Goal: Task Accomplishment & Management: Manage account settings

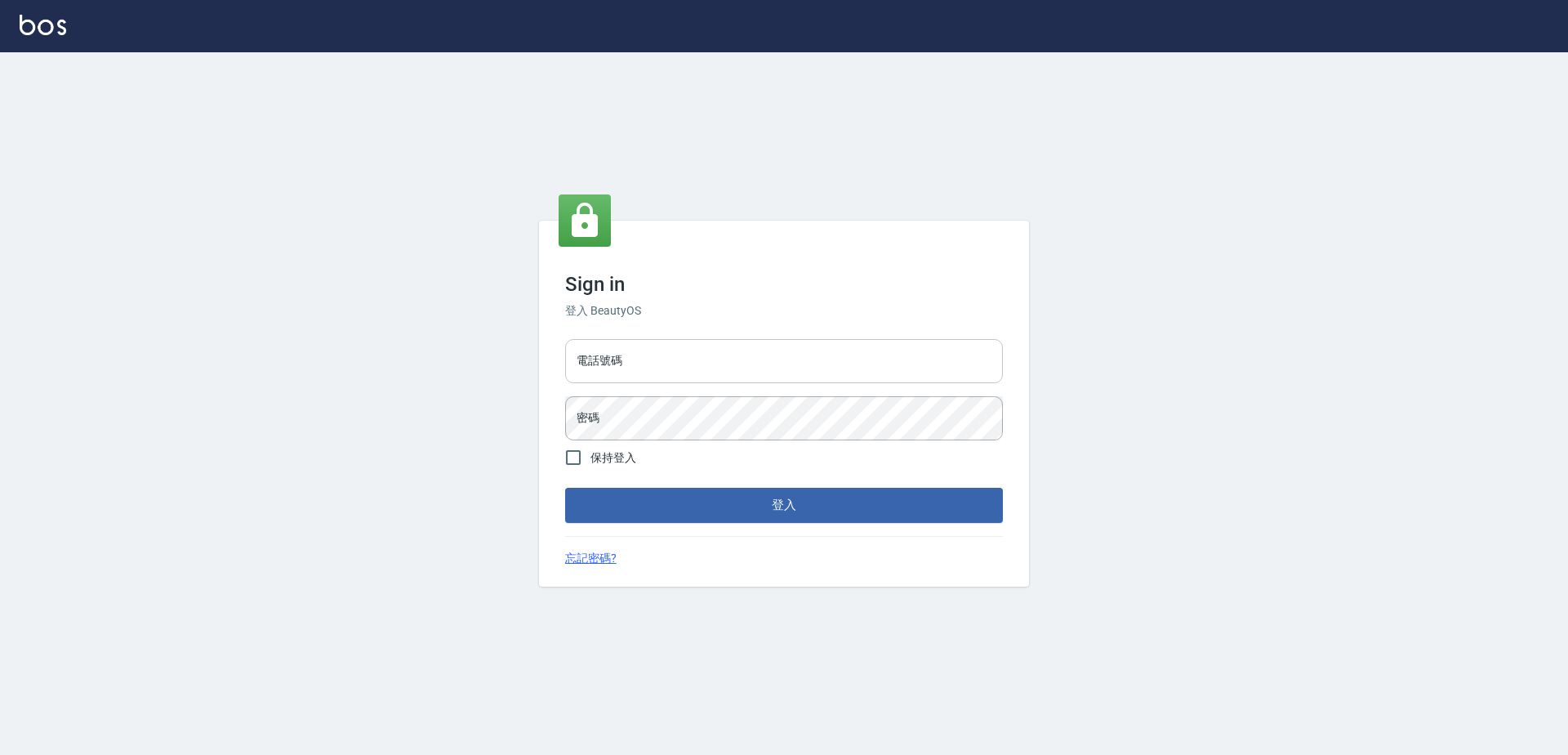
click at [726, 351] on input "電話號碼" at bounding box center [784, 361] width 438 height 44
type input "0423939755"
click at [565, 487] on button "登入" at bounding box center [784, 504] width 438 height 34
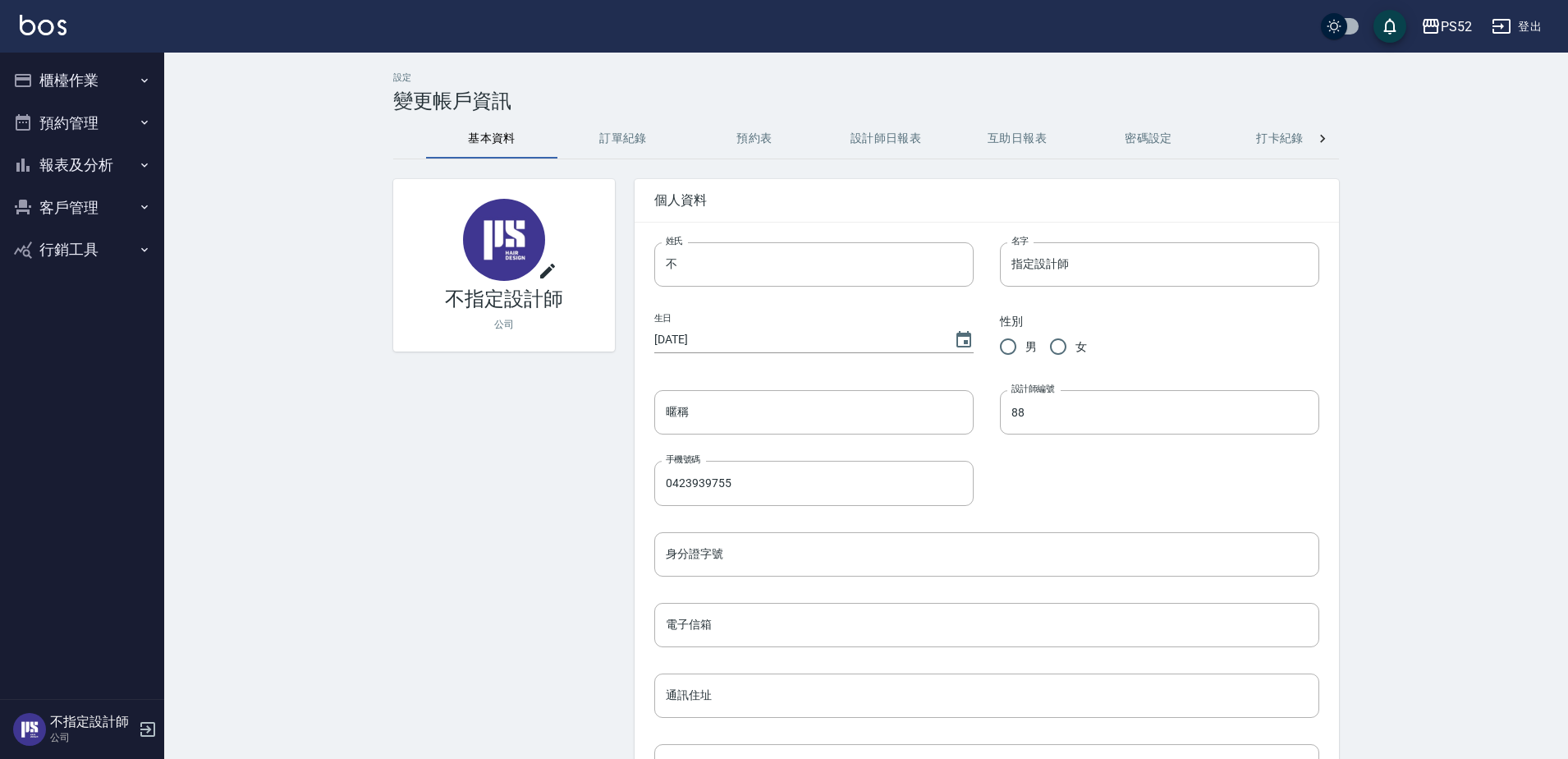
click at [95, 92] on button "櫃檯作業" at bounding box center [82, 80] width 151 height 42
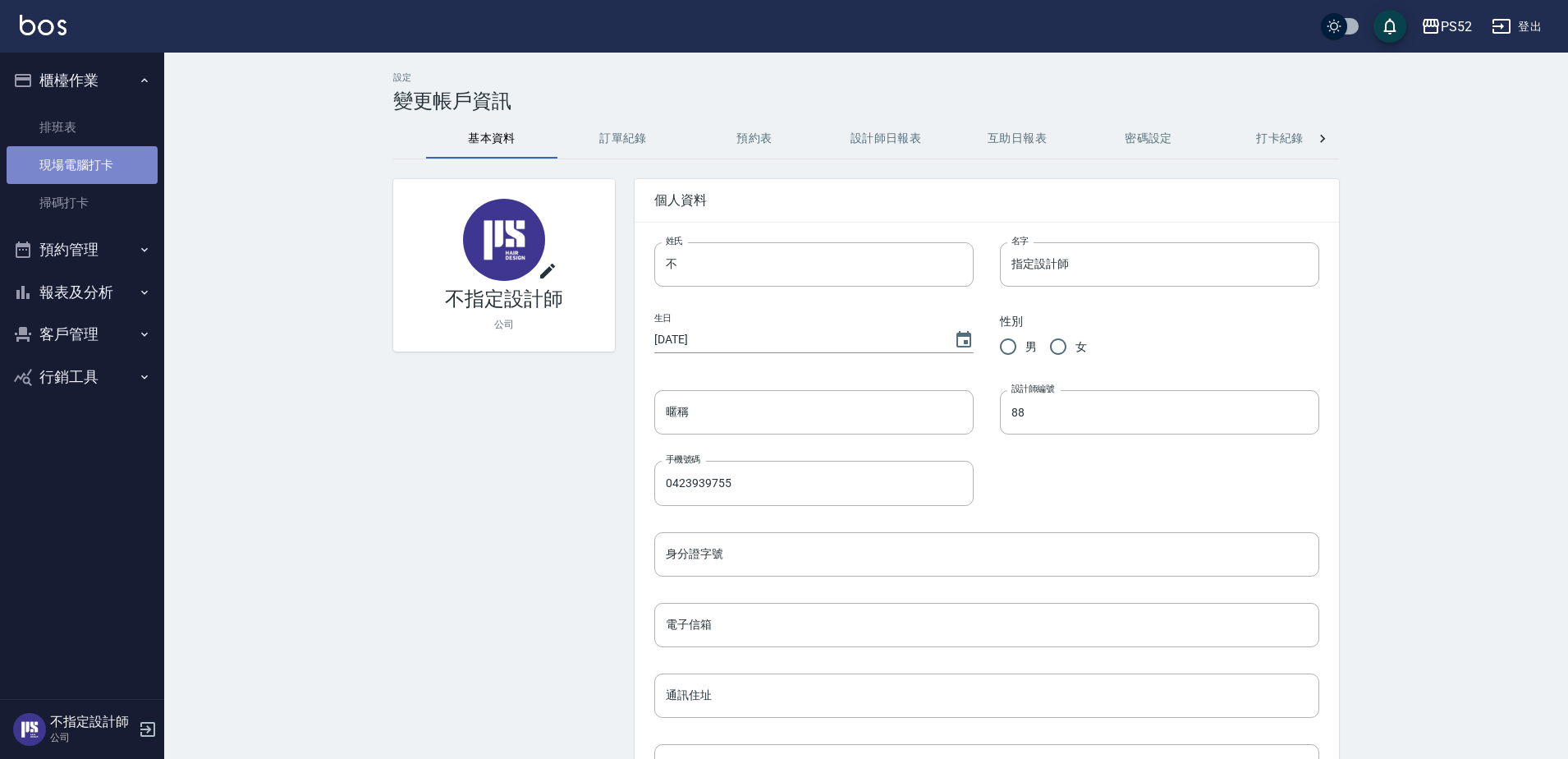
click at [102, 163] on link "現場電腦打卡" at bounding box center [82, 165] width 151 height 37
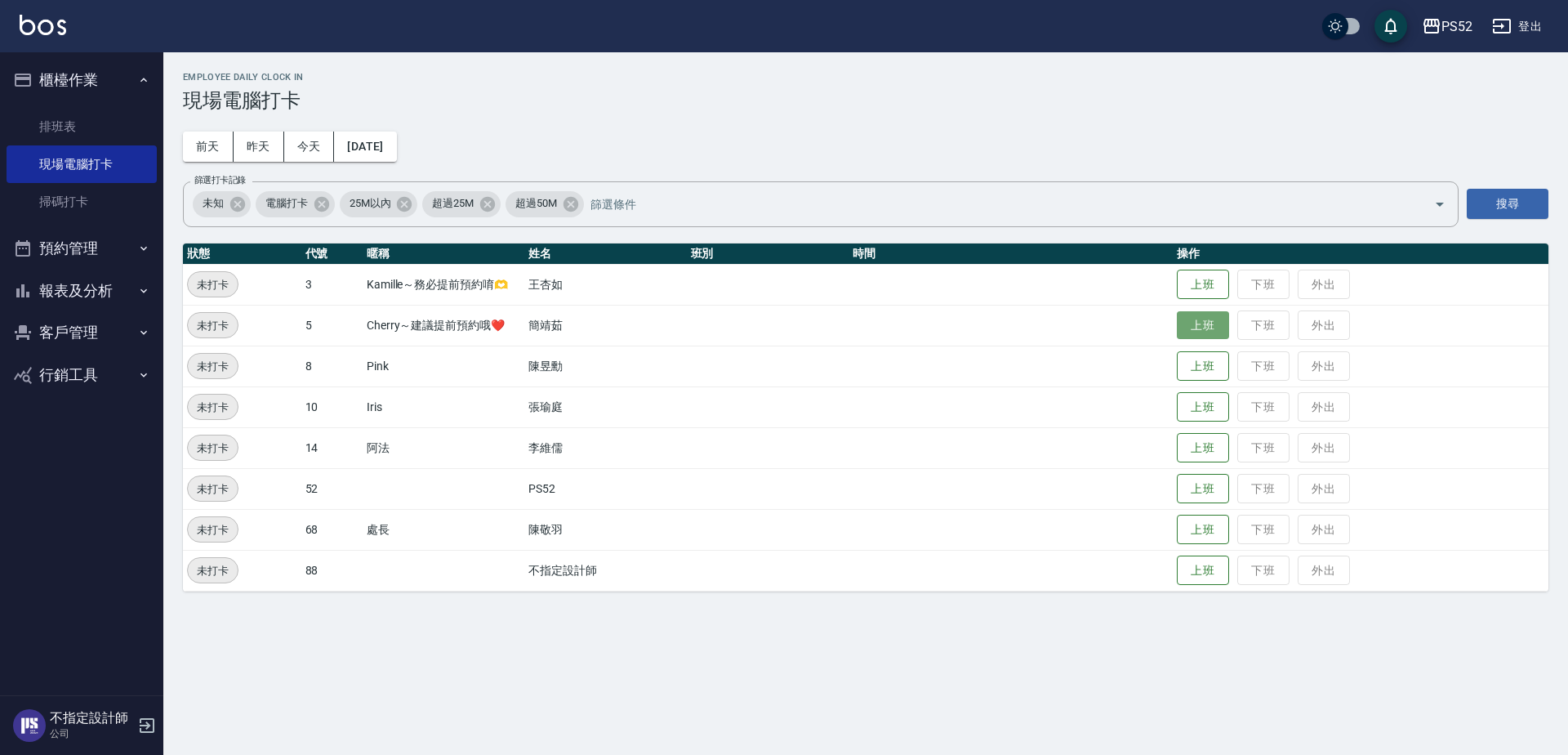
click at [1213, 327] on button "上班" at bounding box center [1202, 325] width 52 height 28
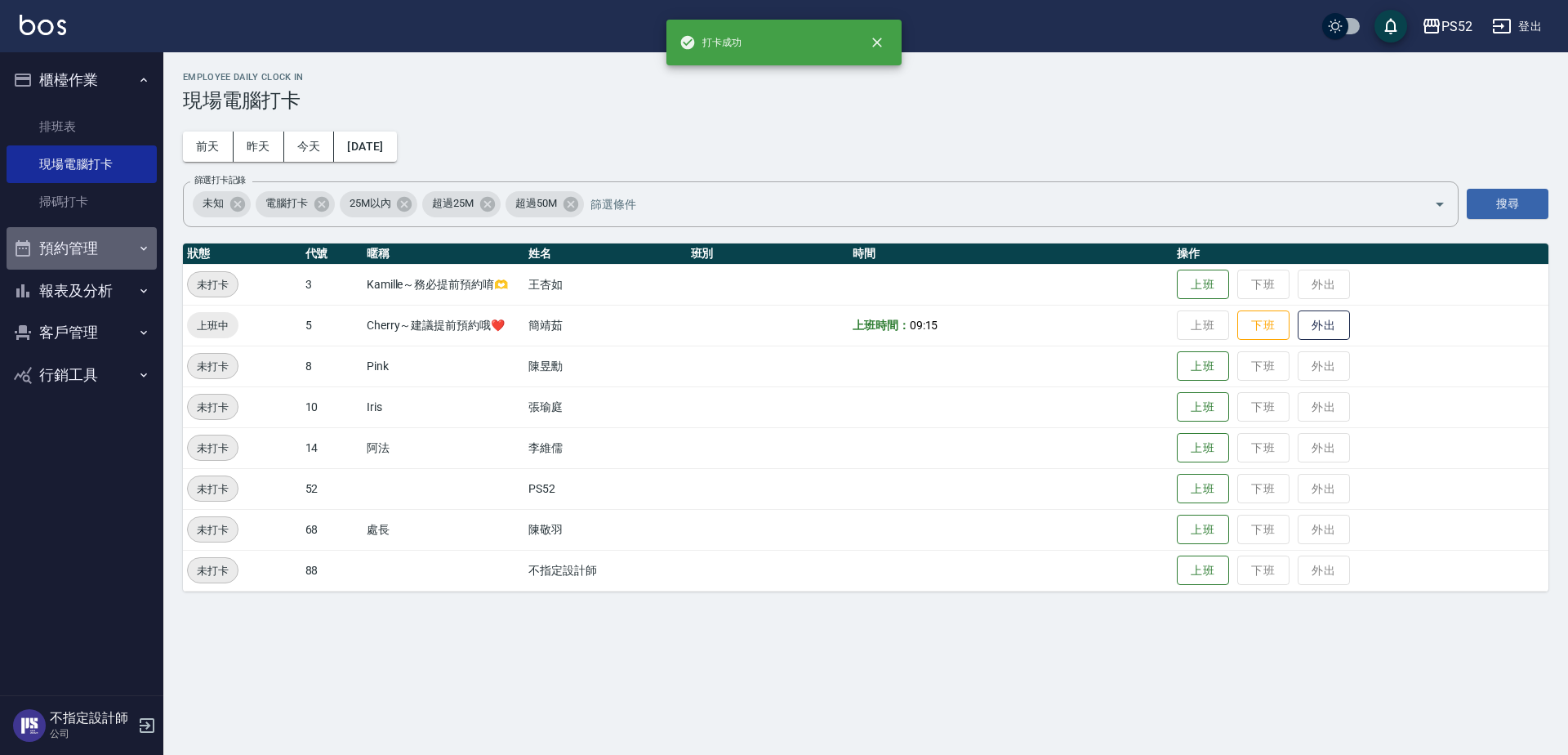
click at [133, 260] on button "預約管理" at bounding box center [81, 248] width 150 height 42
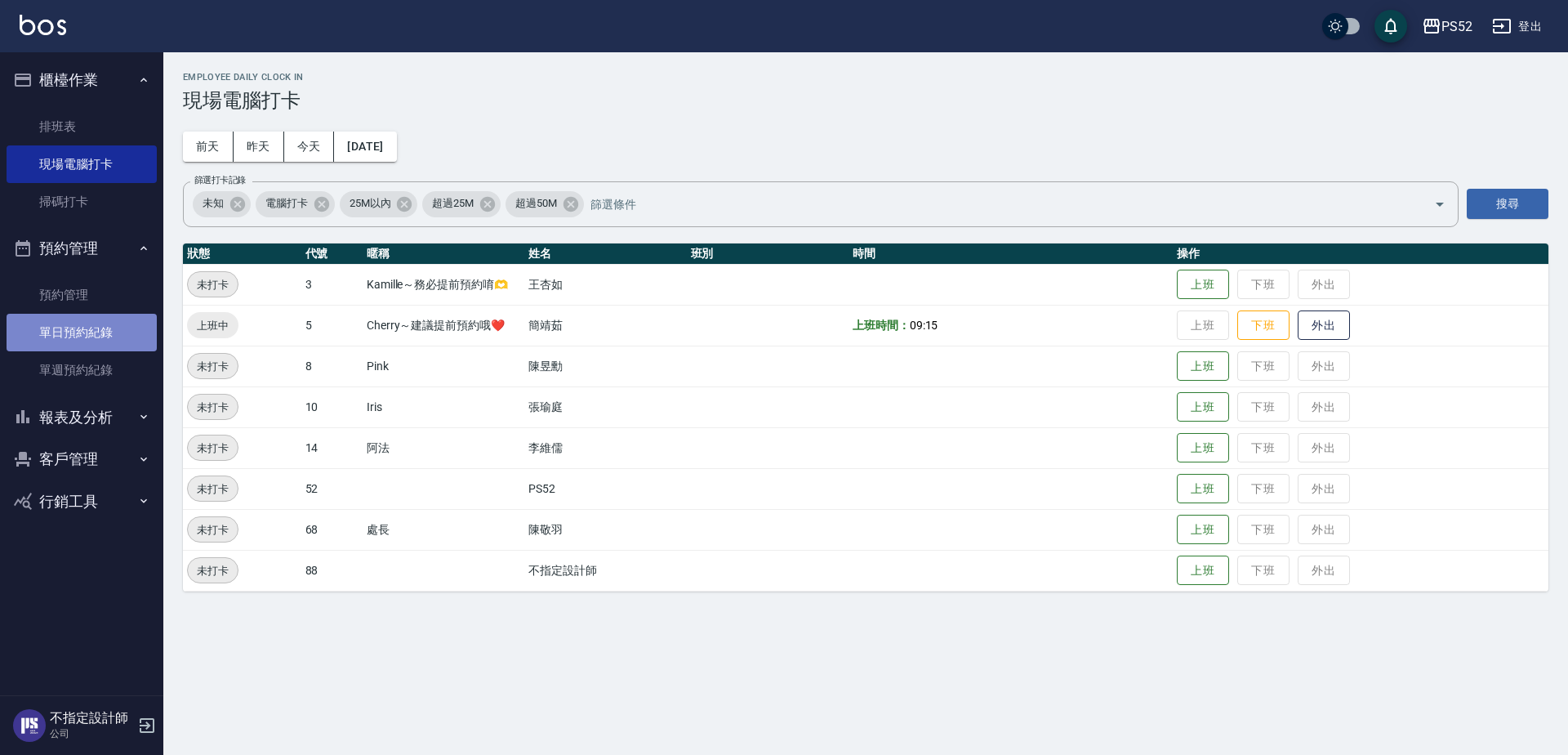
click at [135, 326] on link "單日預約紀錄" at bounding box center [81, 332] width 150 height 37
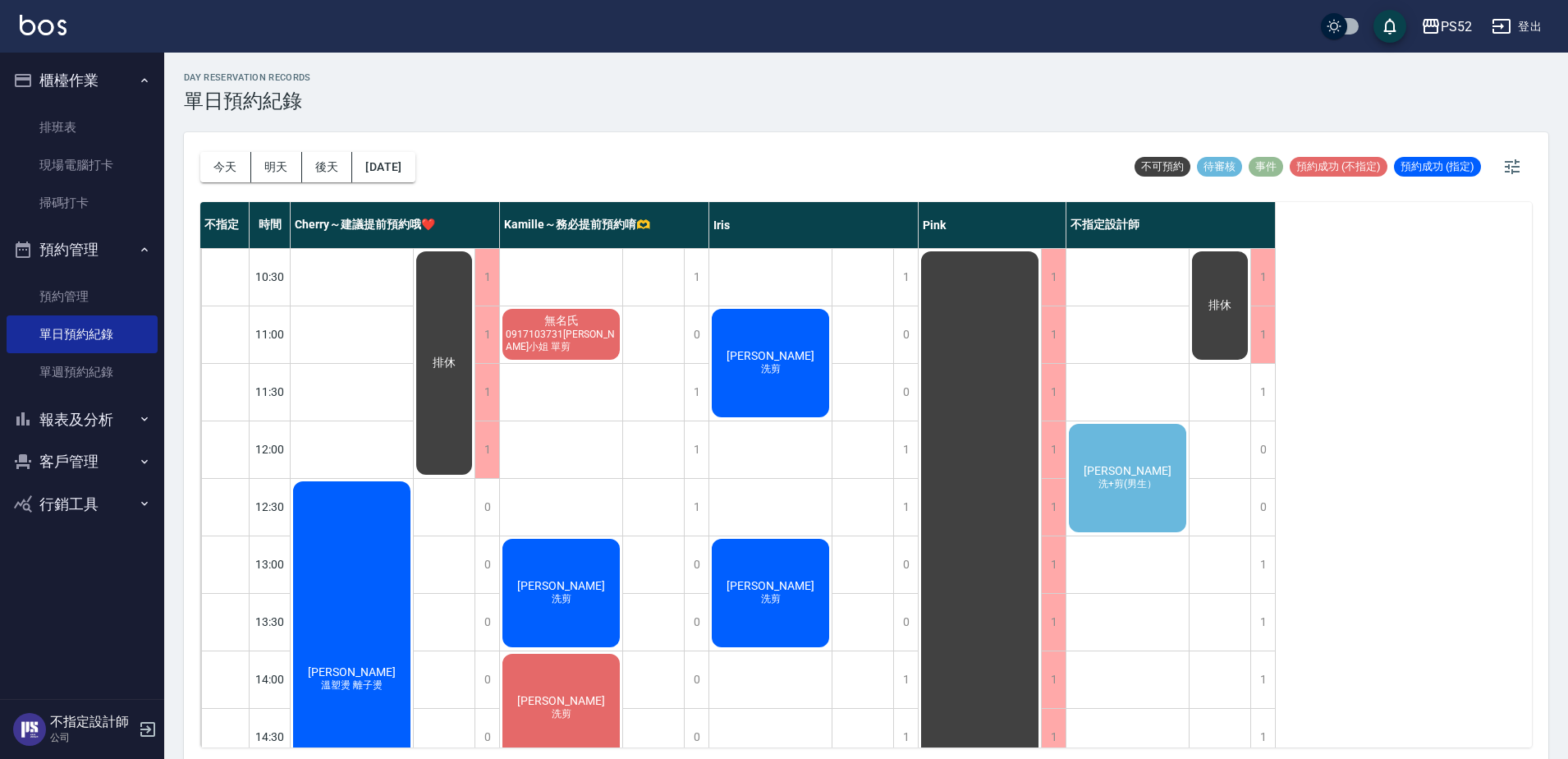
click at [1162, 507] on div "[PERSON_NAME]+剪(男生）" at bounding box center [1127, 477] width 122 height 113
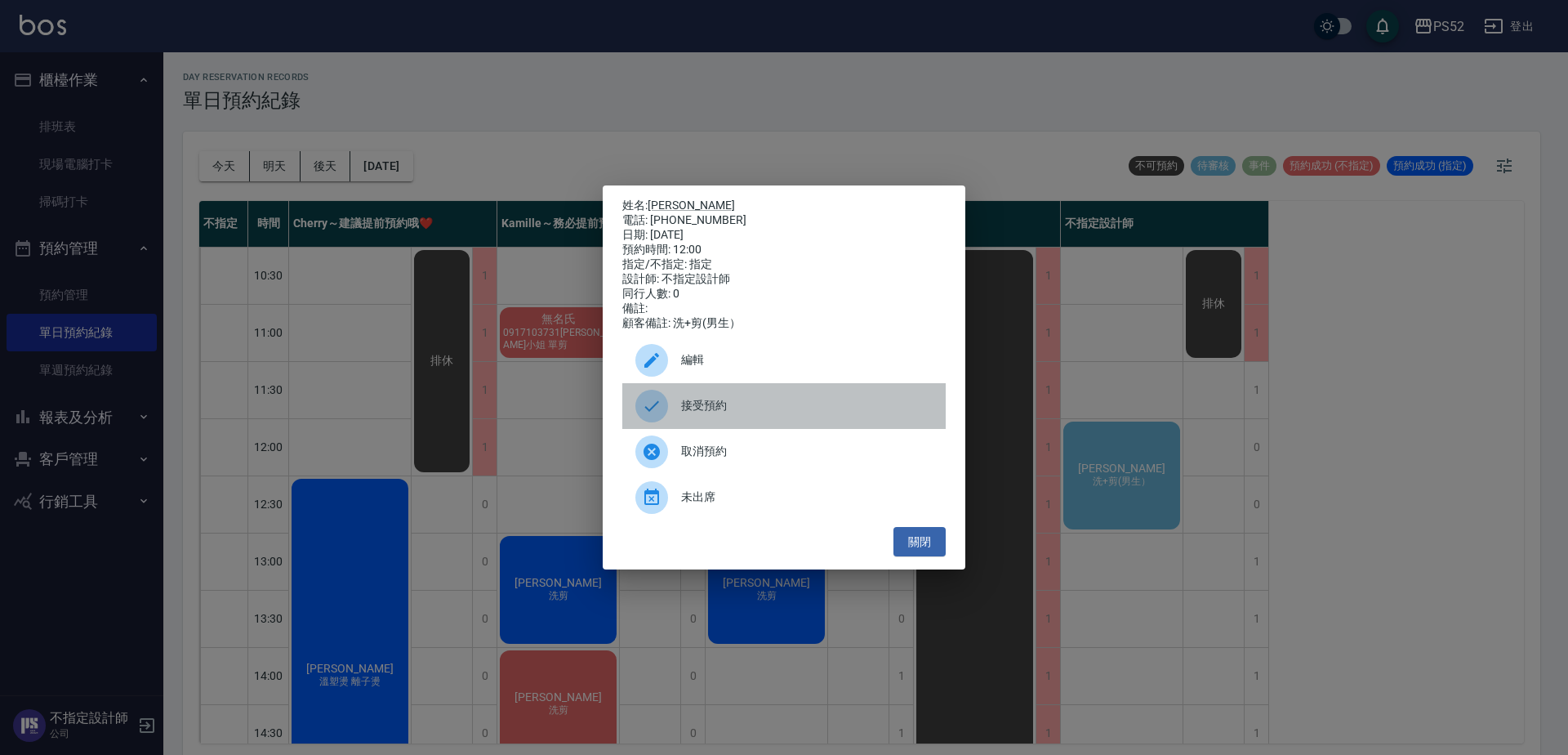
click at [776, 414] on span "接受預約" at bounding box center [807, 405] width 252 height 17
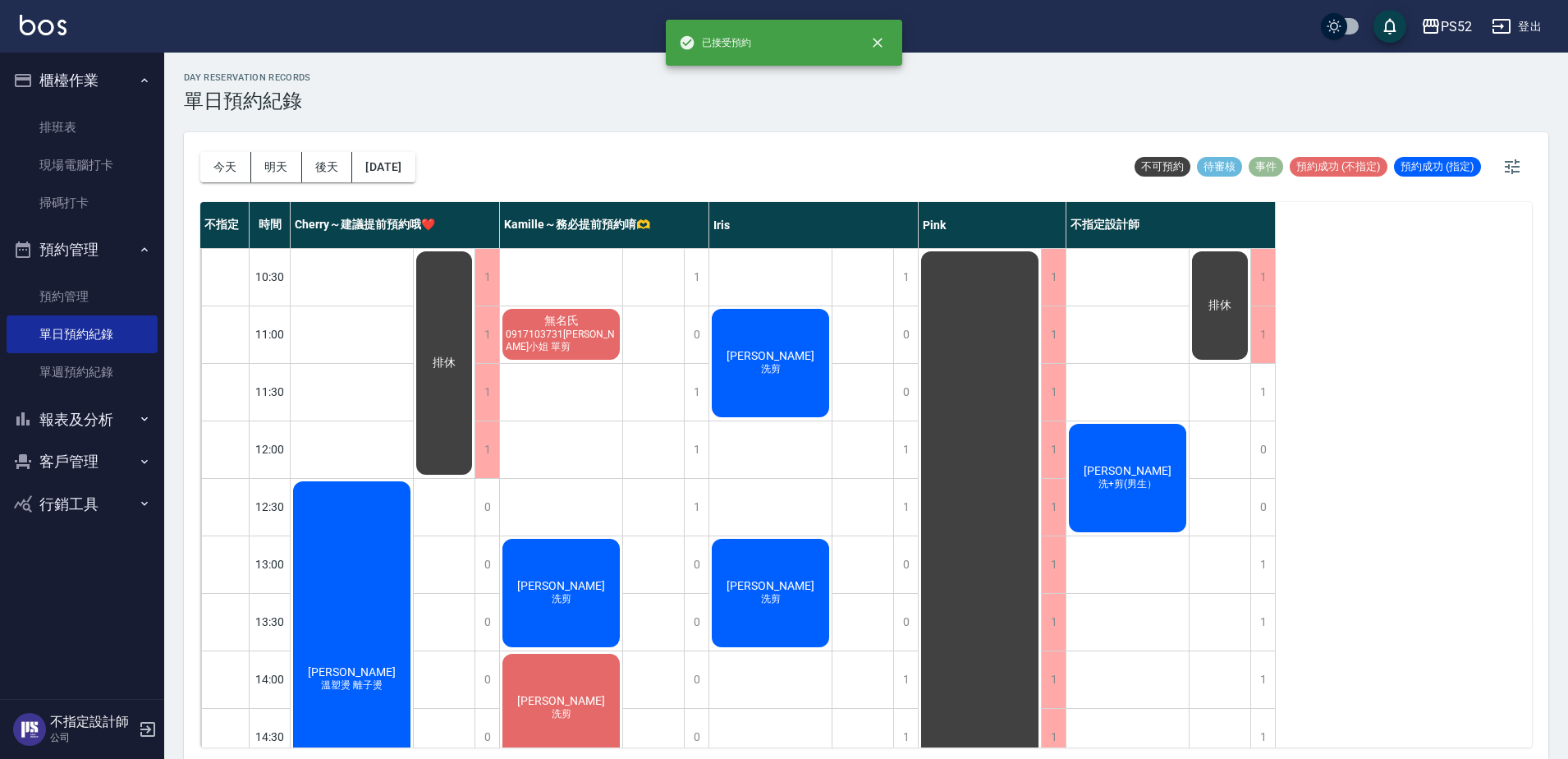
click at [1122, 464] on span "[PERSON_NAME]" at bounding box center [1127, 470] width 95 height 13
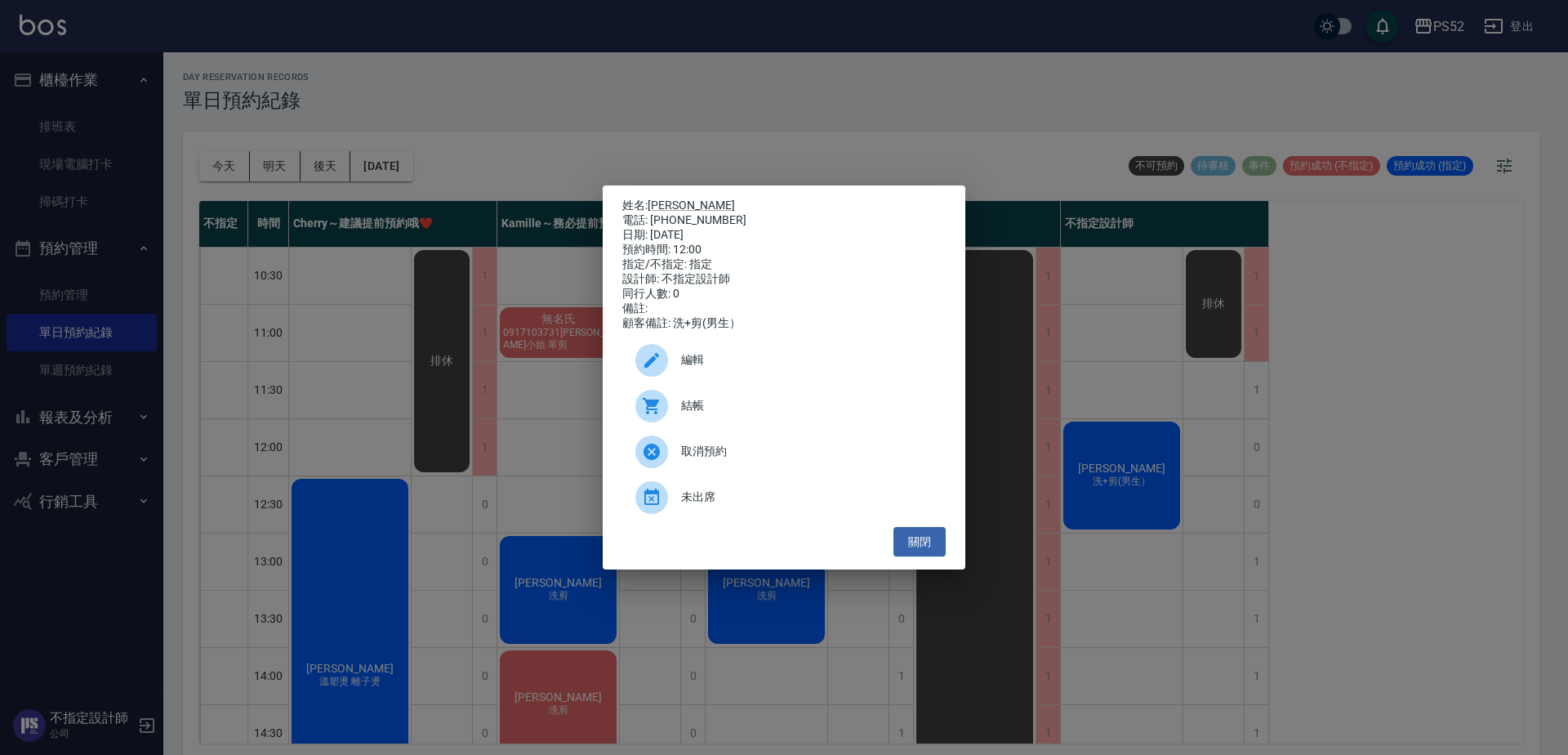
click at [771, 368] on span "編輯" at bounding box center [807, 359] width 252 height 17
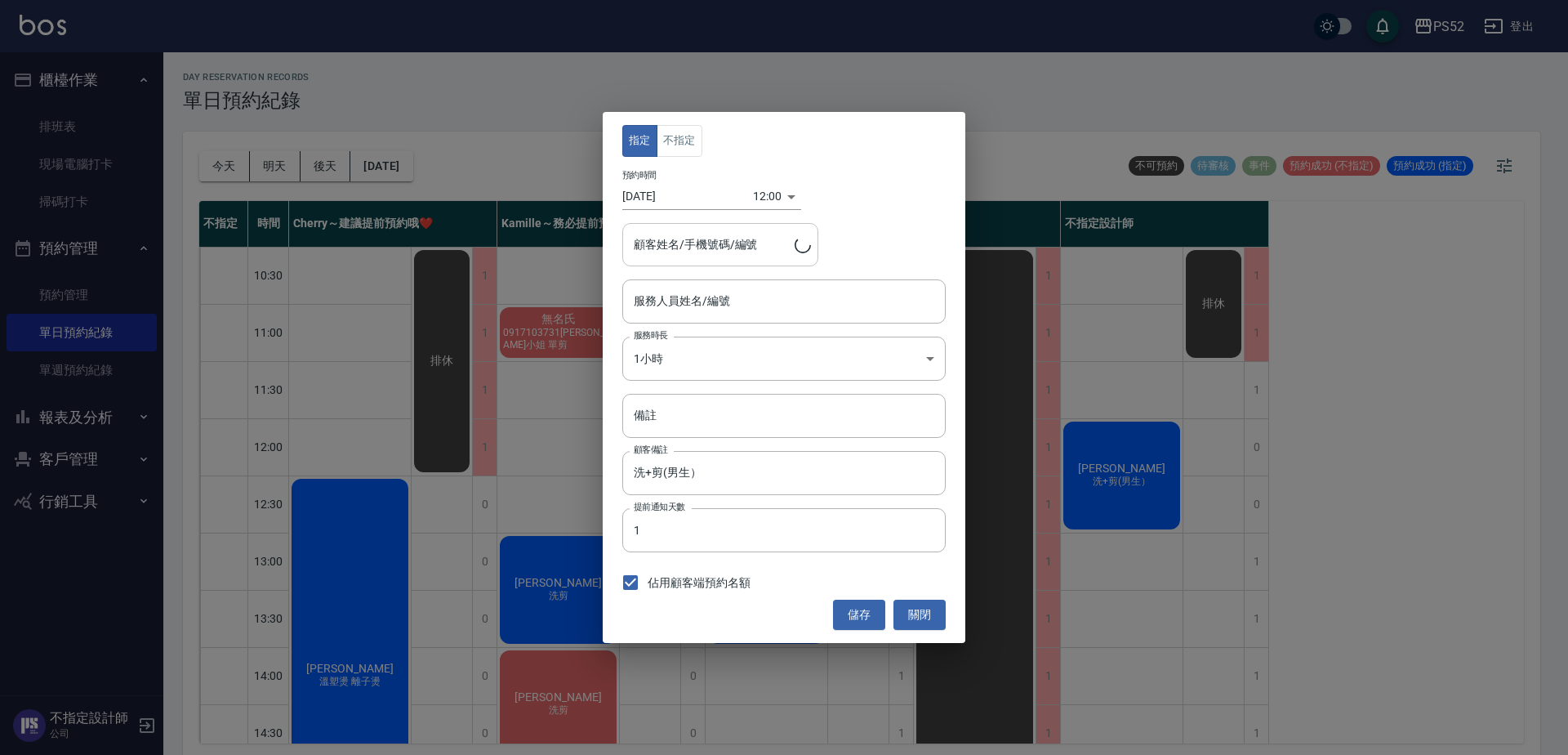
type input "不指定設計師-88"
type input "[PERSON_NAME]/0988161297/B0988161297"
click at [670, 150] on button "不指定" at bounding box center [679, 140] width 46 height 31
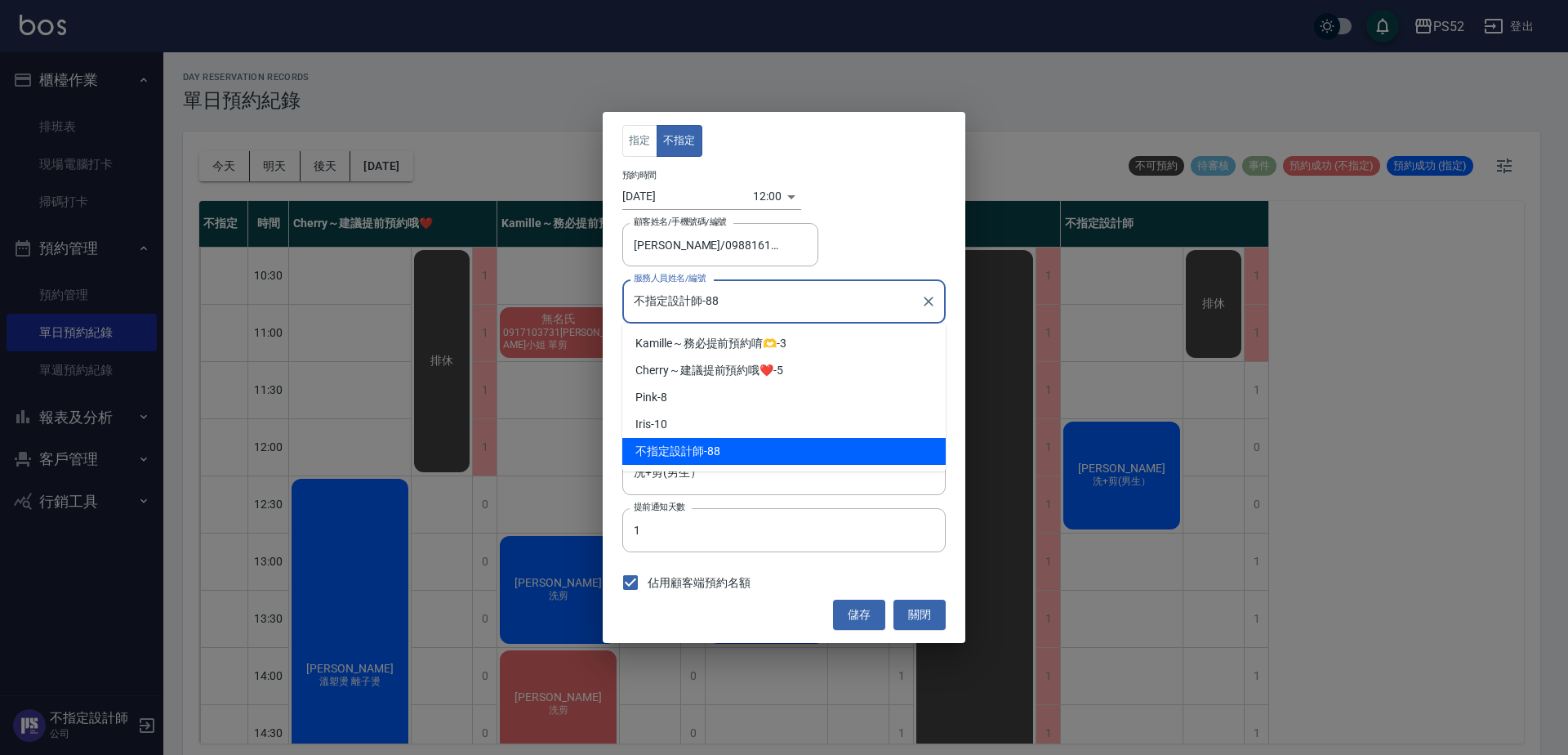
click at [743, 302] on input "不指定設計師-88" at bounding box center [771, 300] width 284 height 28
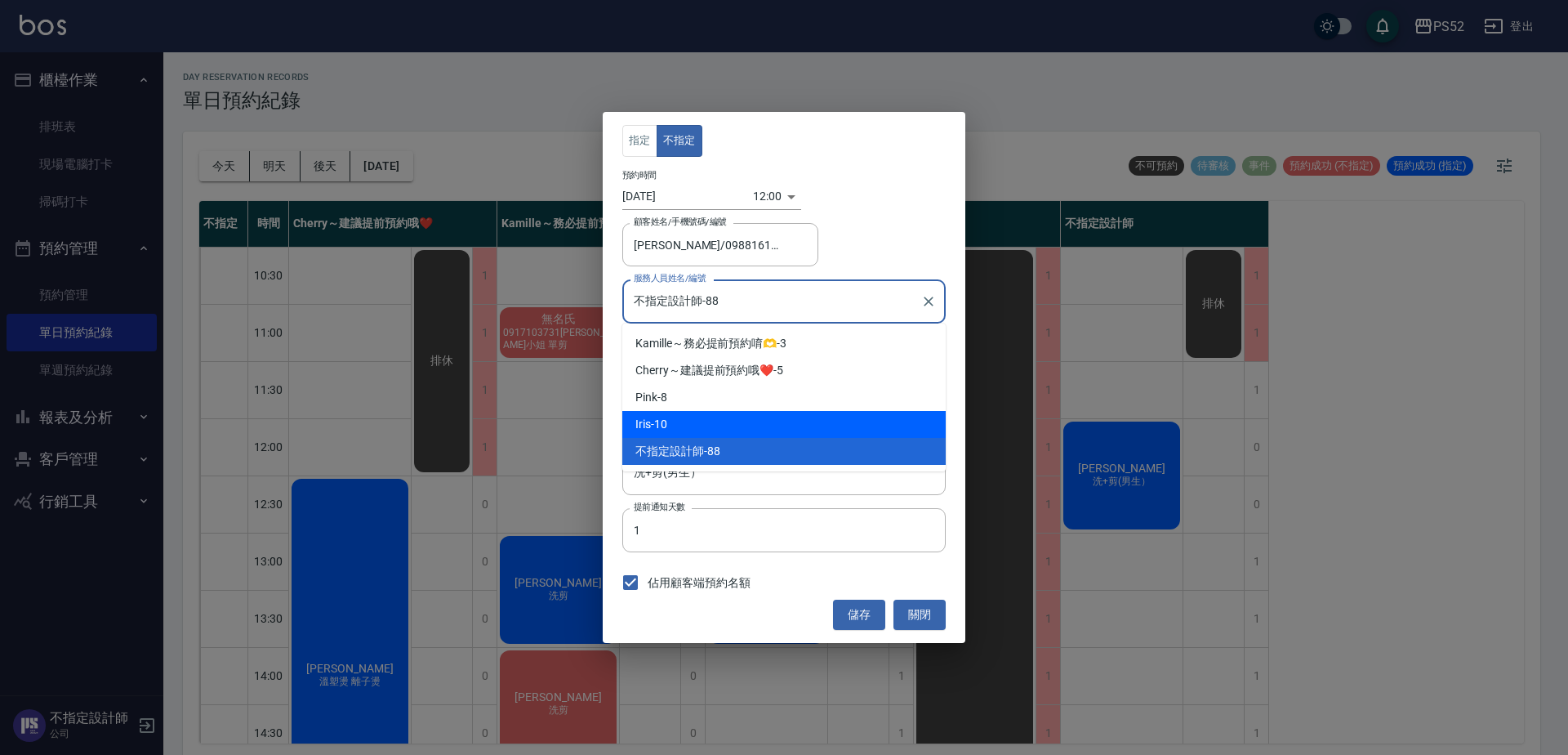
click at [746, 417] on div "Iris -10" at bounding box center [784, 424] width 323 height 26
type input "Iris-10"
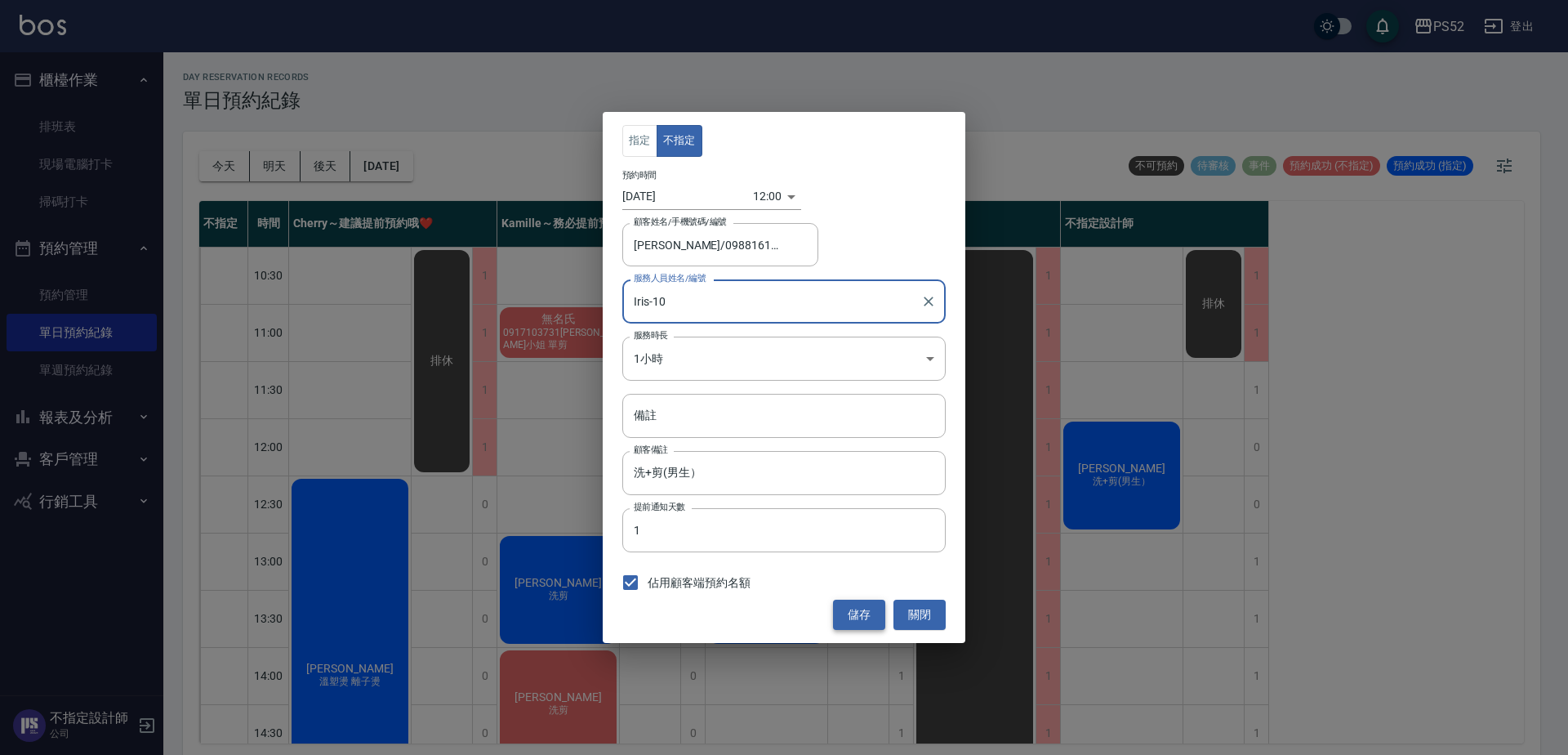
click at [851, 622] on button "儲存" at bounding box center [858, 615] width 52 height 30
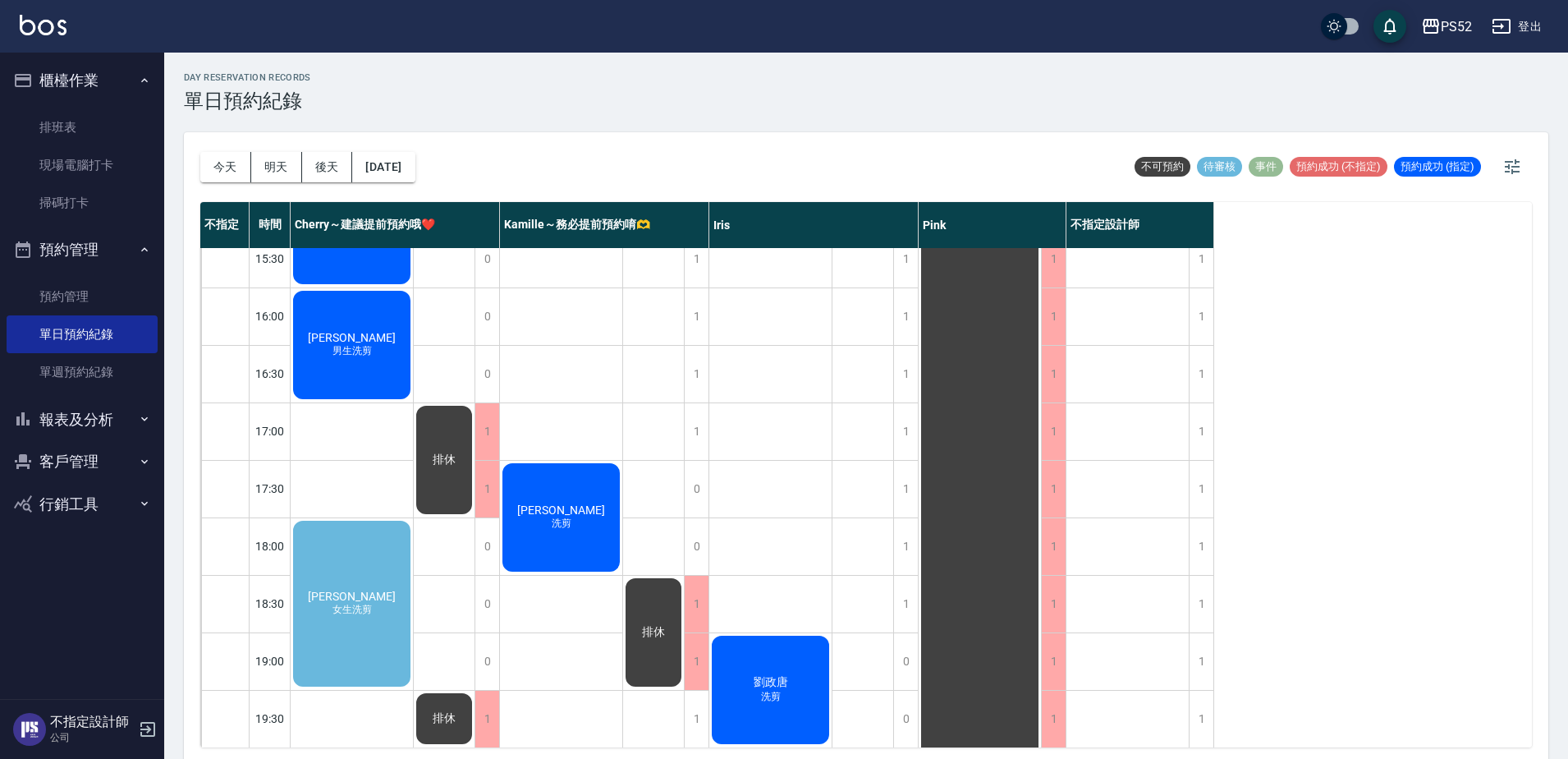
scroll to position [602, 0]
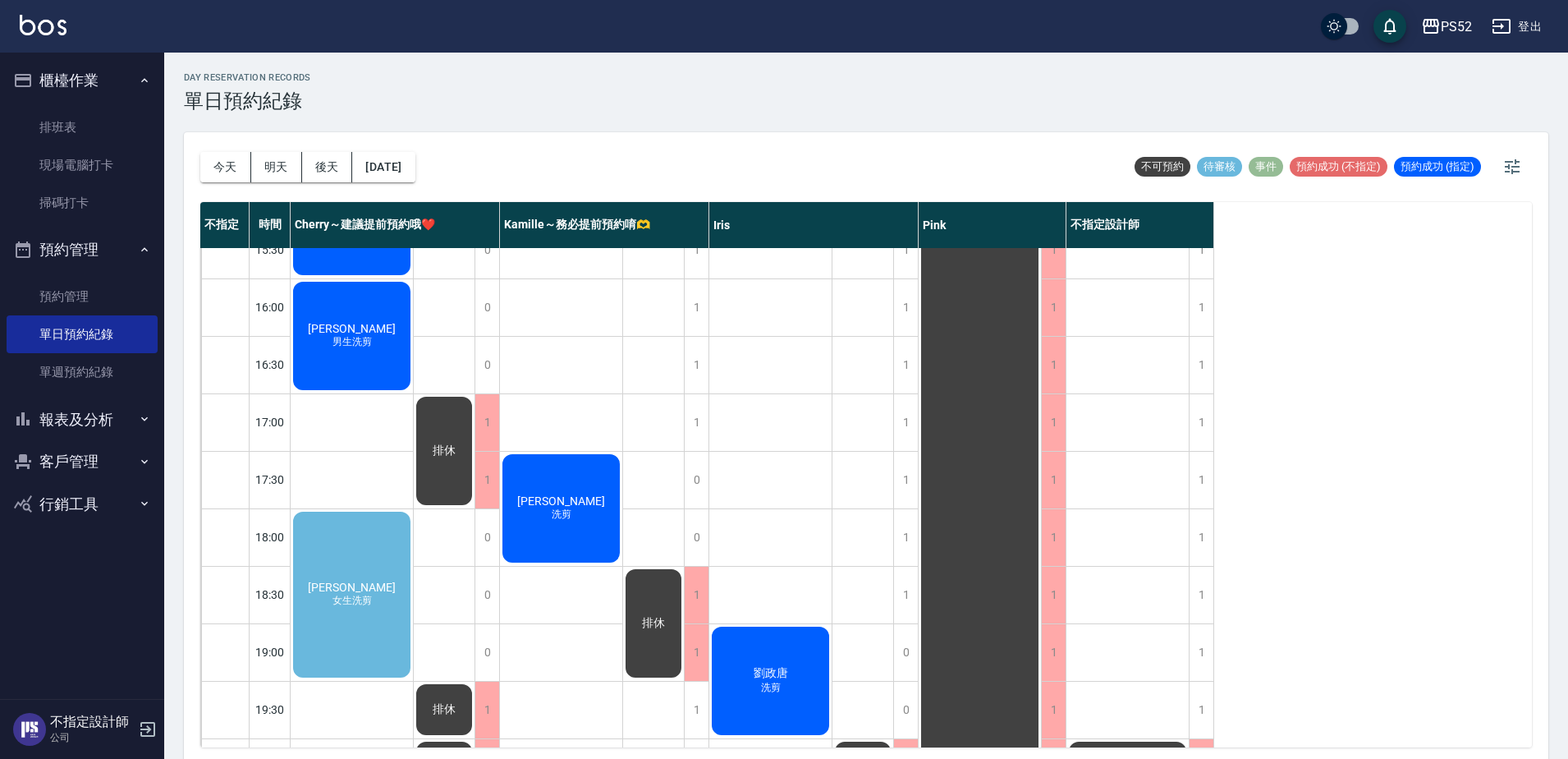
click at [375, 603] on div "[PERSON_NAME] 女生洗剪" at bounding box center [352, 594] width 122 height 171
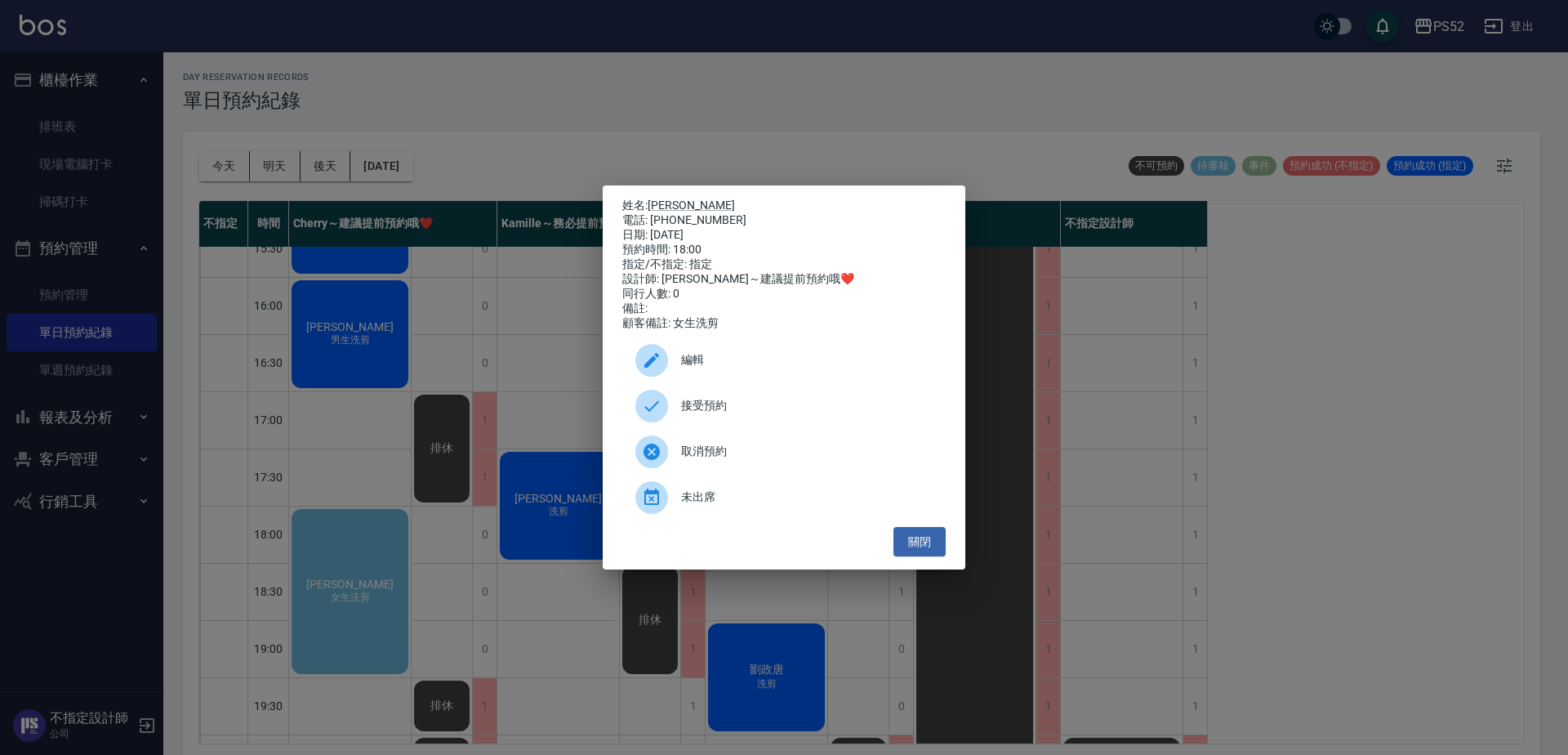
click at [709, 414] on span "接受預約" at bounding box center [807, 405] width 252 height 17
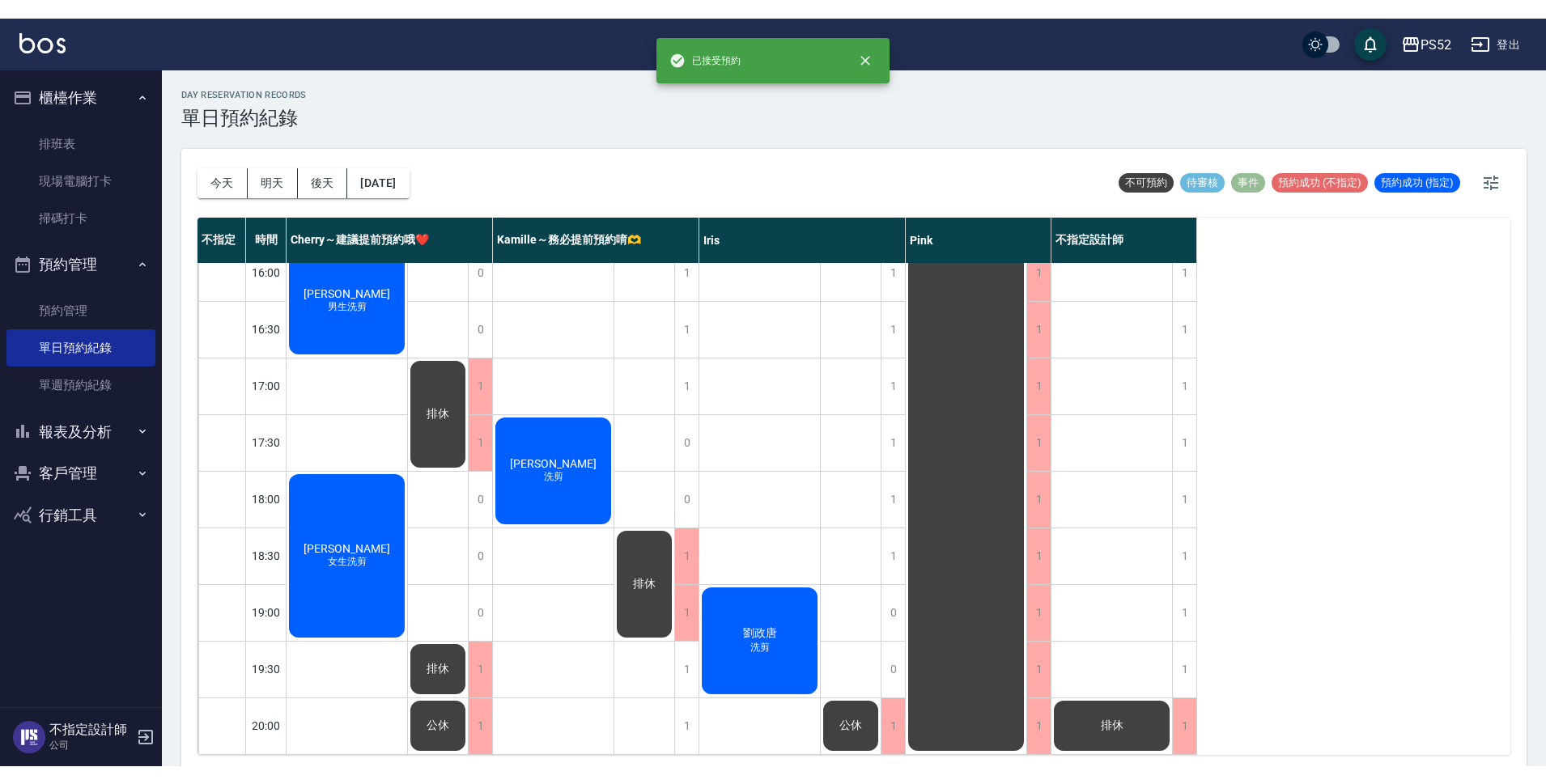
scroll to position [656, 0]
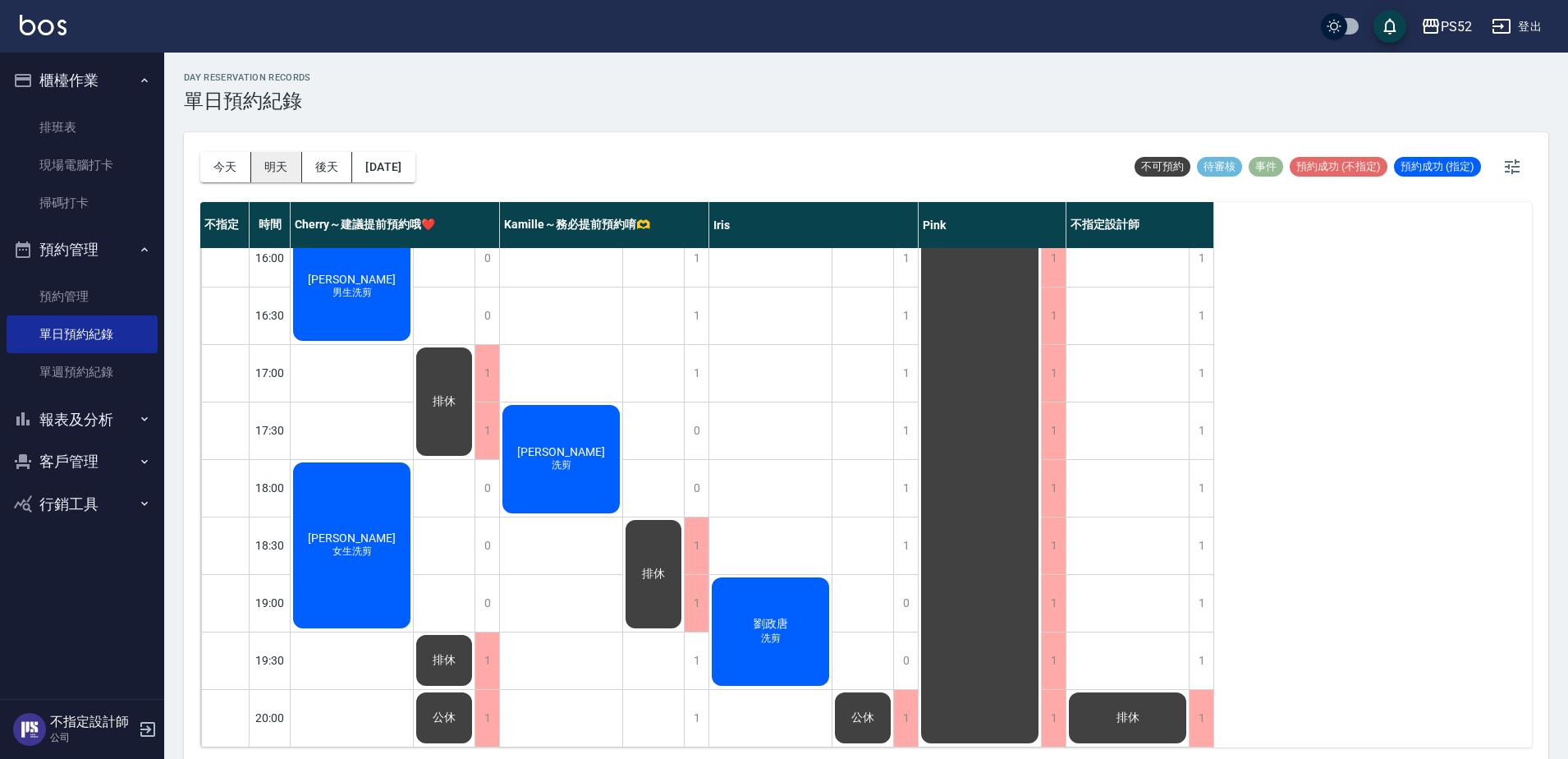
click at [289, 168] on button "明天" at bounding box center [277, 167] width 51 height 31
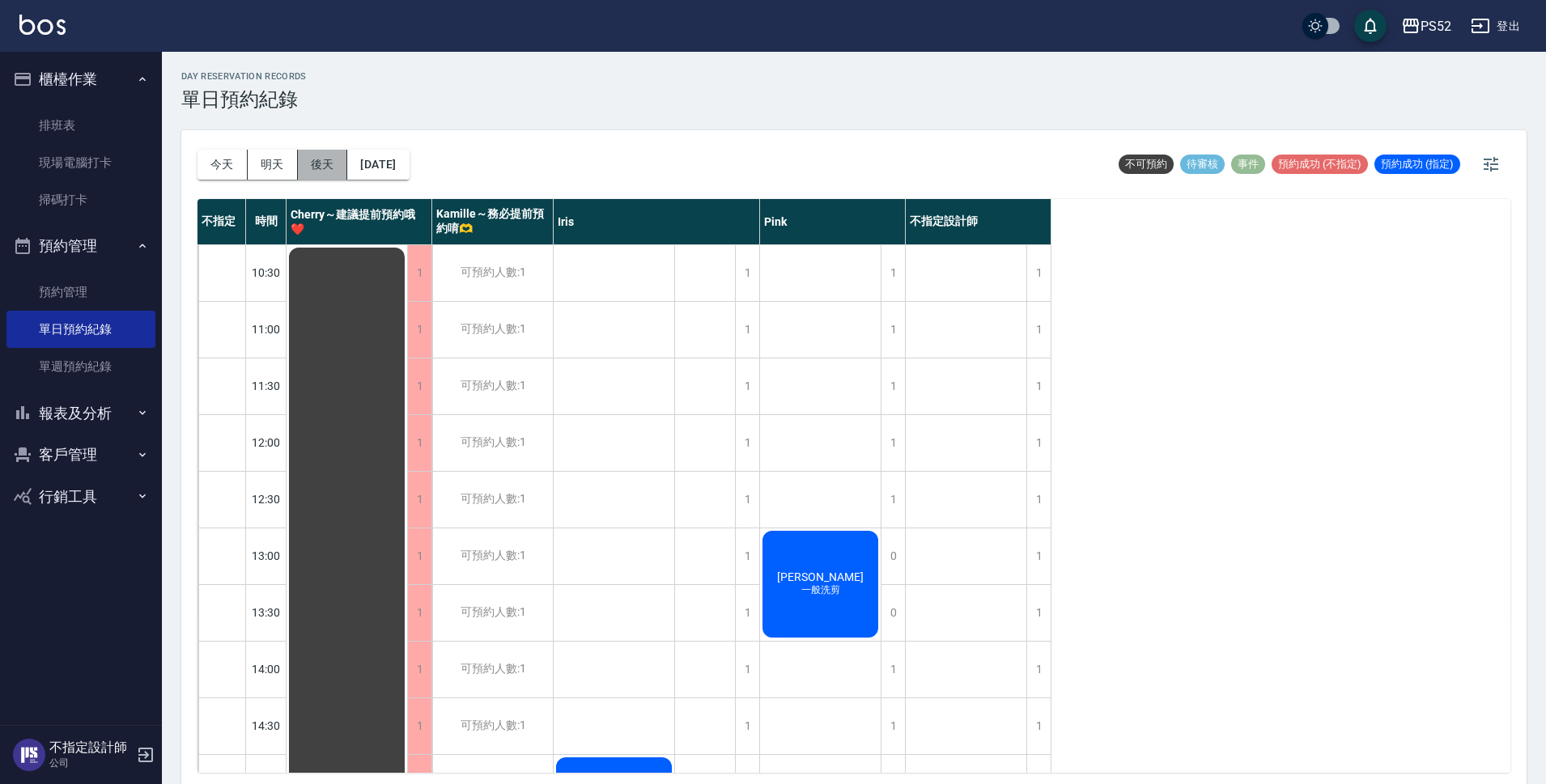
click at [335, 174] on button "後天" at bounding box center [324, 164] width 51 height 30
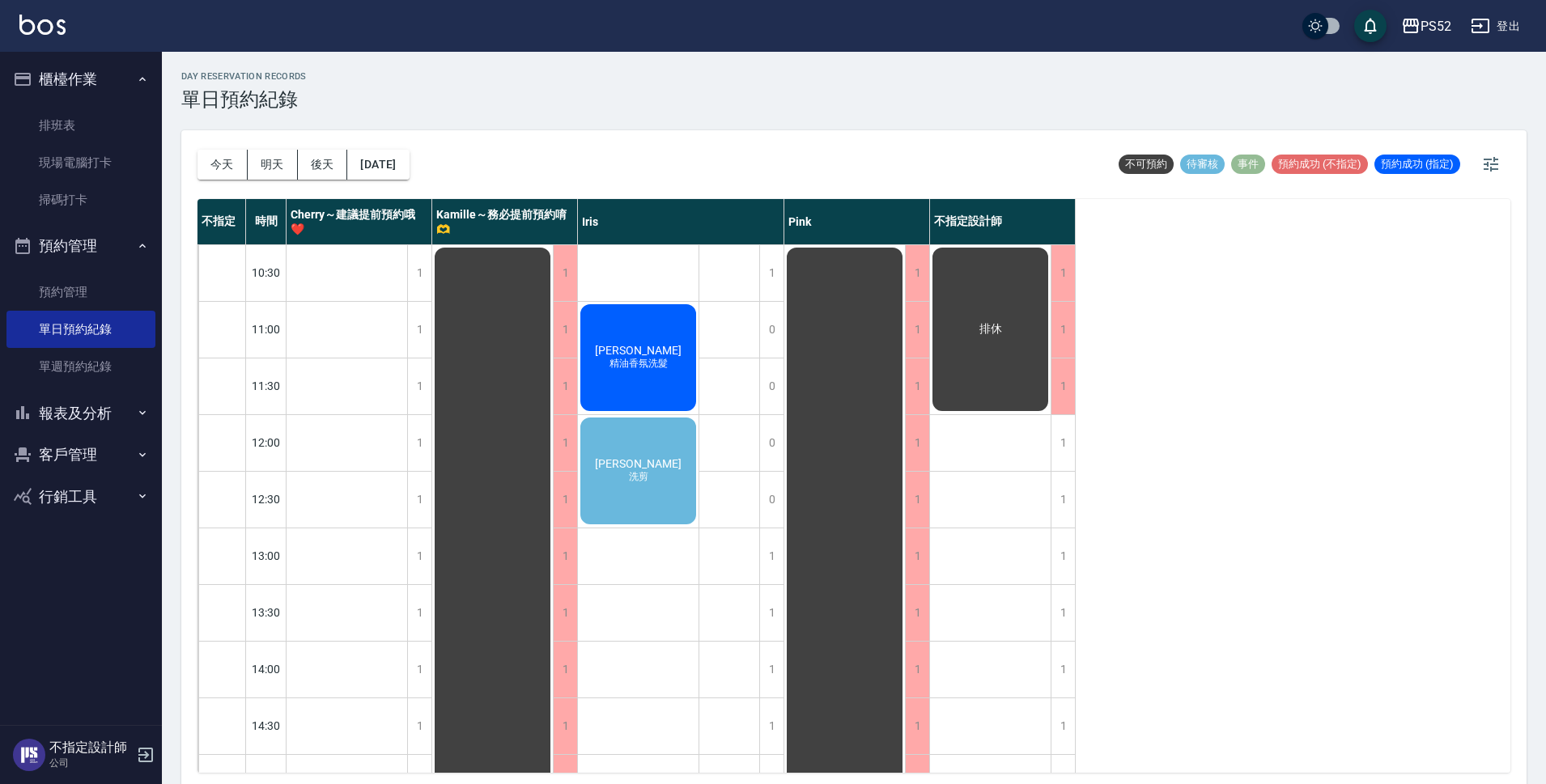
click at [618, 468] on span "[PERSON_NAME]" at bounding box center [638, 463] width 93 height 13
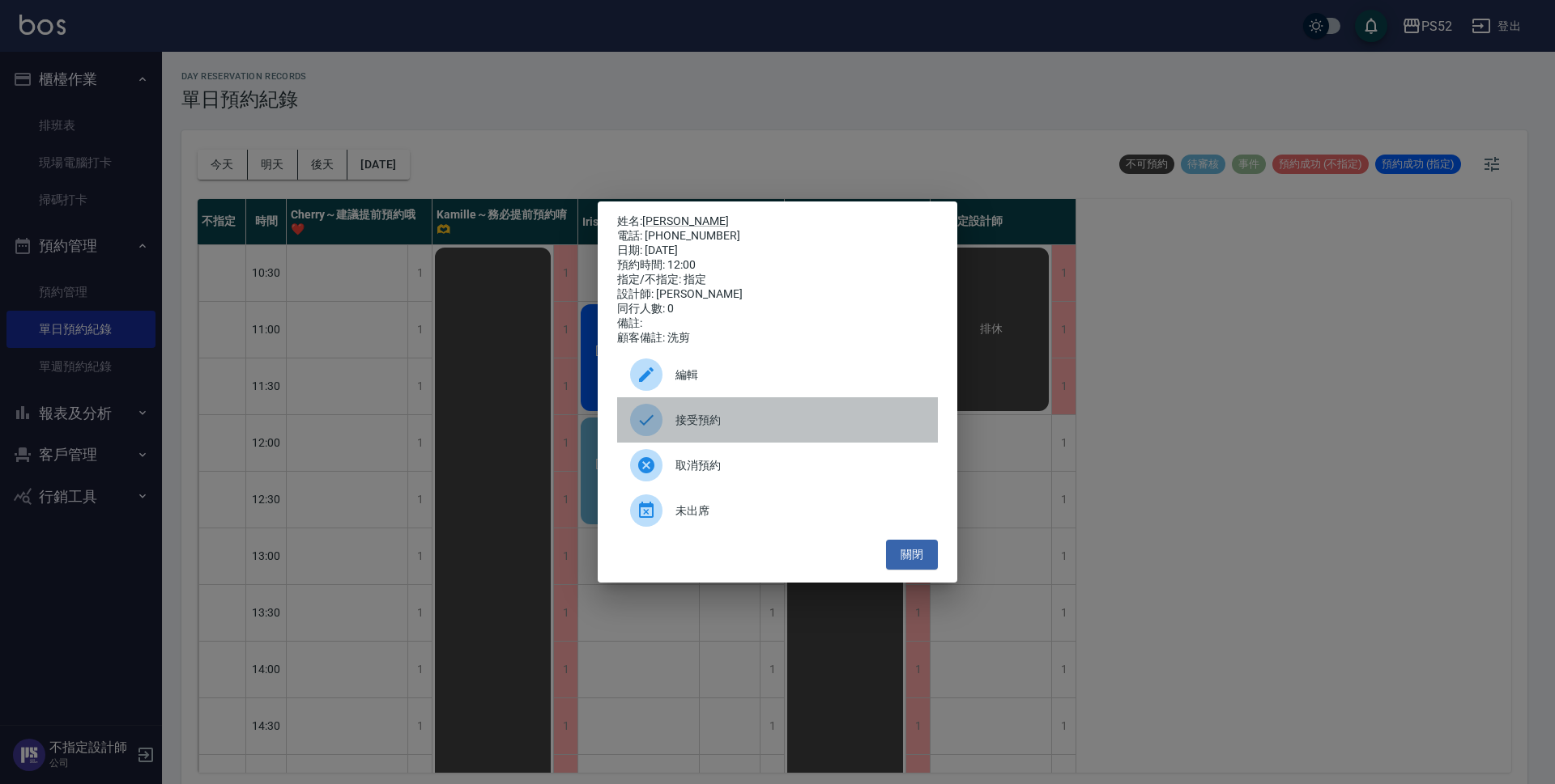
click at [754, 413] on div "接受預約" at bounding box center [778, 420] width 321 height 46
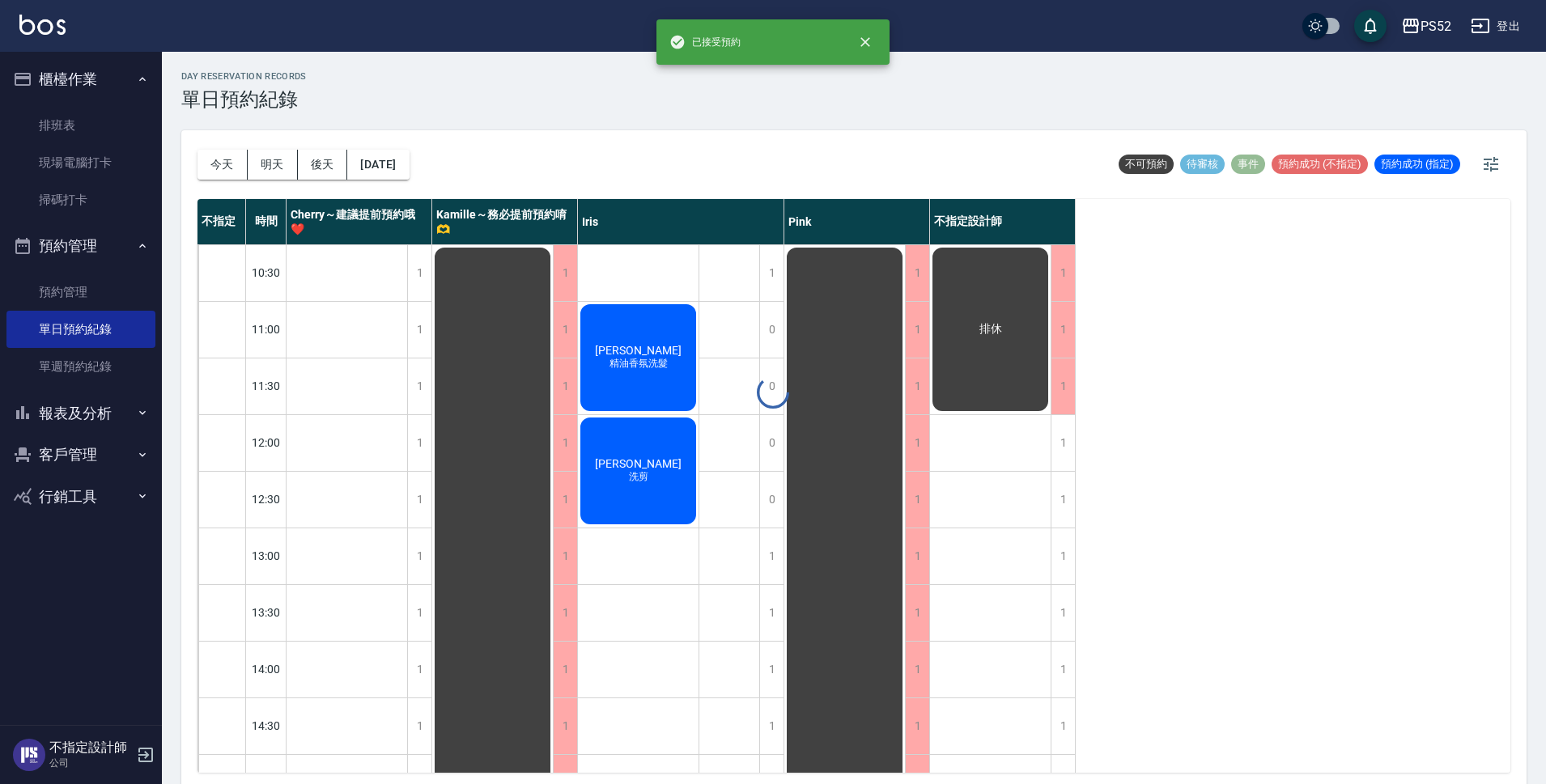
click at [1065, 448] on div "1" at bounding box center [1062, 442] width 24 height 55
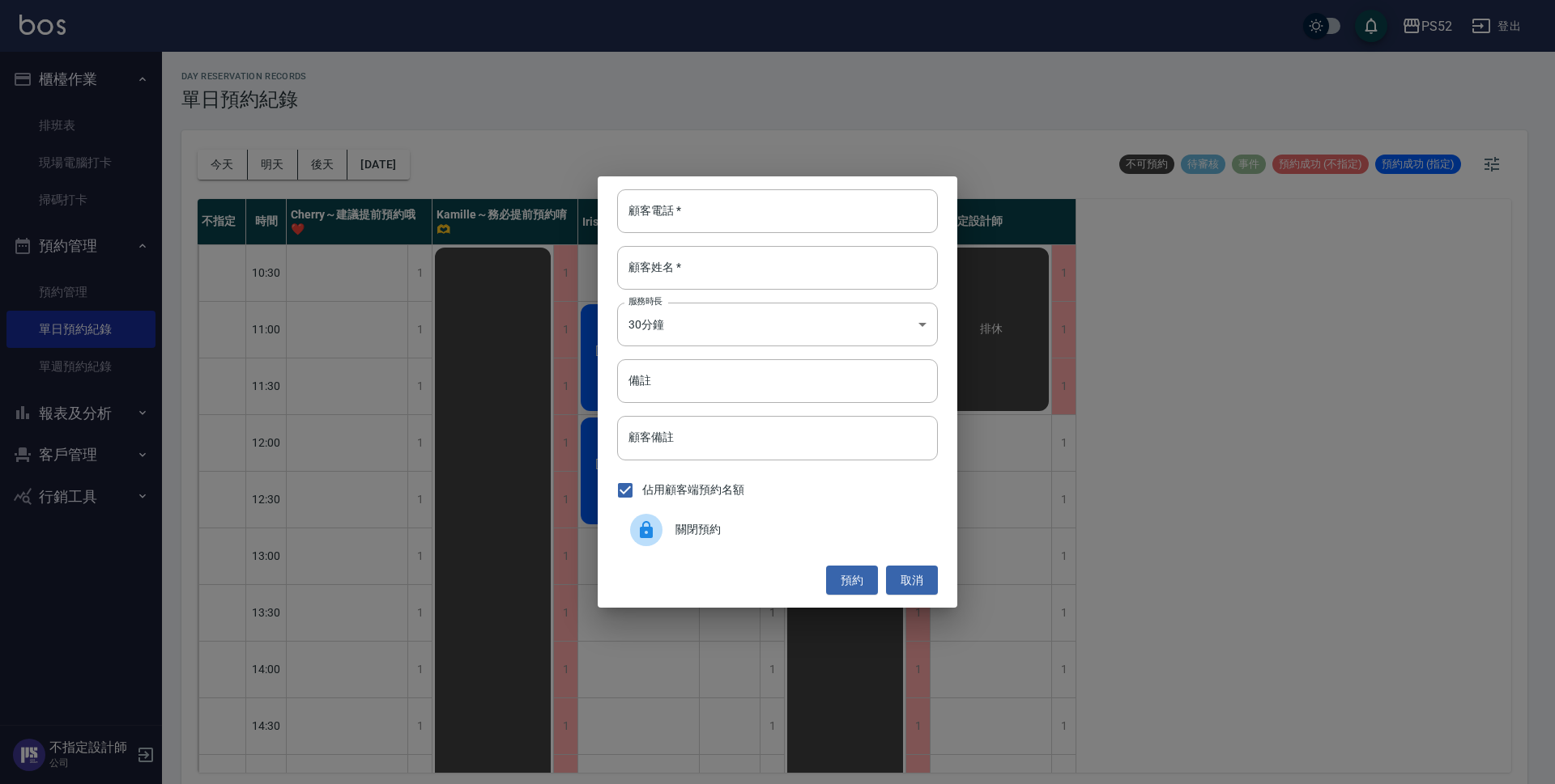
click at [767, 543] on div "關閉預約" at bounding box center [778, 529] width 321 height 46
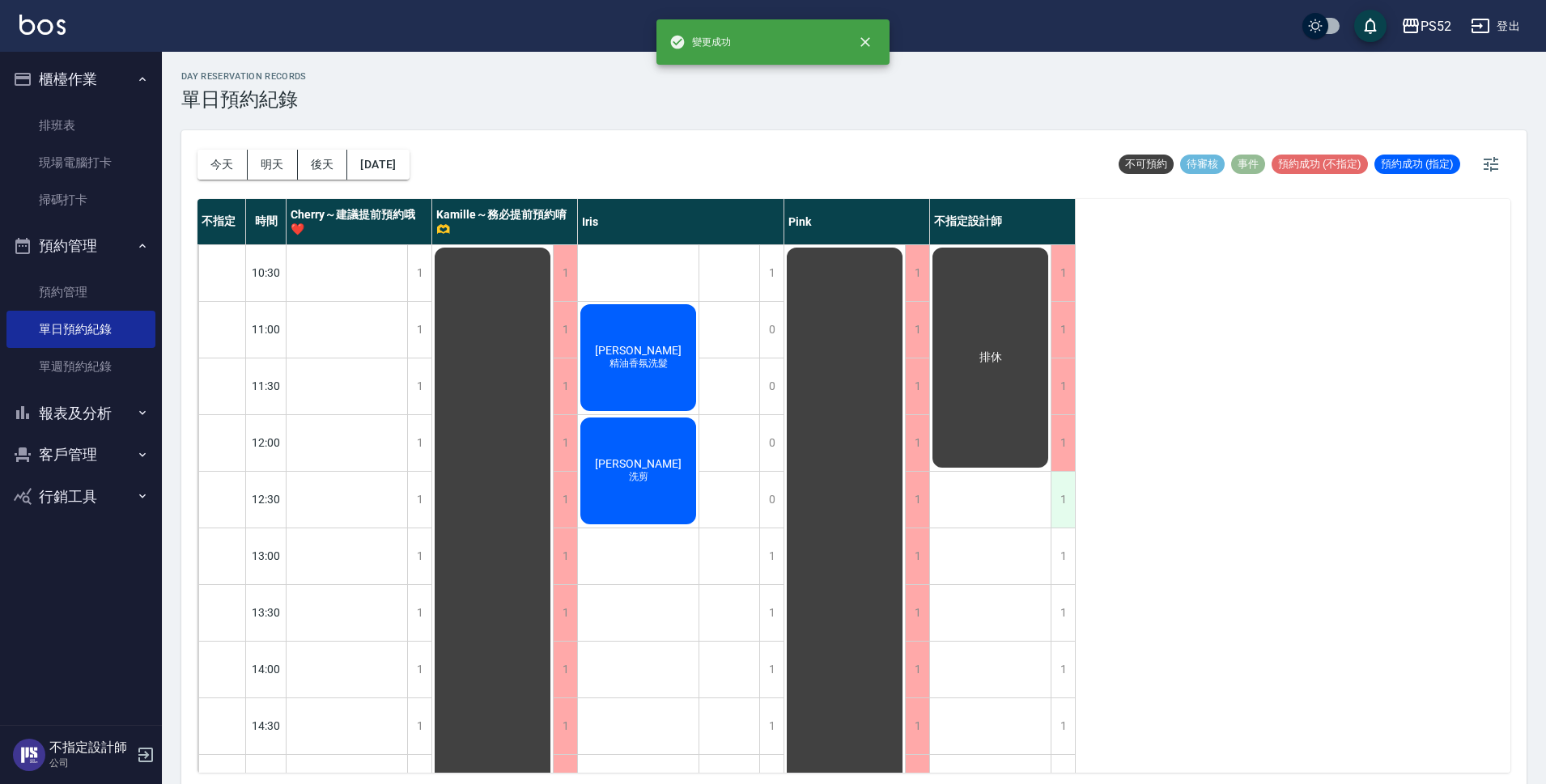
click at [1057, 497] on div "1" at bounding box center [1062, 499] width 24 height 55
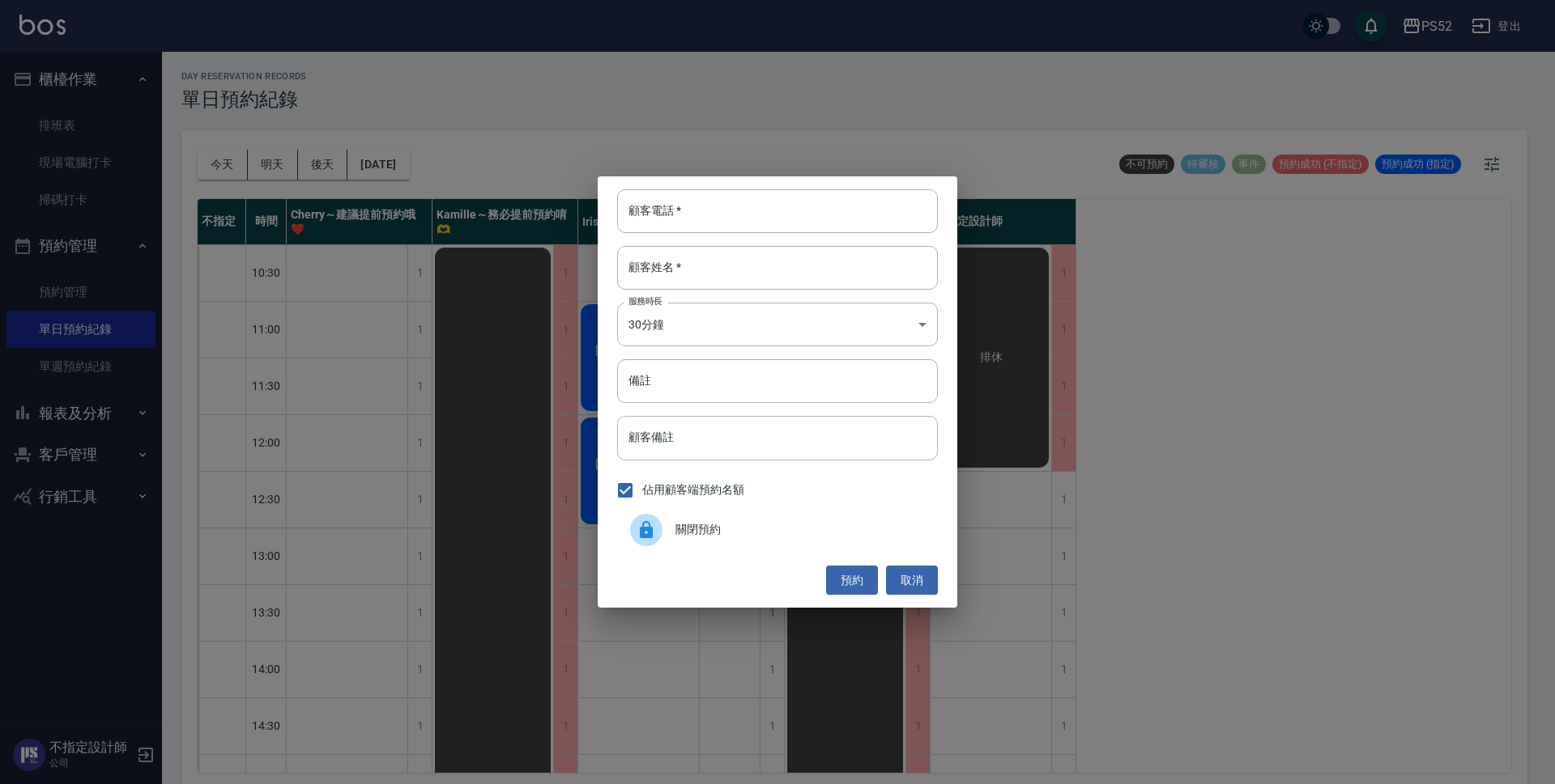
click at [793, 539] on div "關閉預約" at bounding box center [778, 529] width 321 height 46
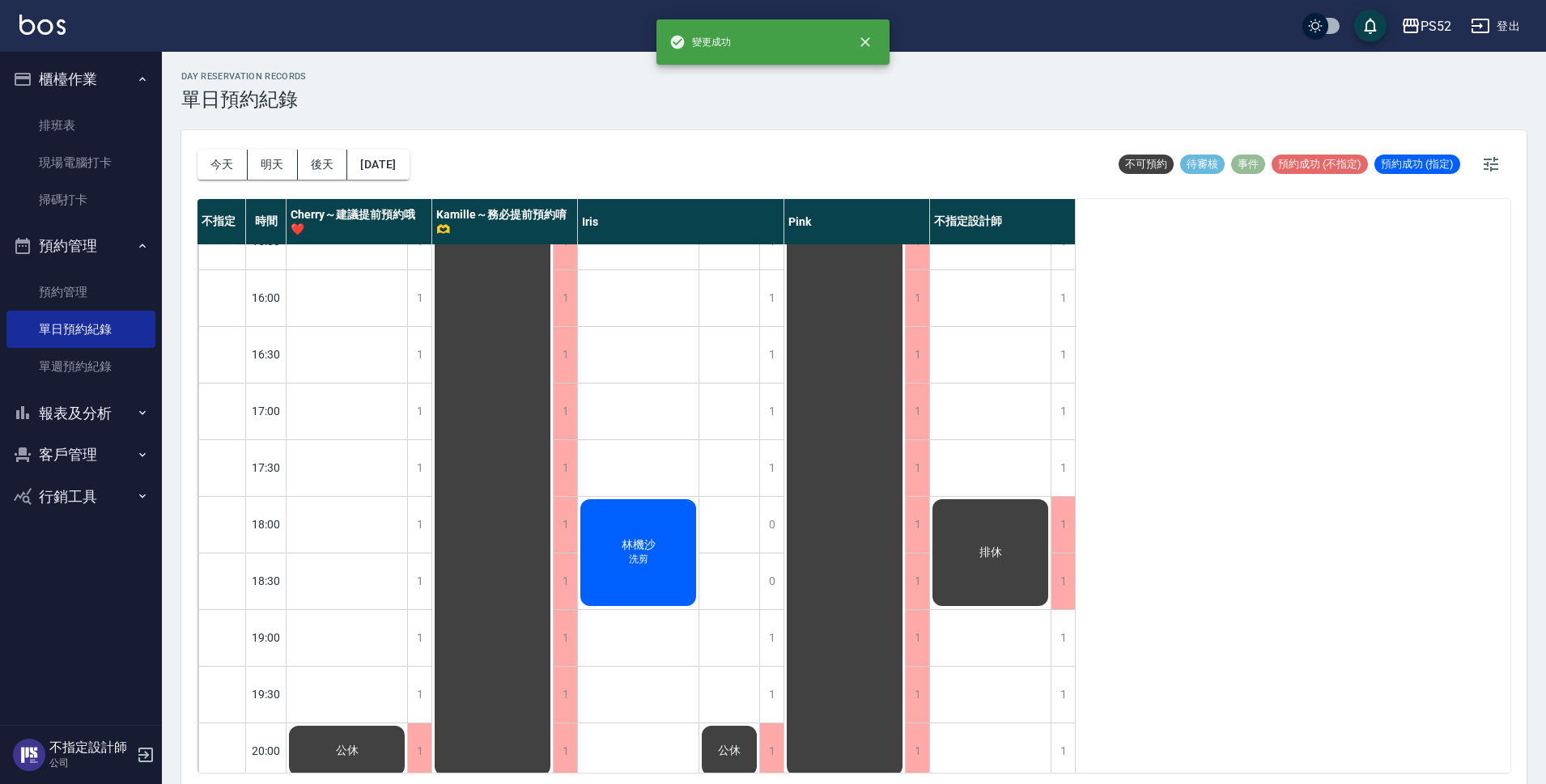
scroll to position [619, 0]
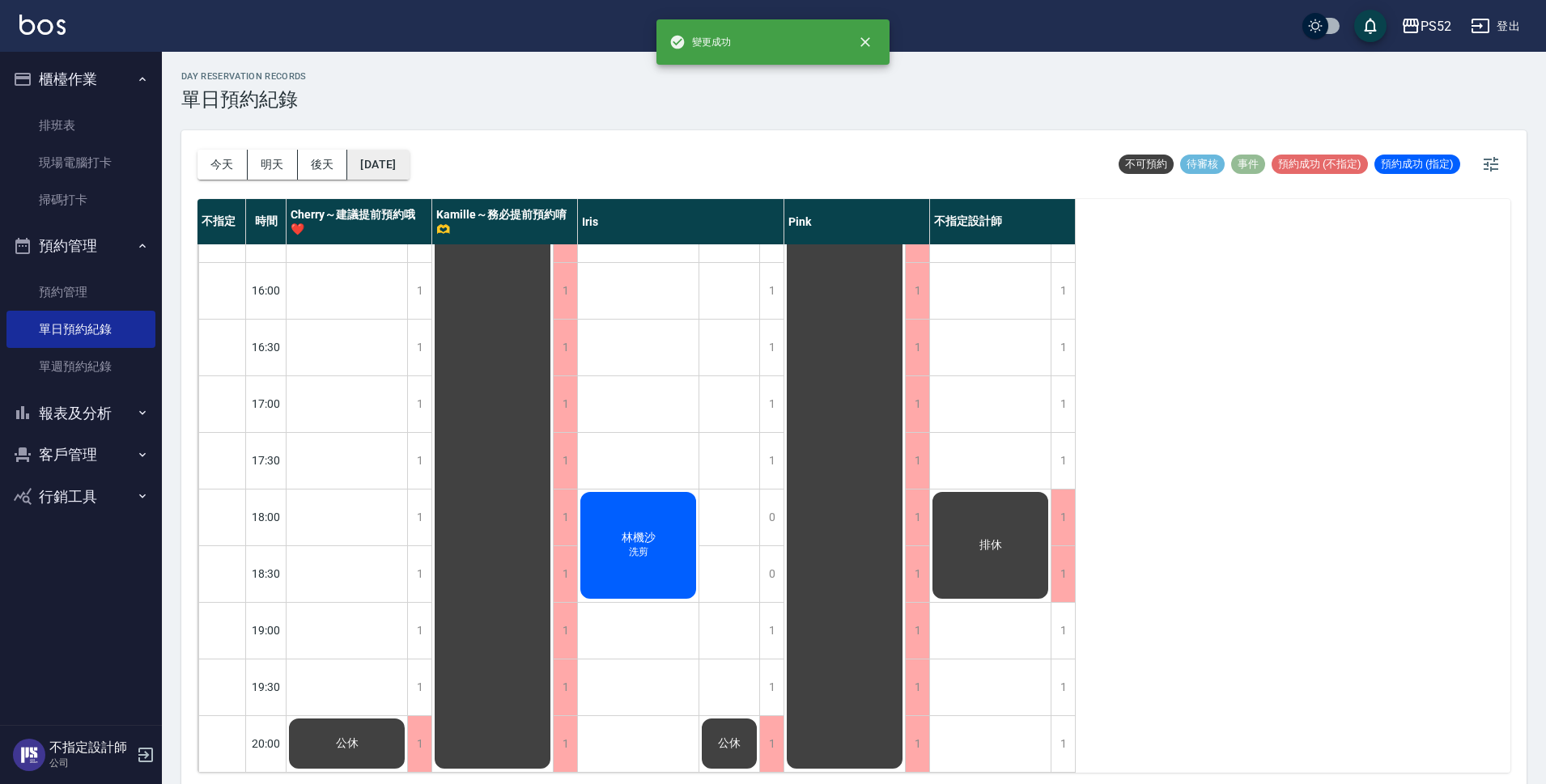
click at [409, 162] on button "[DATE]" at bounding box center [377, 164] width 61 height 30
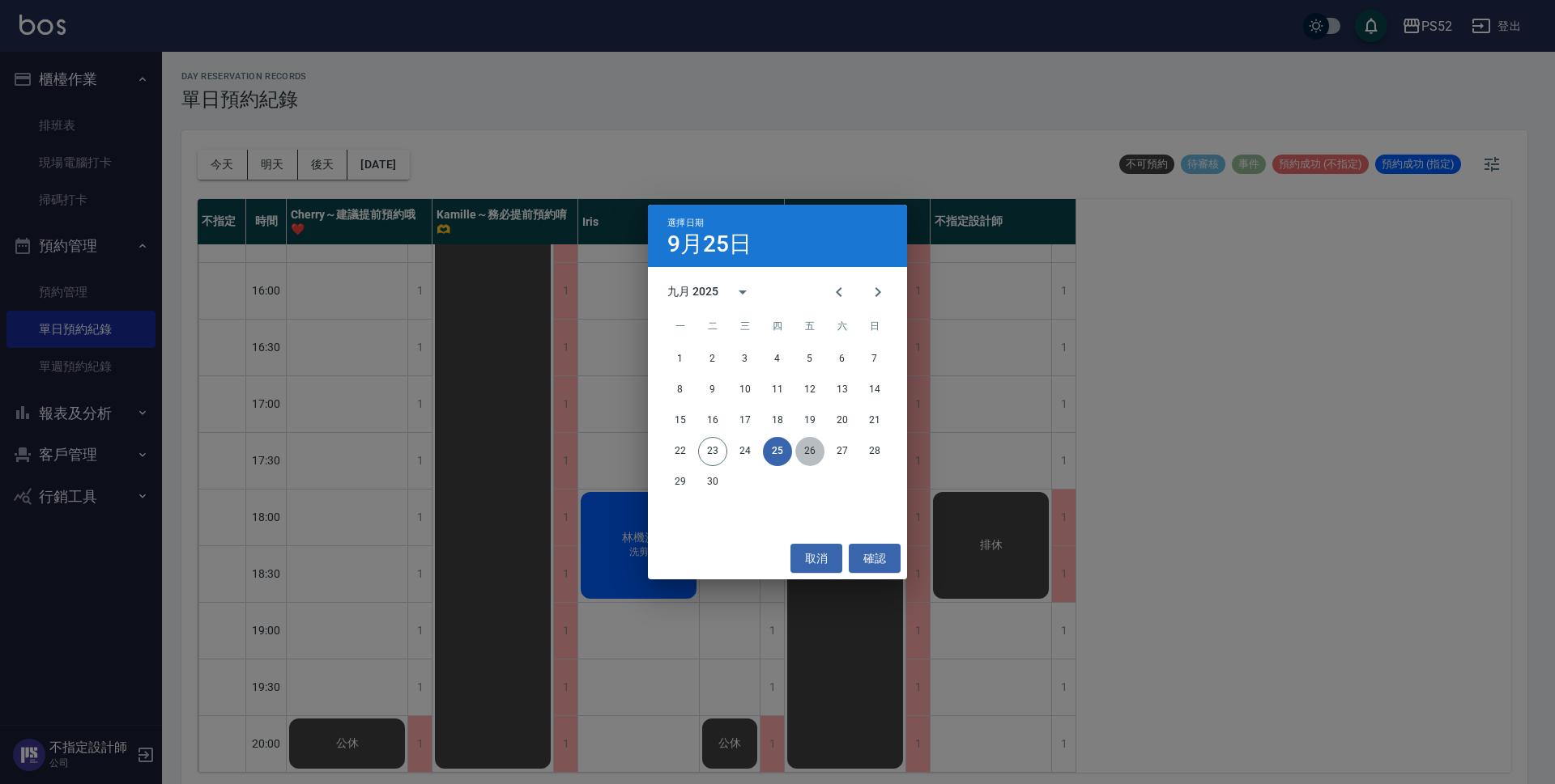
click at [805, 457] on button "26" at bounding box center [810, 452] width 29 height 29
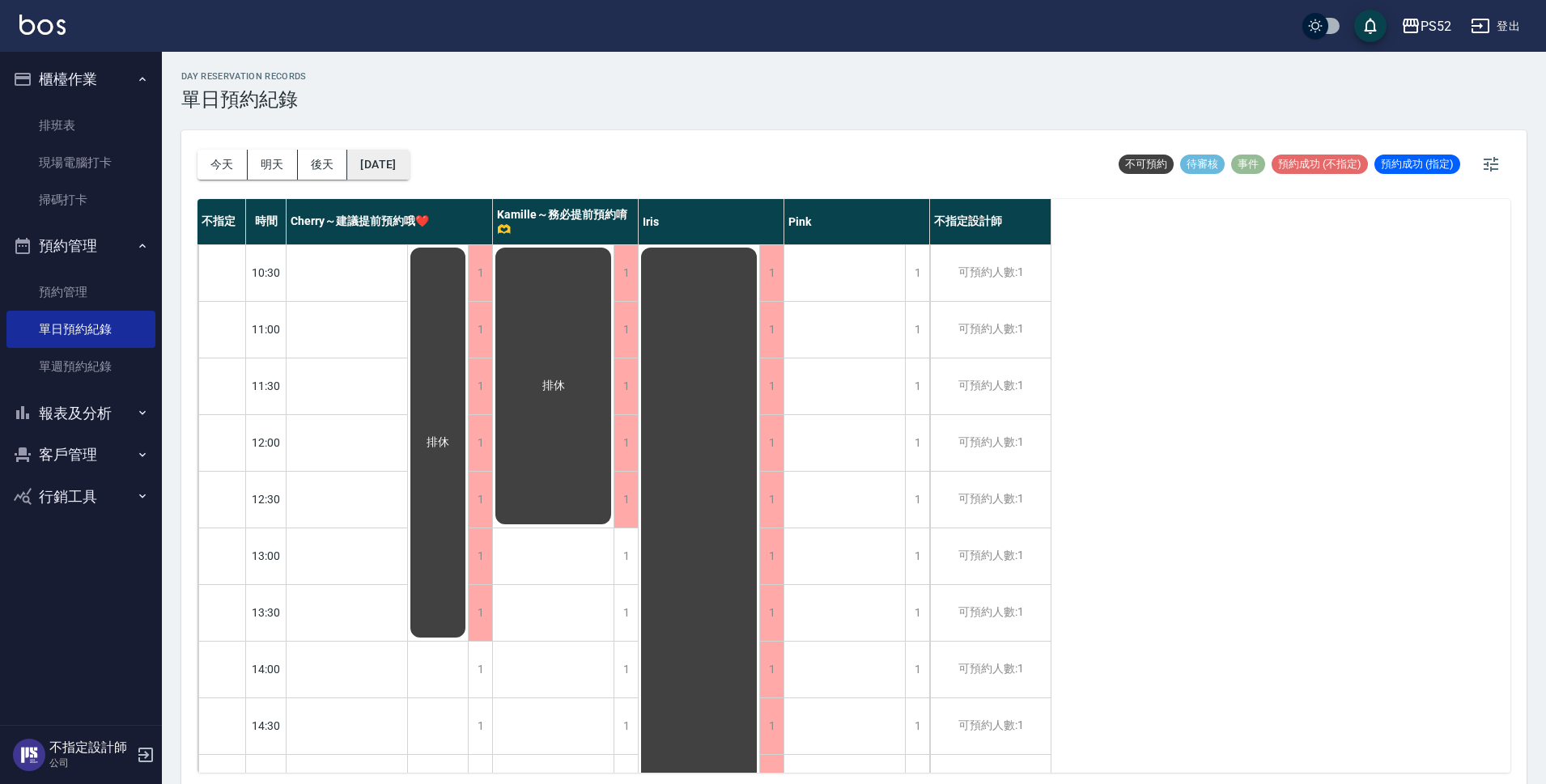
click at [409, 167] on button "[DATE]" at bounding box center [377, 164] width 61 height 30
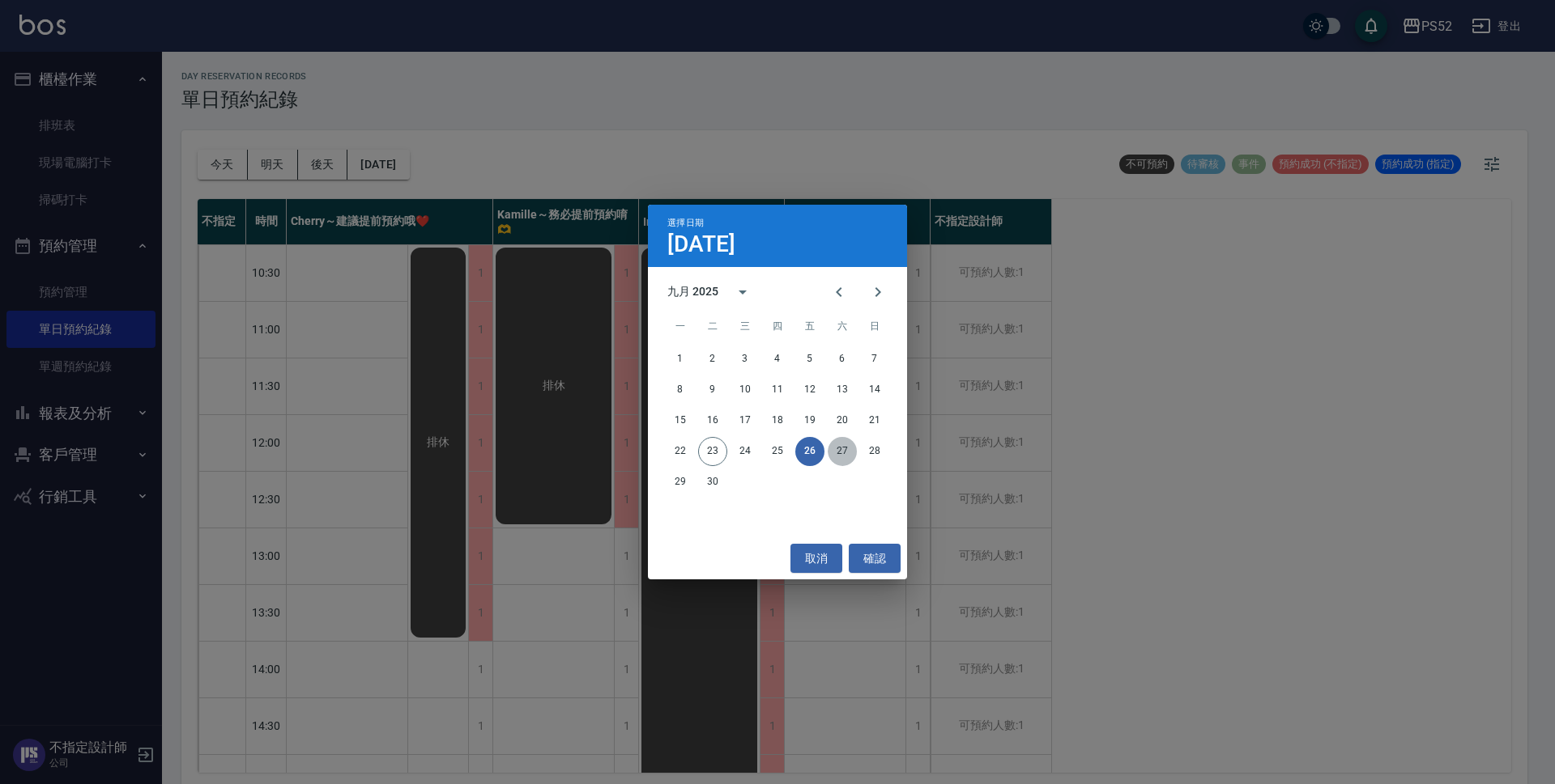
click at [841, 444] on button "27" at bounding box center [842, 452] width 29 height 29
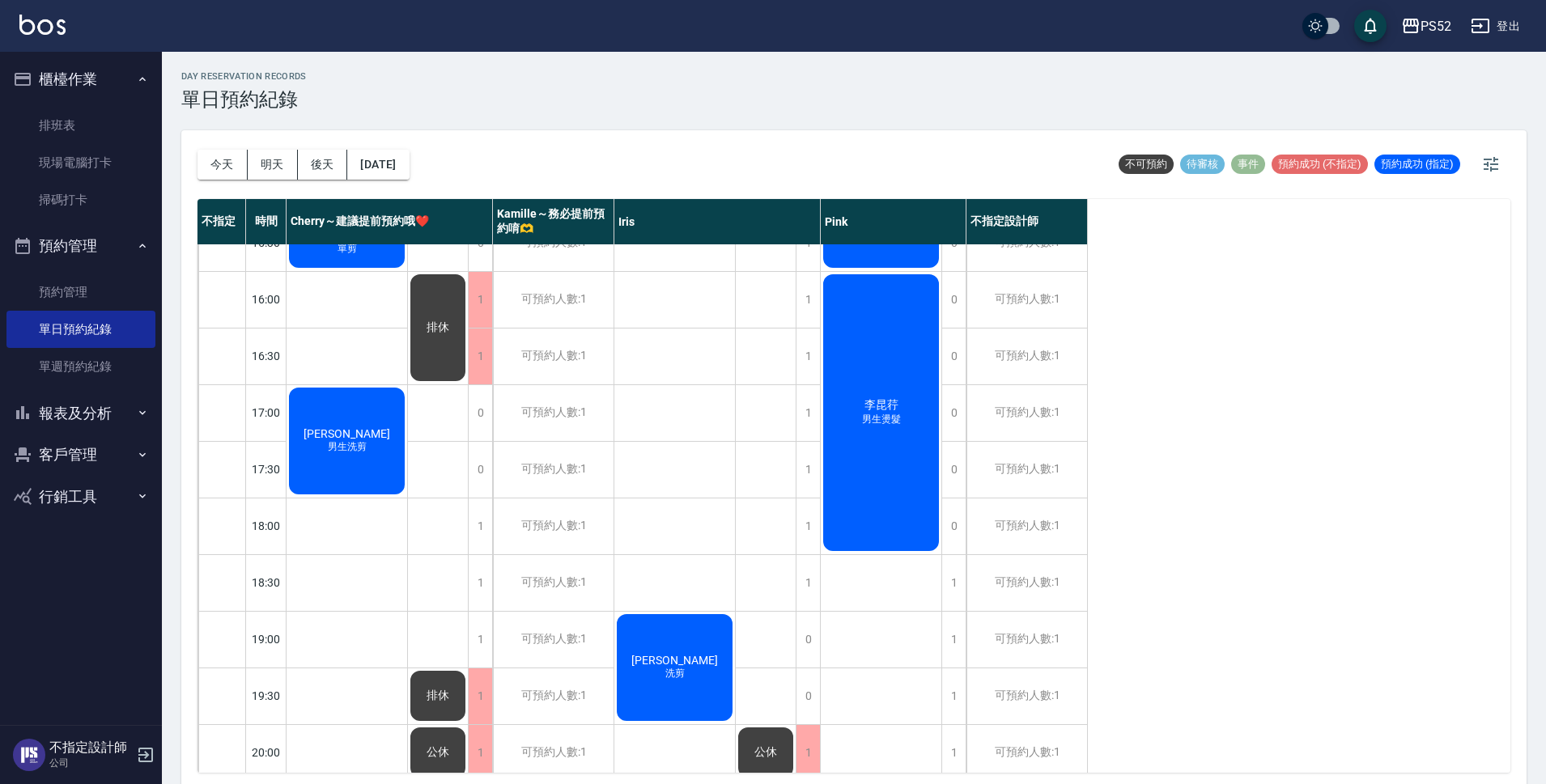
scroll to position [619, 0]
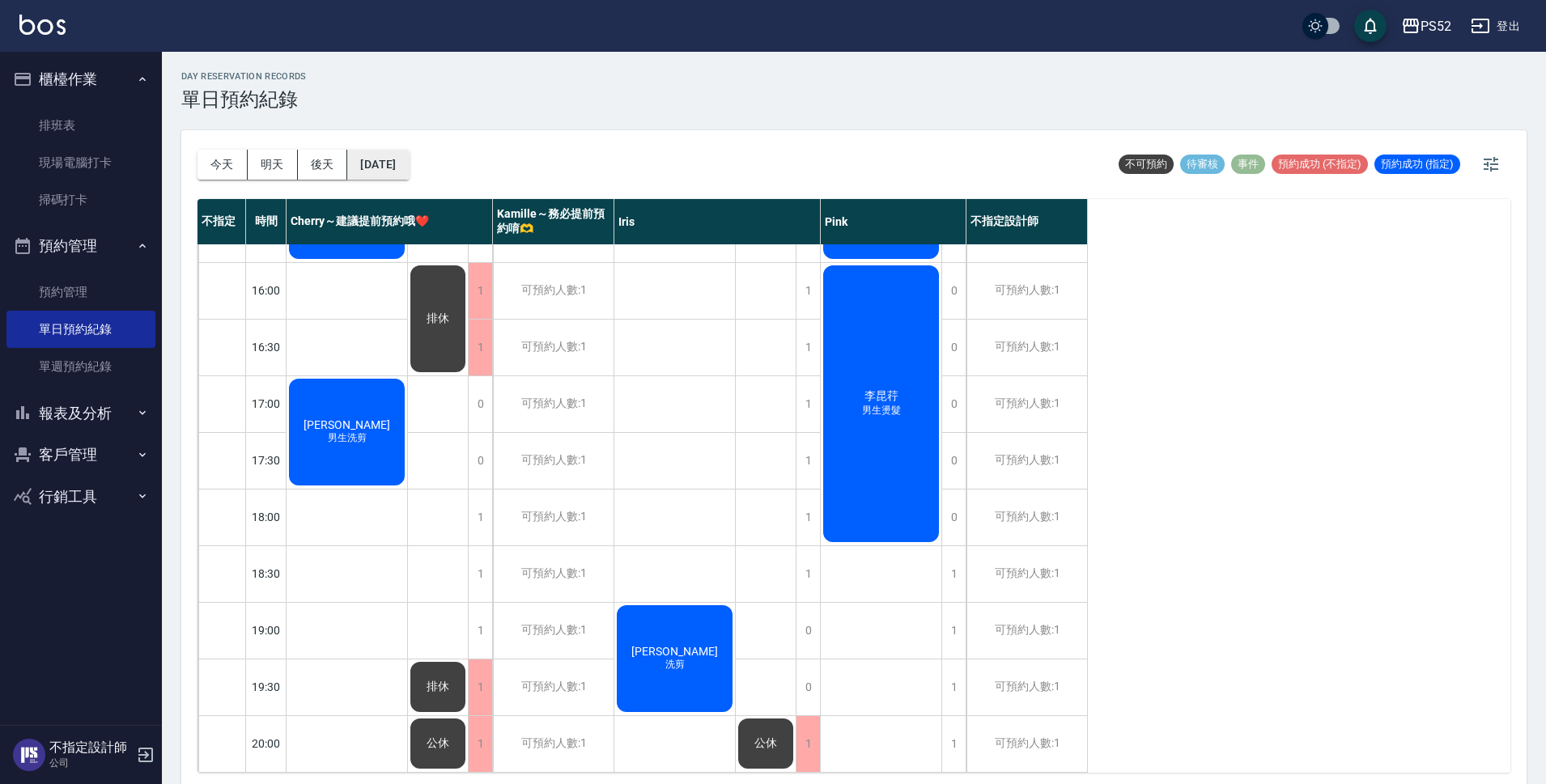
click at [381, 170] on button "[DATE]" at bounding box center [377, 164] width 61 height 30
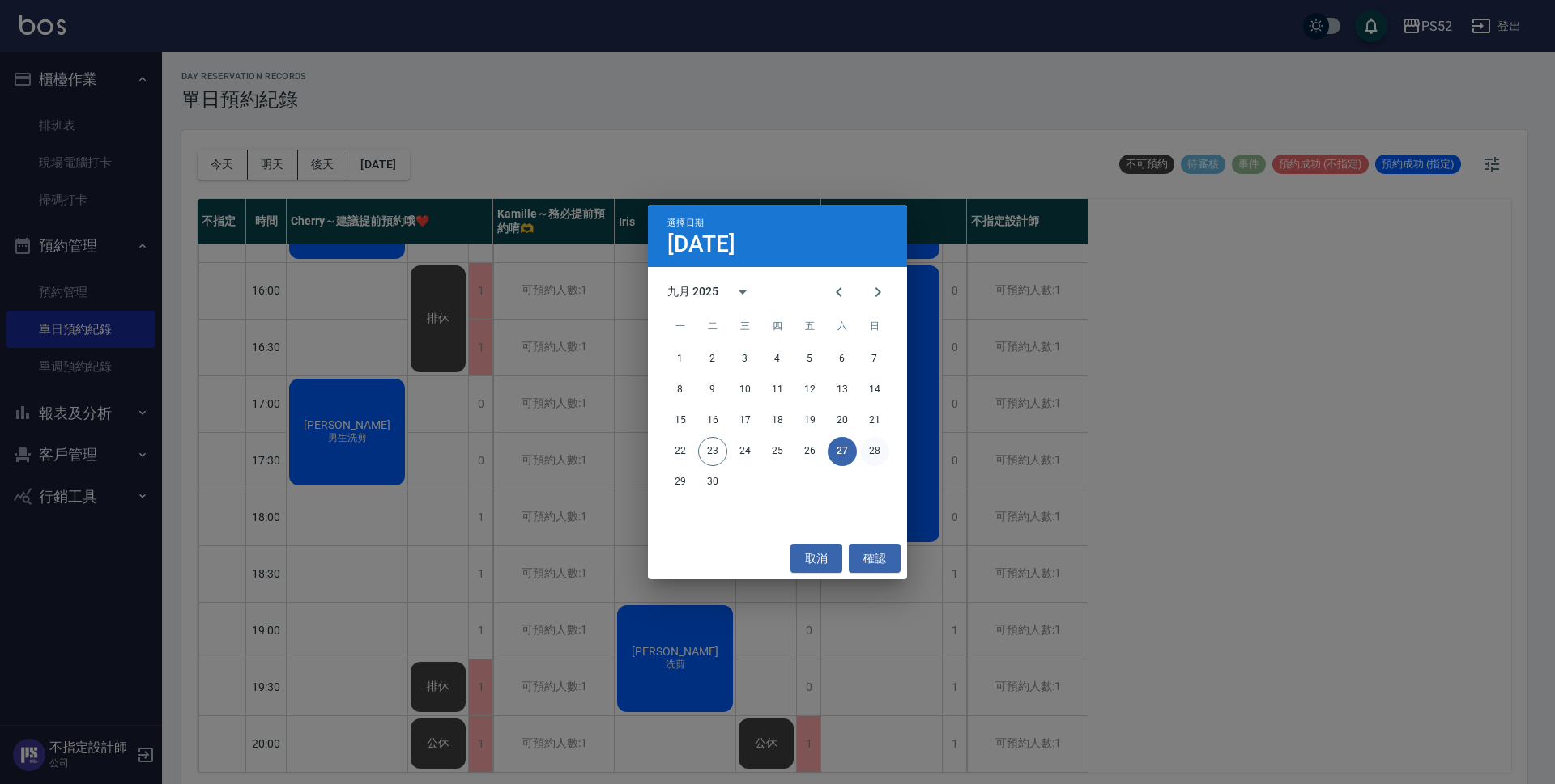
click at [864, 445] on button "28" at bounding box center [875, 452] width 29 height 29
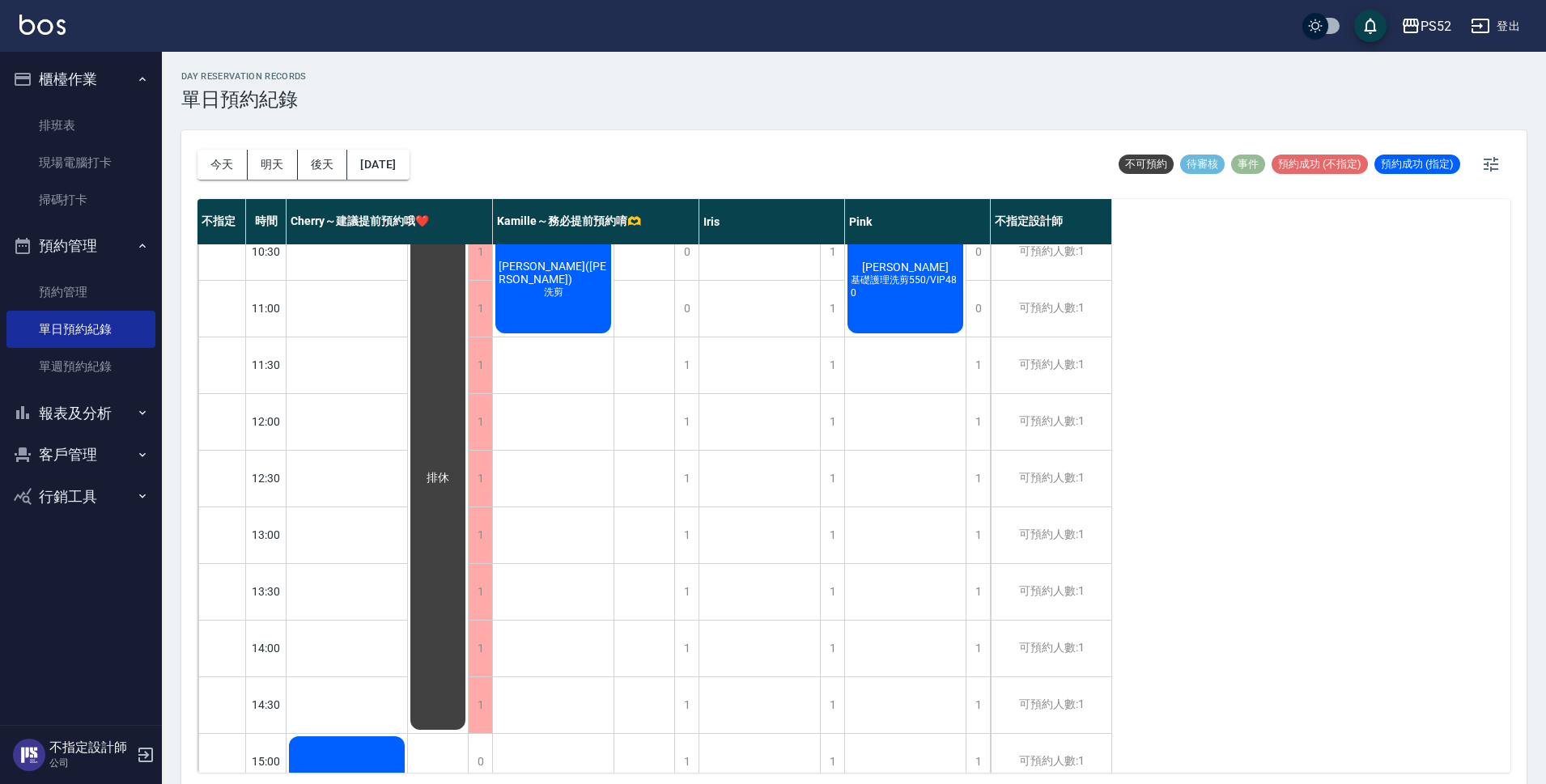
scroll to position [26, 0]
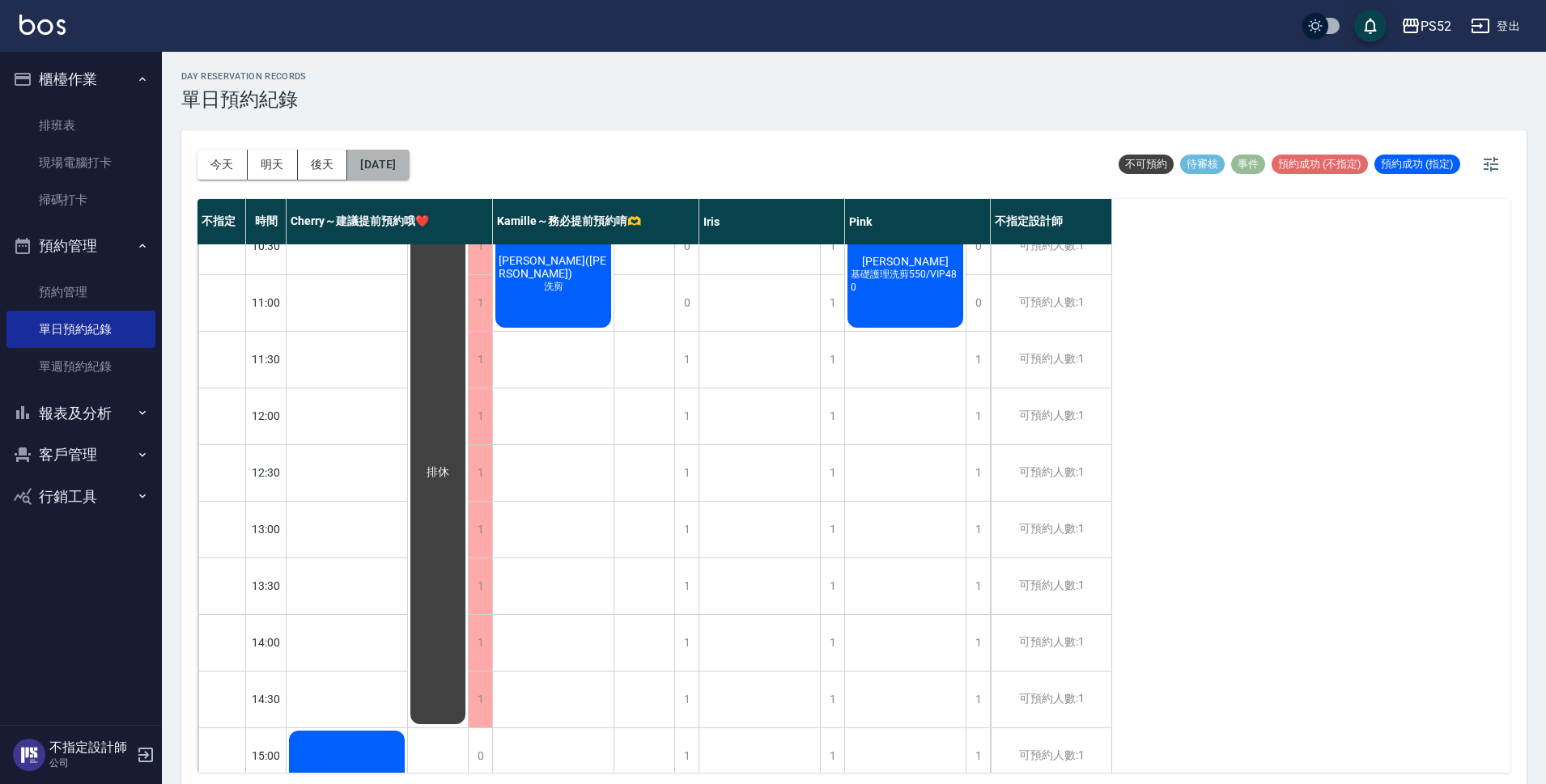
click at [396, 167] on button "[DATE]" at bounding box center [377, 164] width 61 height 30
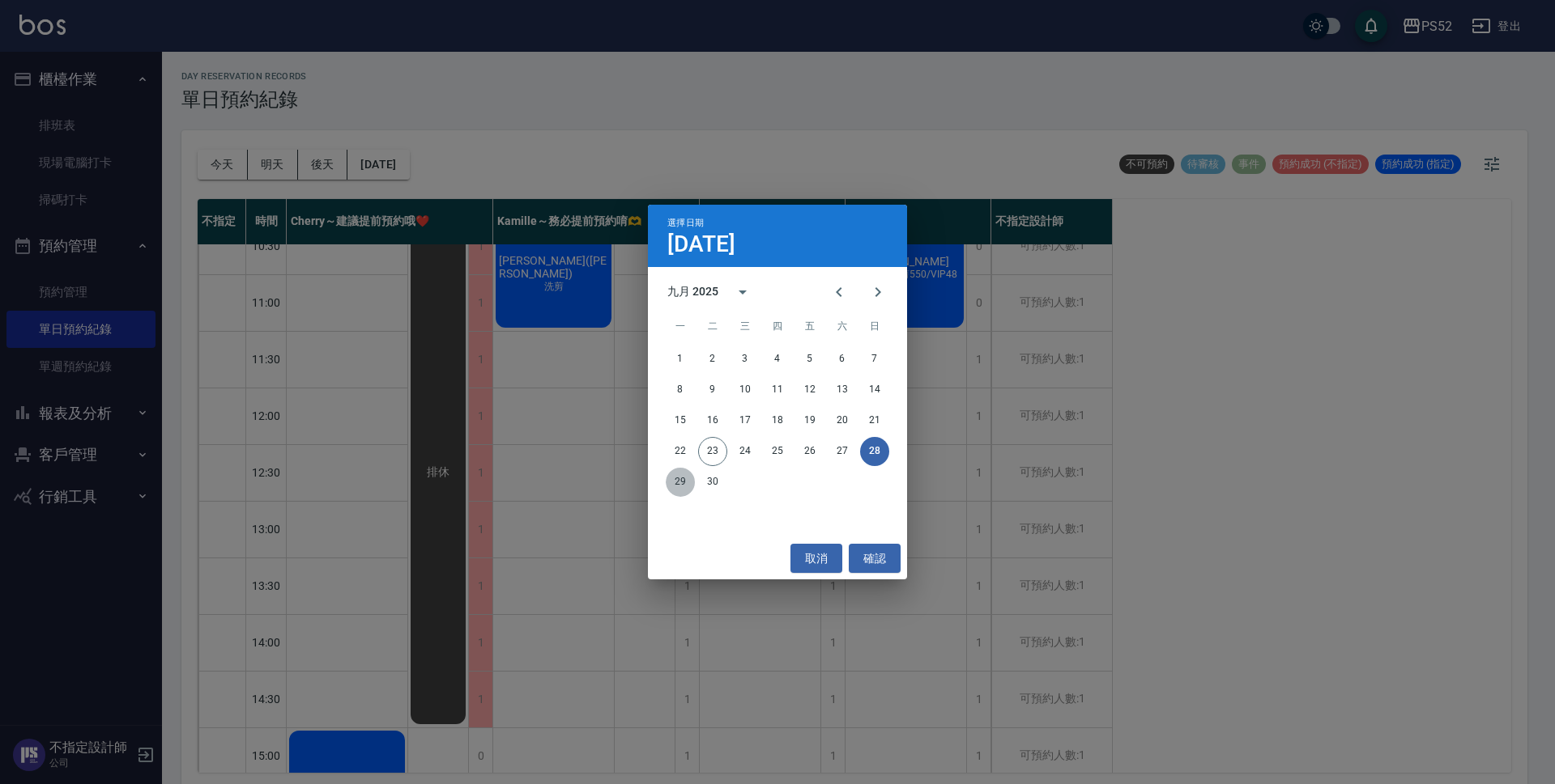
click at [674, 471] on button "29" at bounding box center [680, 483] width 29 height 29
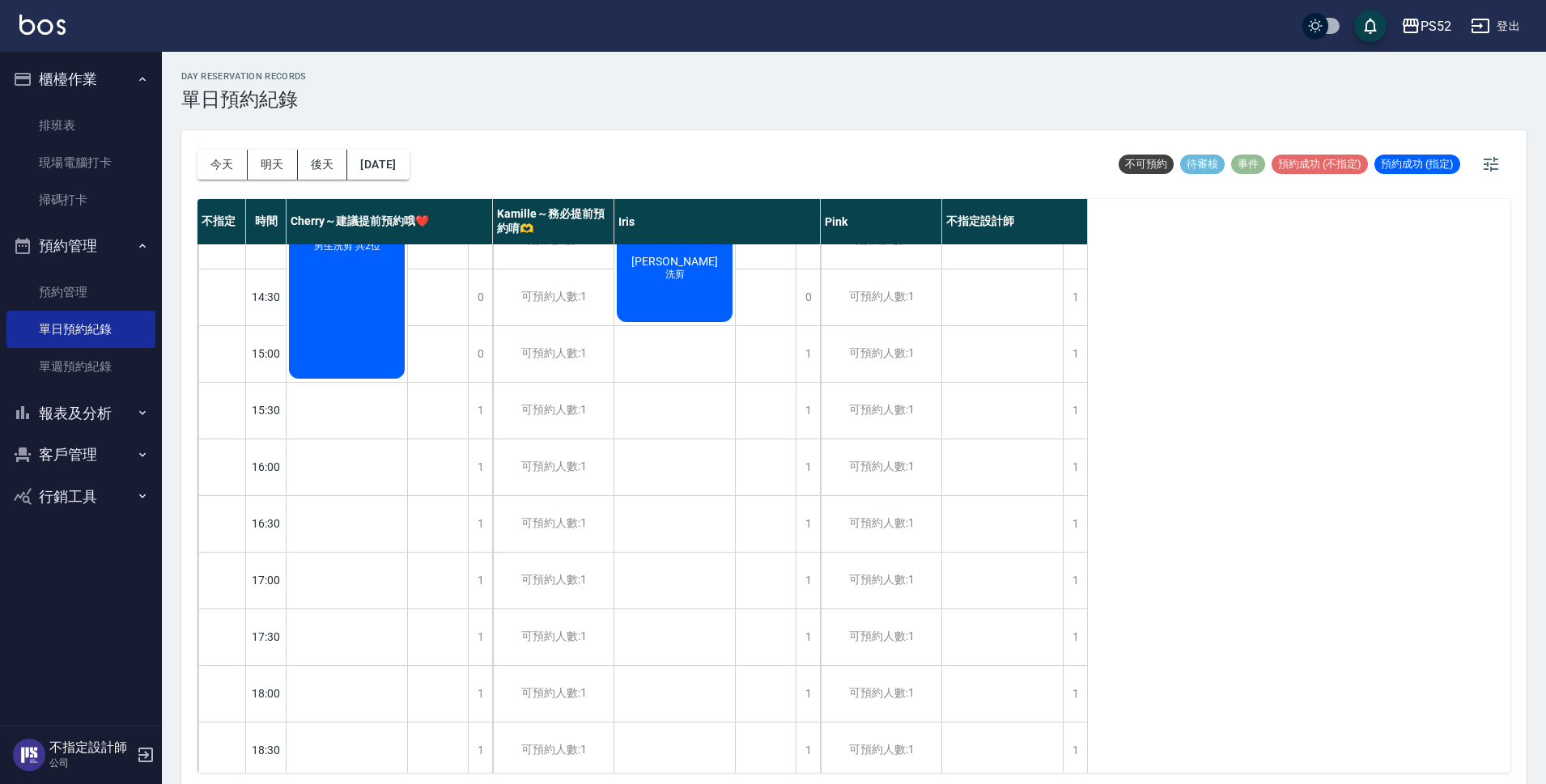
scroll to position [431, 0]
click at [399, 162] on button "[DATE]" at bounding box center [377, 164] width 61 height 30
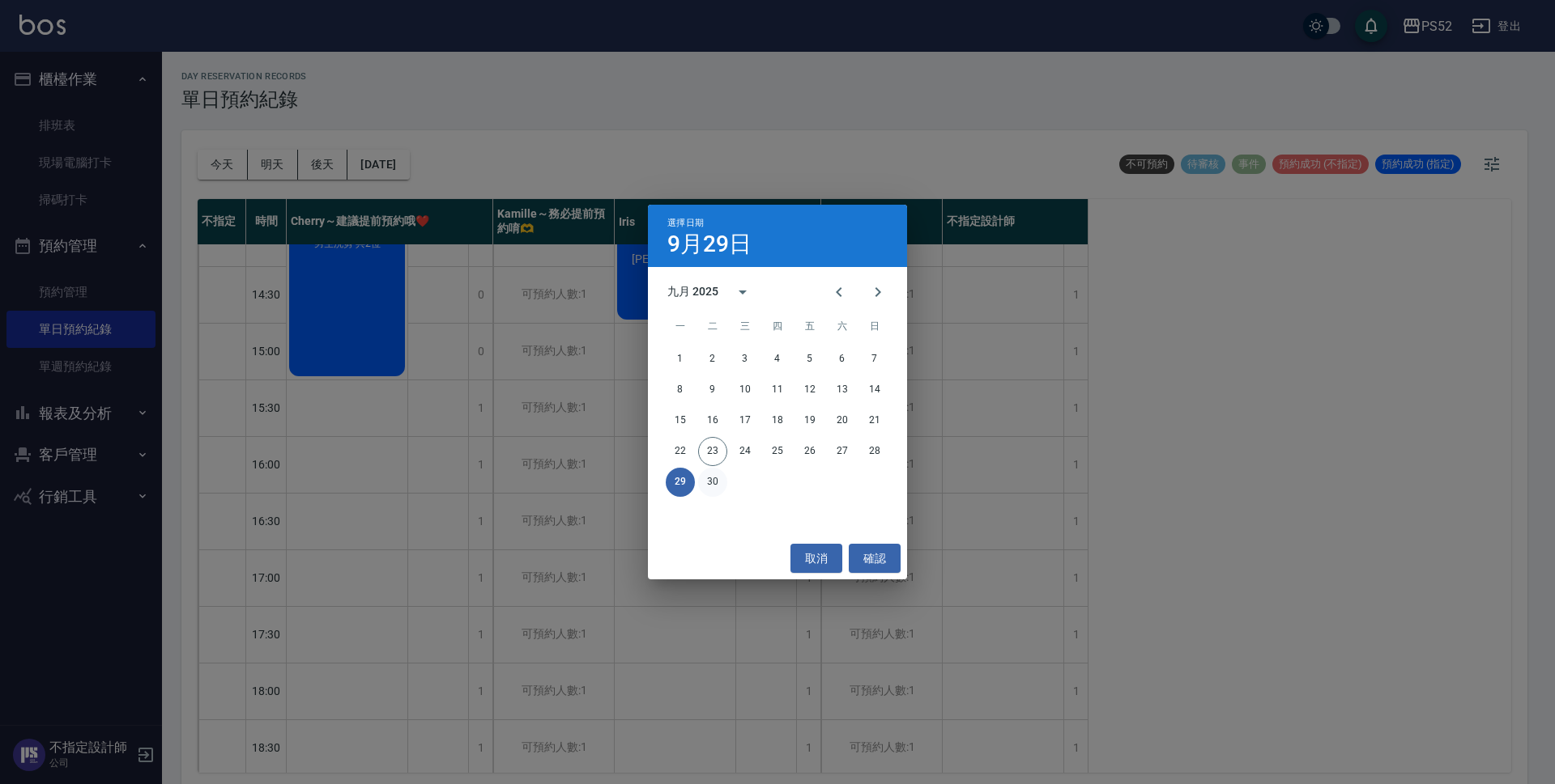
click at [720, 475] on button "30" at bounding box center [712, 483] width 29 height 29
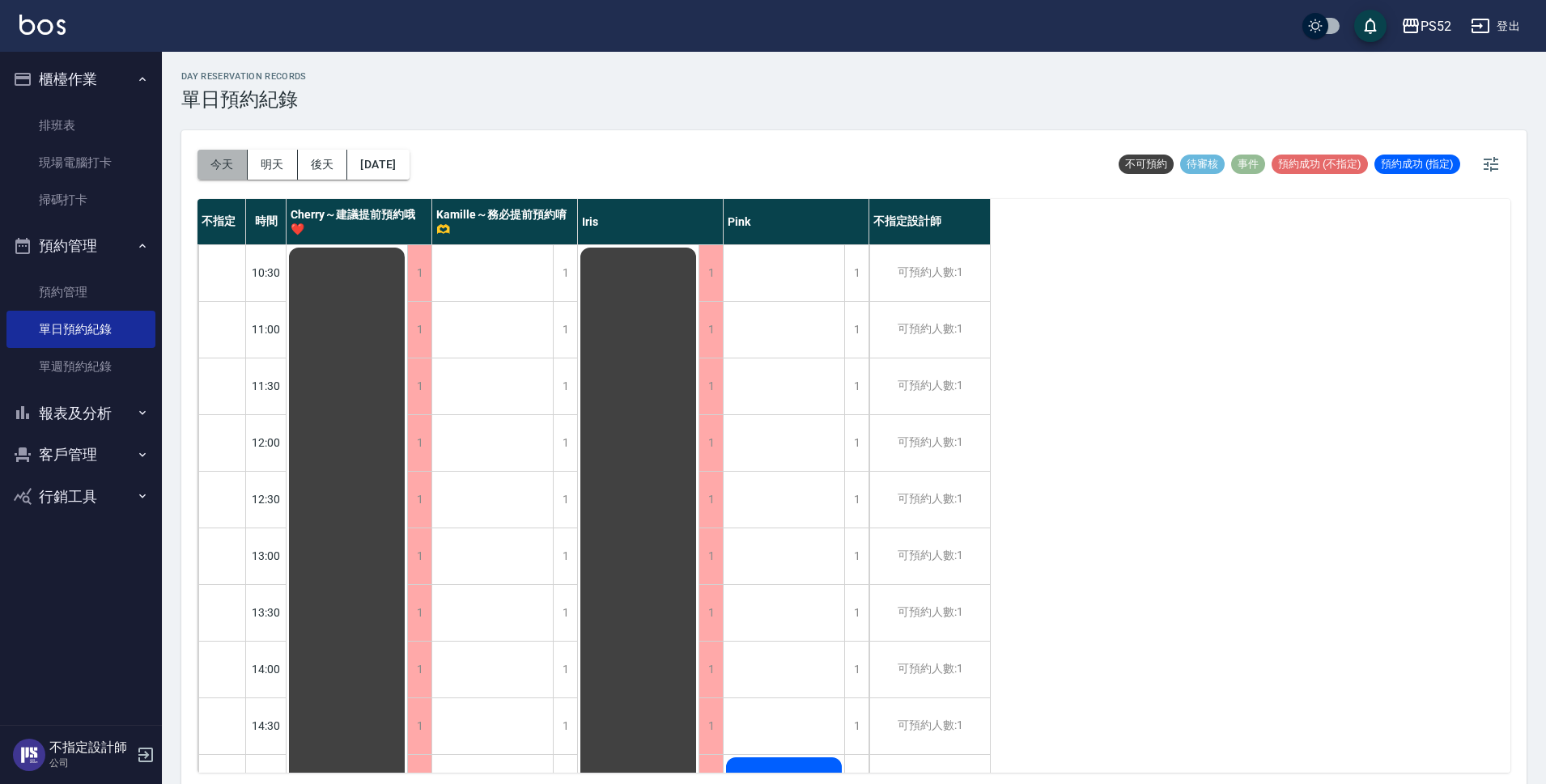
click at [205, 172] on button "今天" at bounding box center [223, 164] width 51 height 30
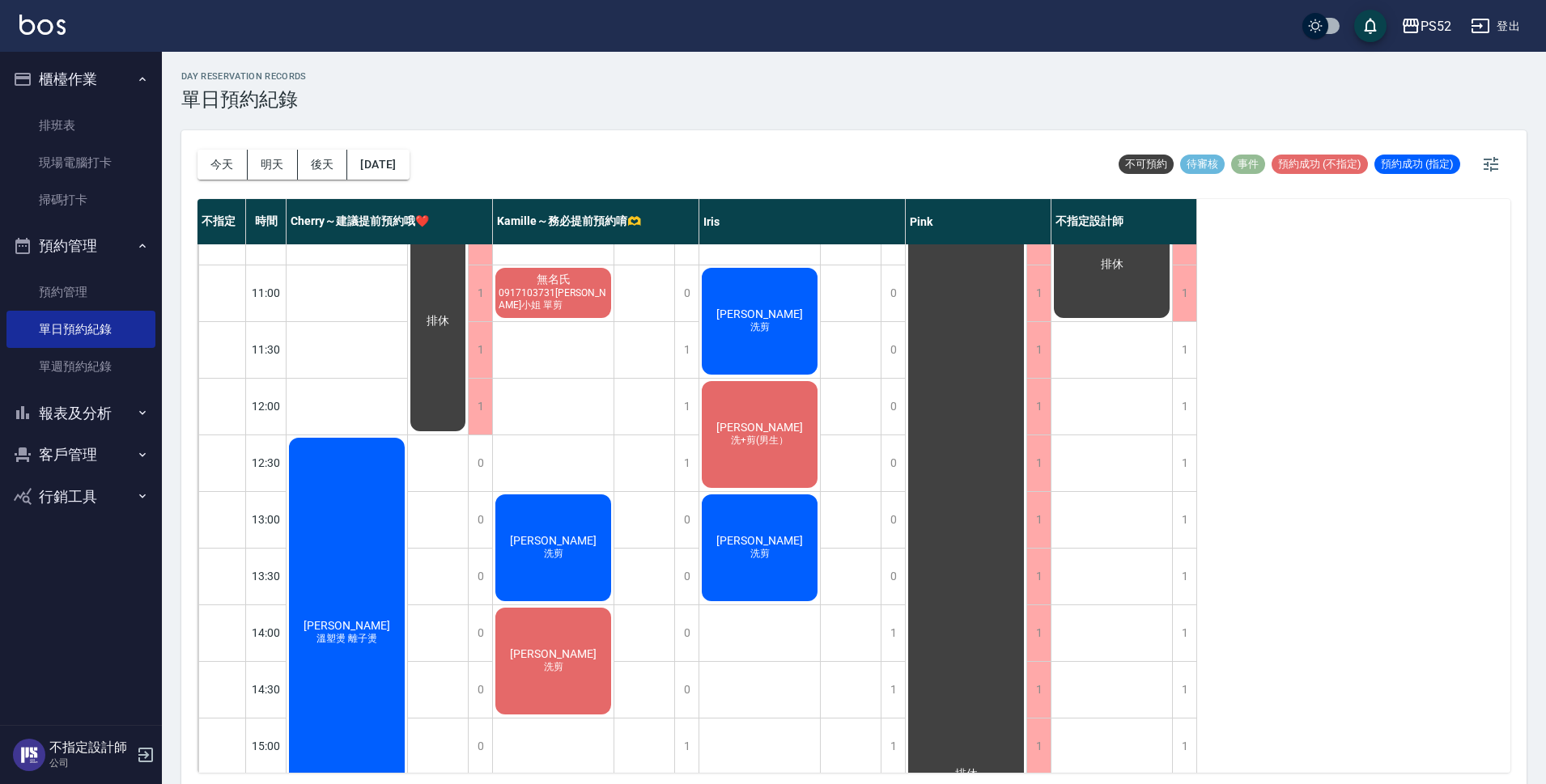
scroll to position [162, 0]
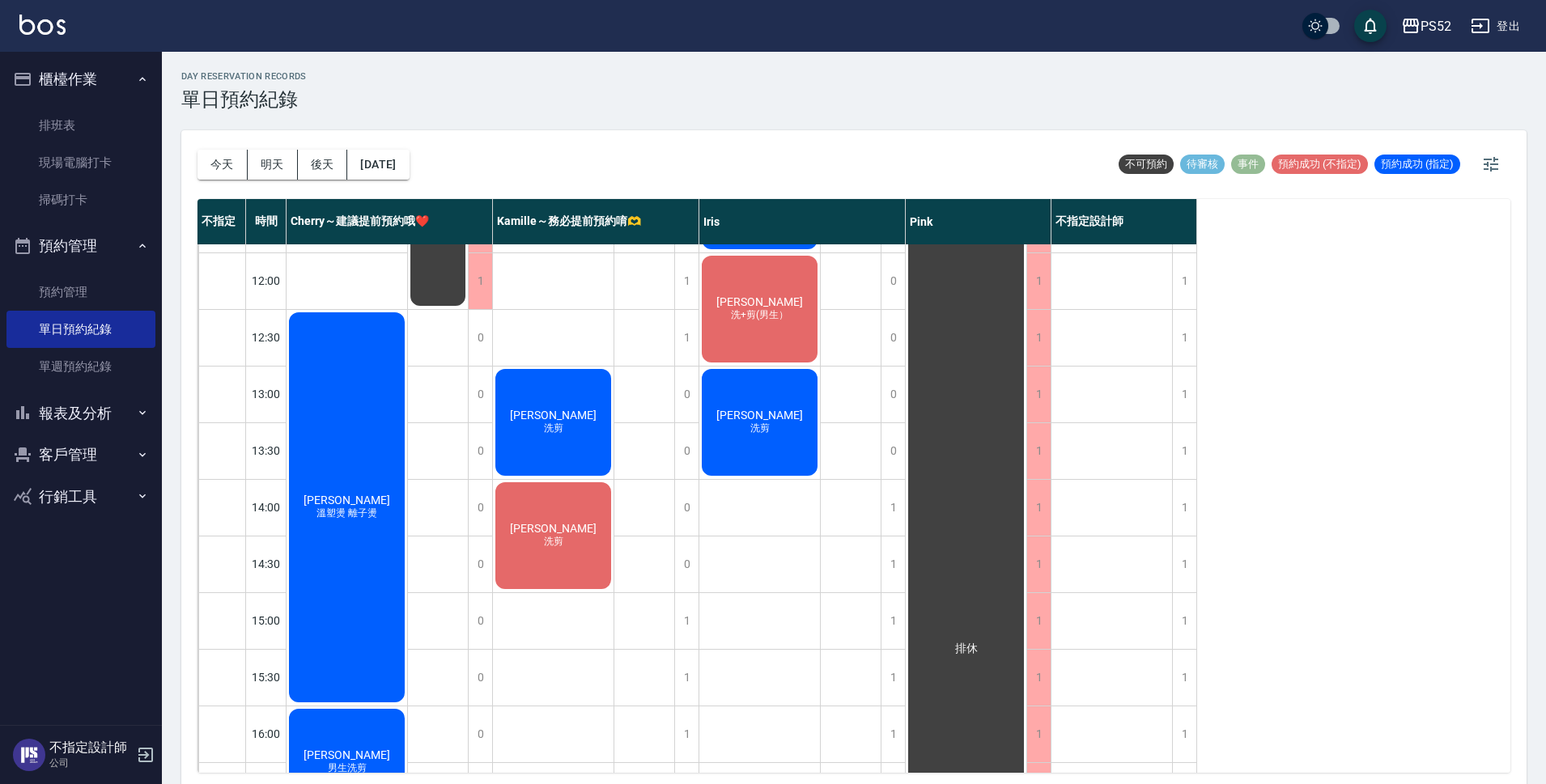
click at [101, 463] on button "客戶管理" at bounding box center [81, 455] width 149 height 42
click at [117, 503] on link "客戶列表" at bounding box center [81, 501] width 149 height 37
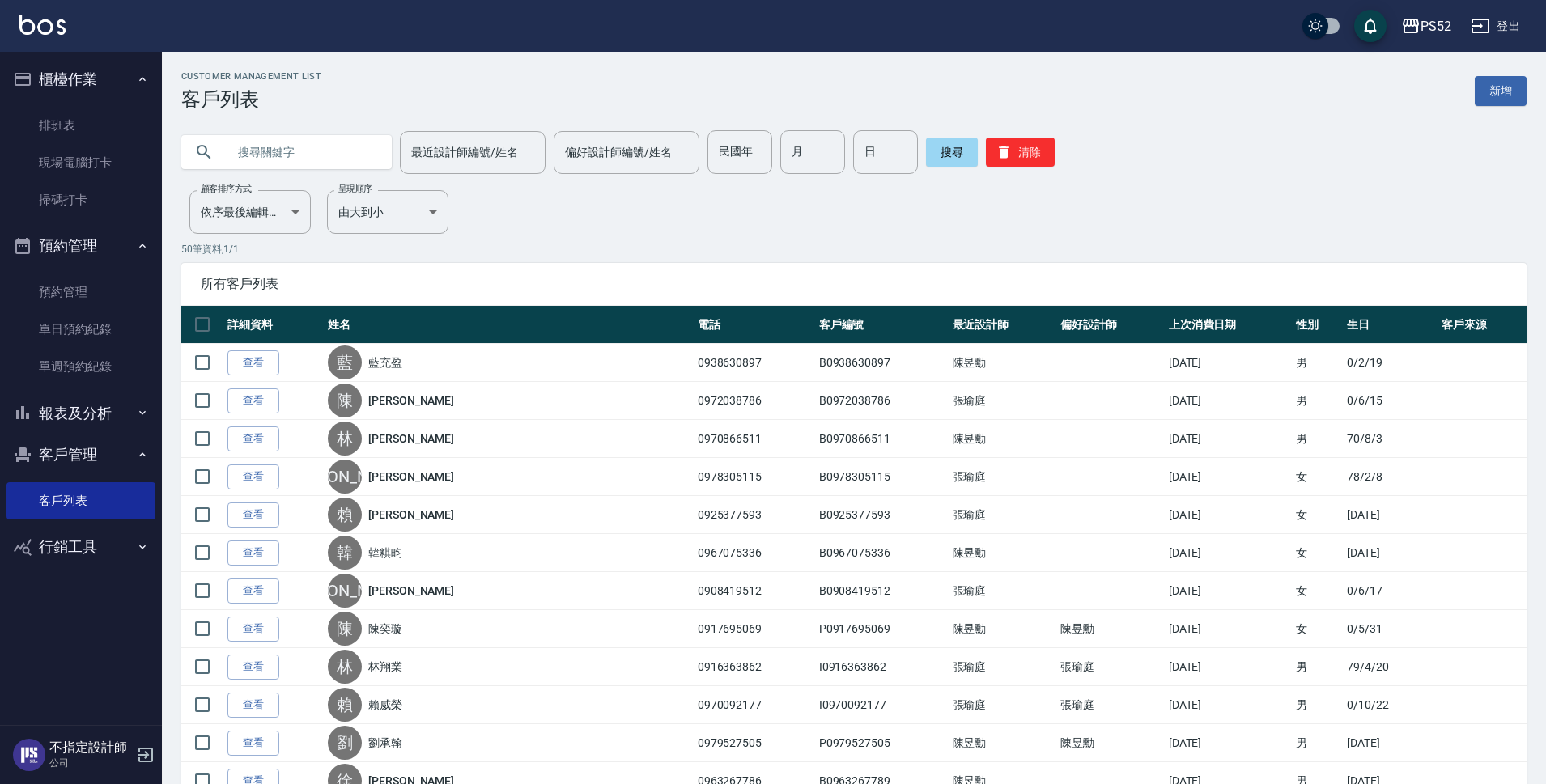
click at [300, 158] on input "text" at bounding box center [302, 152] width 153 height 44
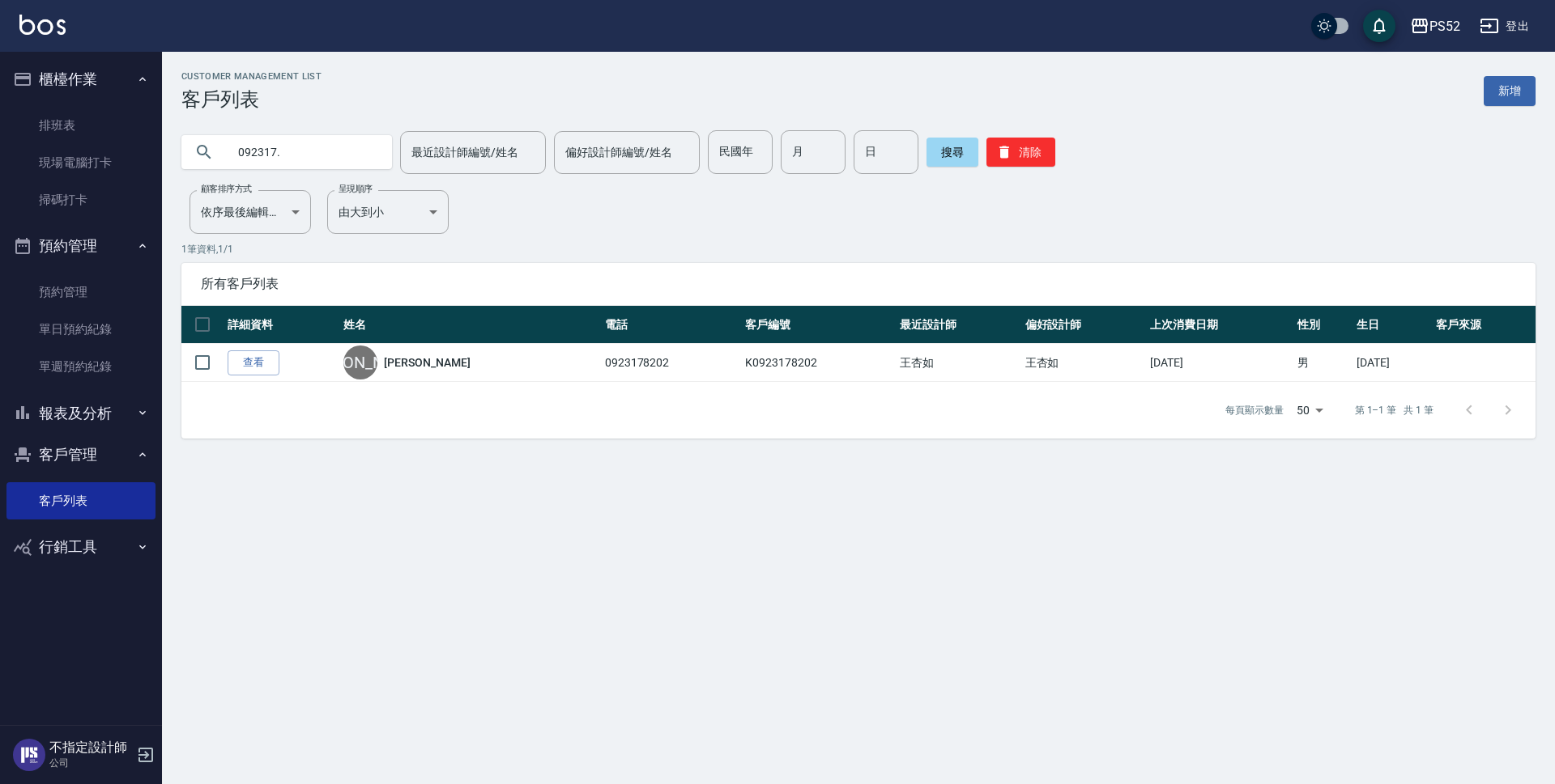
type input "092317"
click at [1007, 147] on icon "button" at bounding box center [1004, 152] width 17 height 17
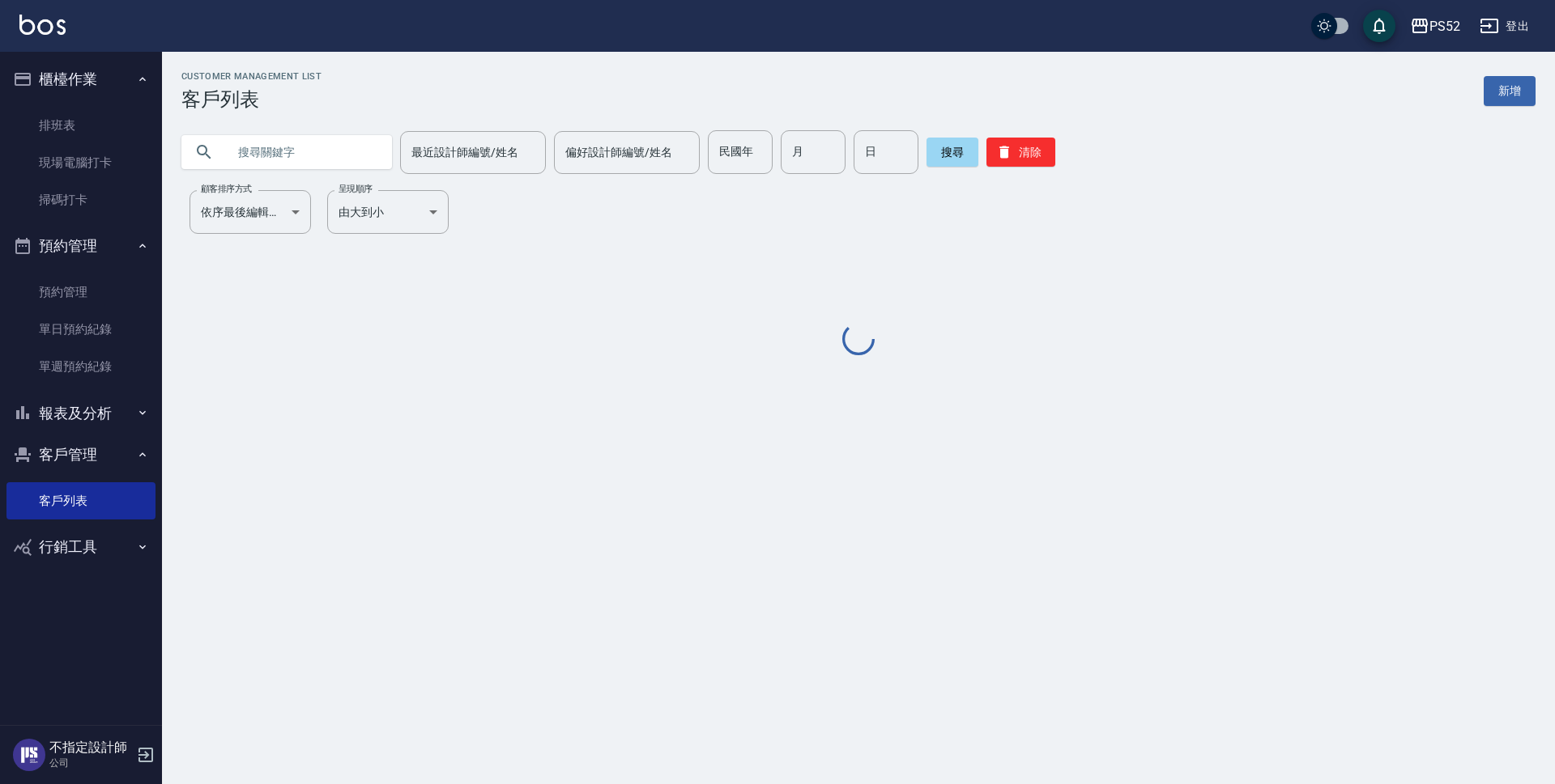
click at [316, 171] on input "text" at bounding box center [302, 152] width 153 height 44
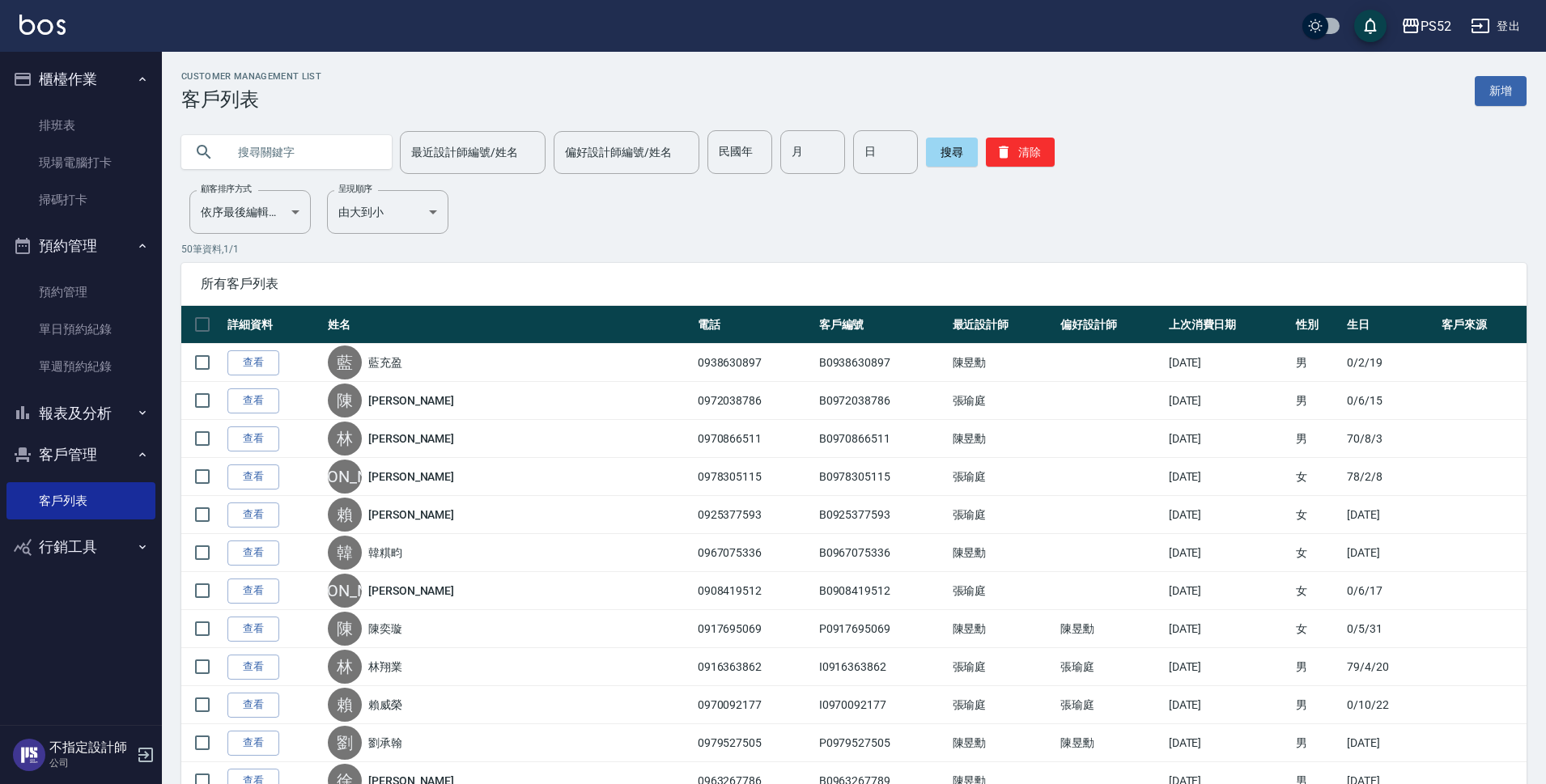
click at [319, 155] on input "text" at bounding box center [302, 152] width 153 height 44
type input "092317"
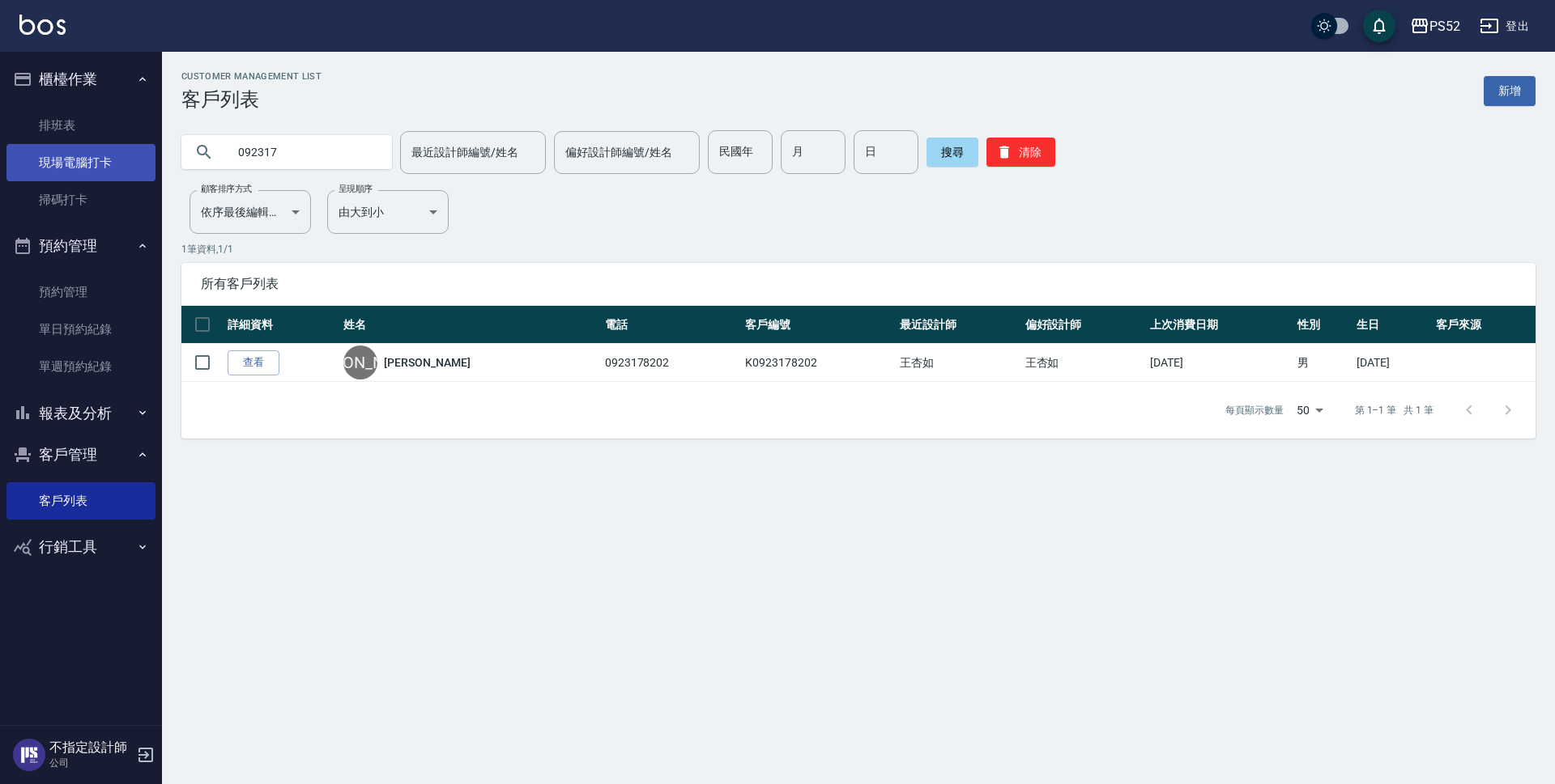
click at [94, 157] on link "現場電腦打卡" at bounding box center [81, 162] width 149 height 37
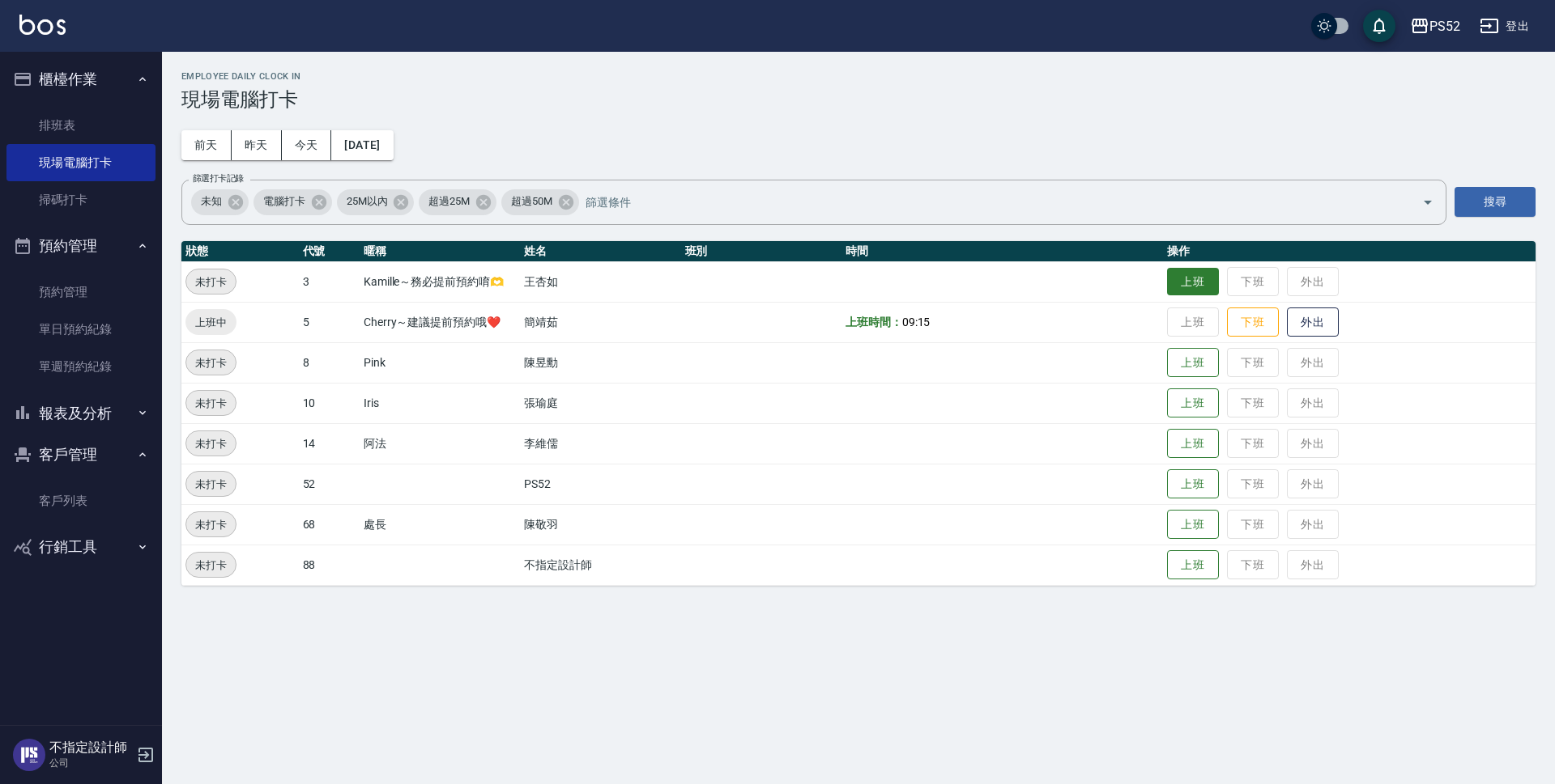
click at [1186, 269] on button "上班" at bounding box center [1192, 282] width 52 height 28
click at [1195, 410] on button "上班" at bounding box center [1192, 403] width 52 height 28
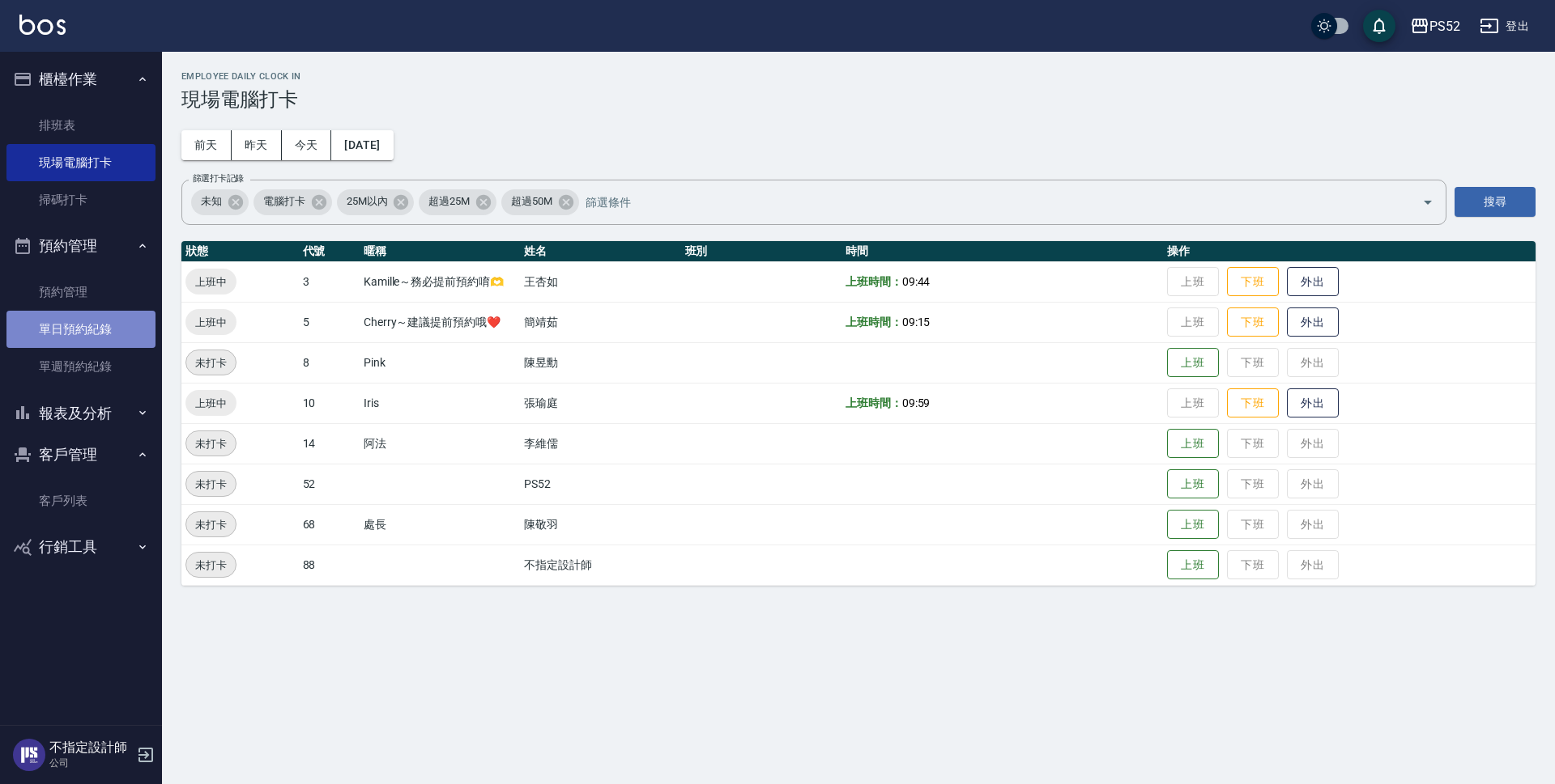
click at [55, 318] on link "單日預約紀錄" at bounding box center [81, 329] width 149 height 37
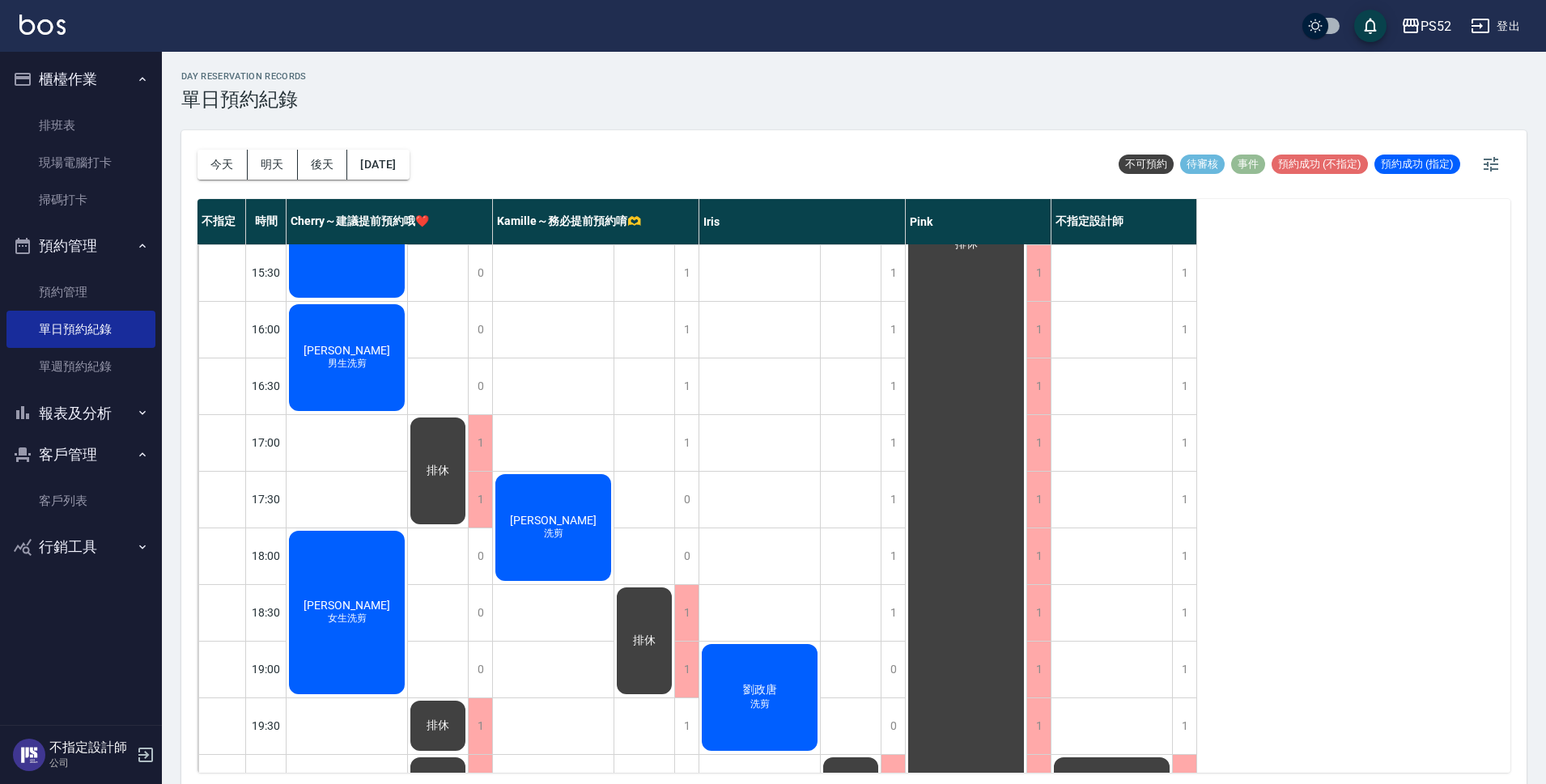
scroll to position [619, 0]
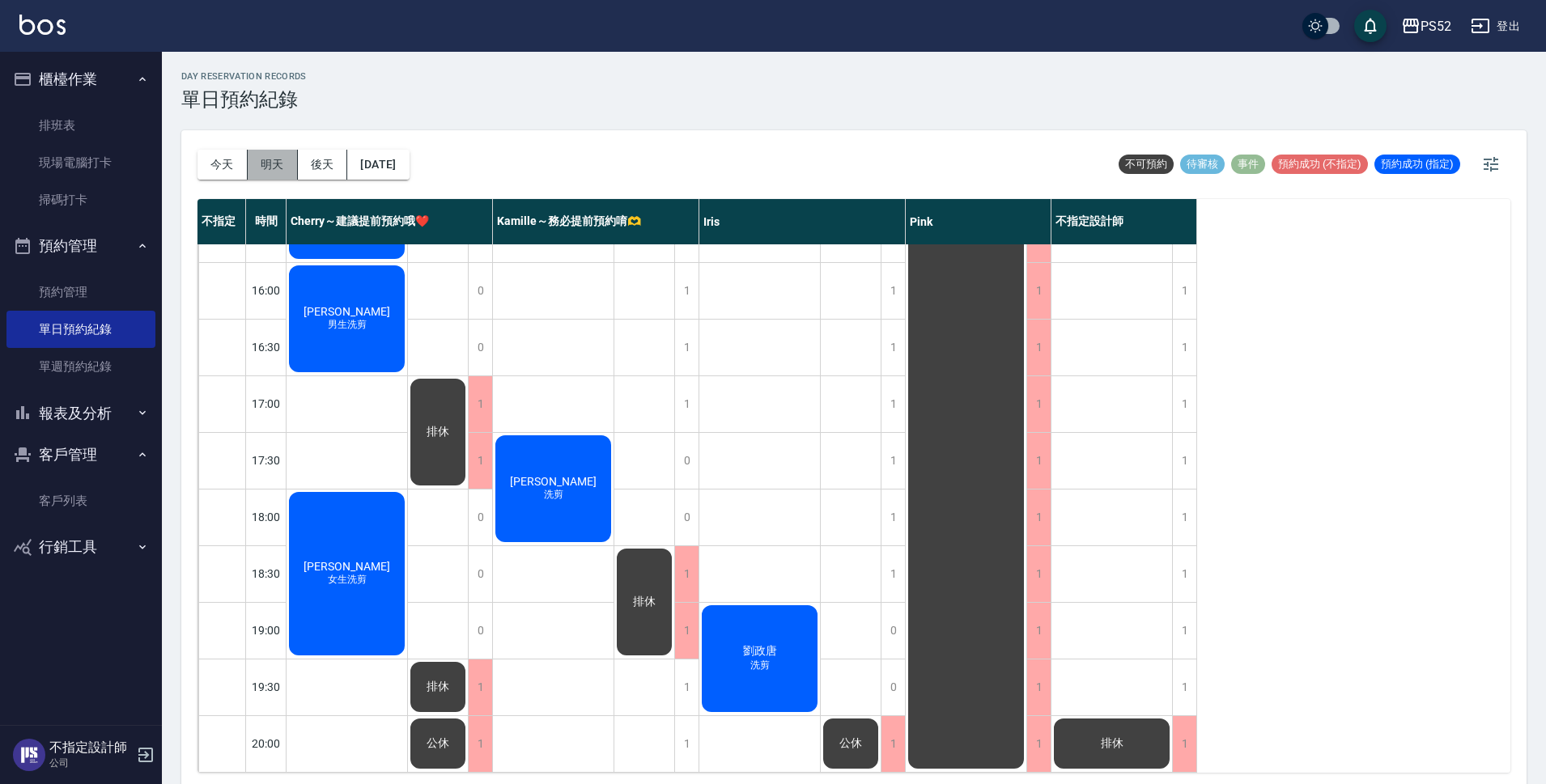
click at [272, 153] on button "明天" at bounding box center [273, 164] width 51 height 30
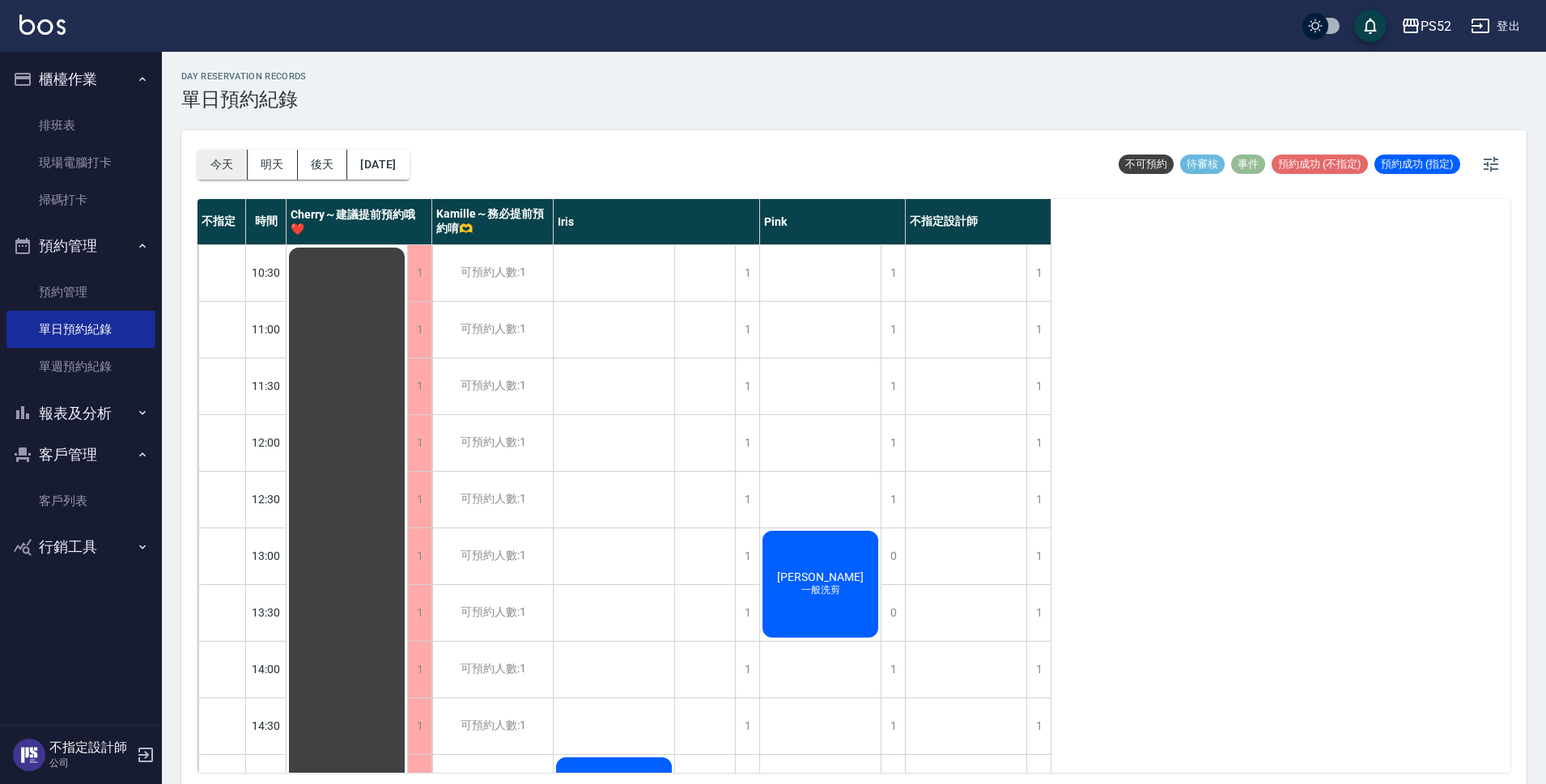
click at [222, 171] on button "今天" at bounding box center [223, 164] width 51 height 30
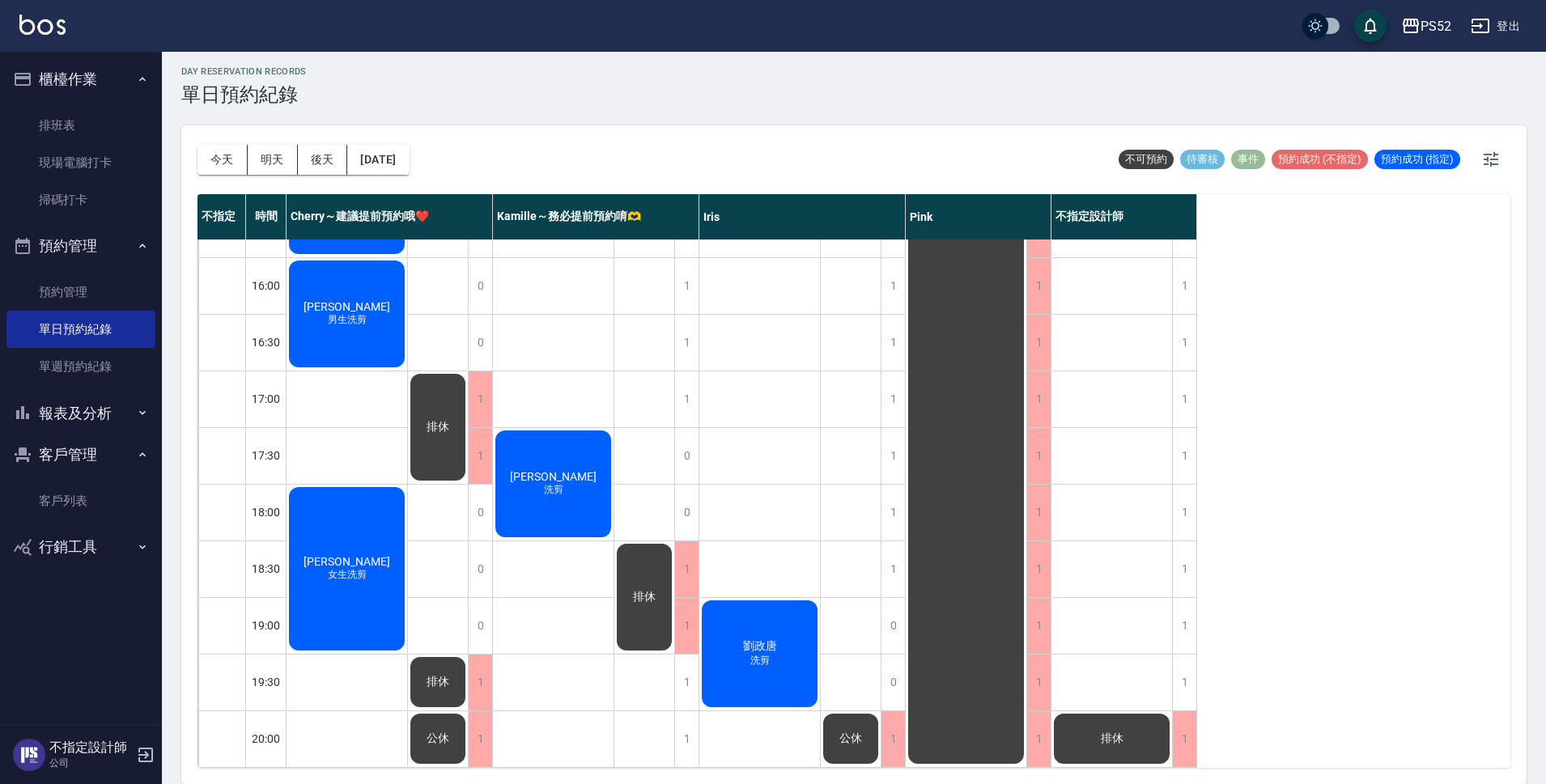
scroll to position [619, 0]
click at [329, 157] on button "後天" at bounding box center [324, 159] width 51 height 30
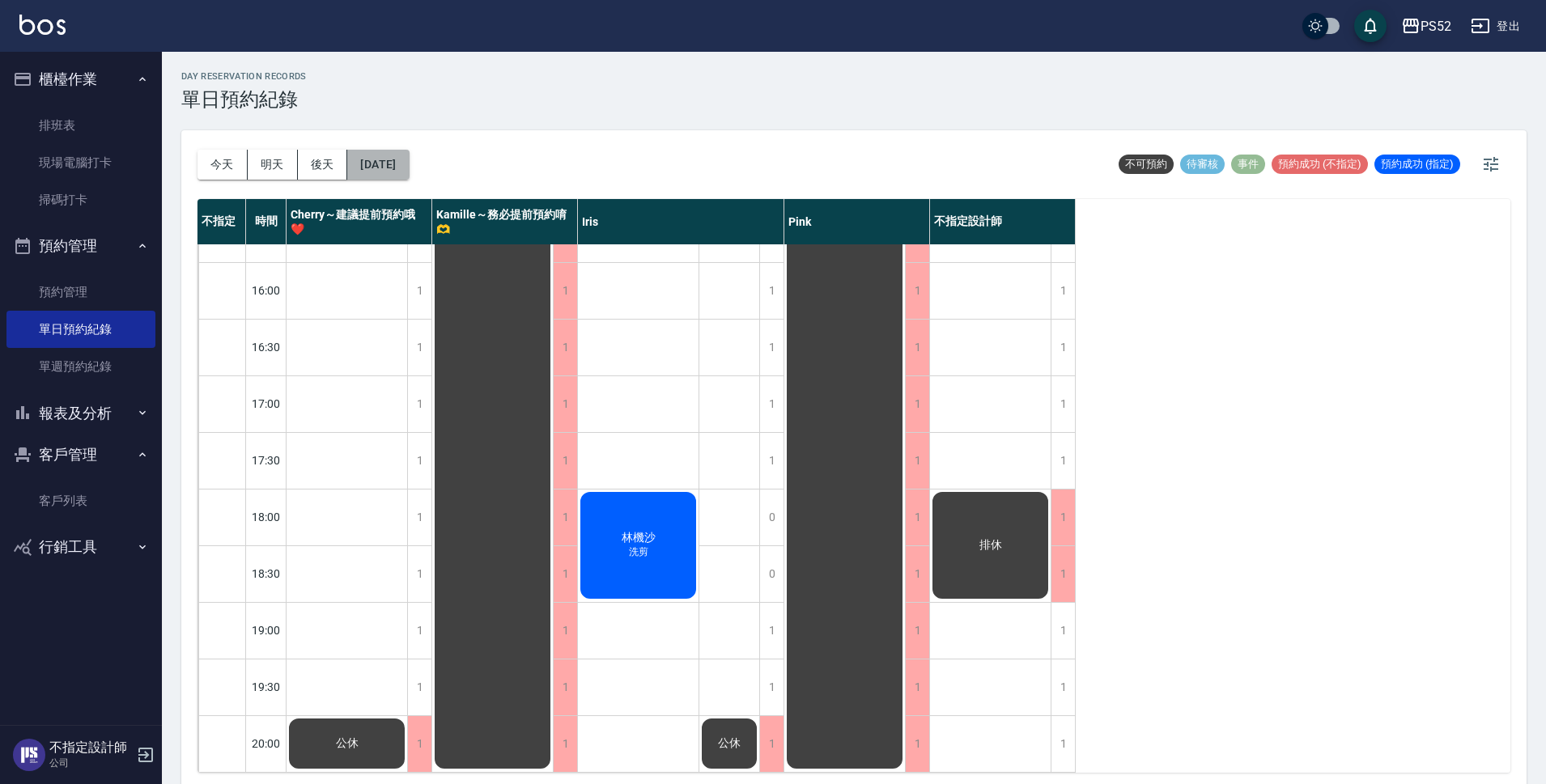
click at [388, 173] on button "[DATE]" at bounding box center [377, 164] width 61 height 30
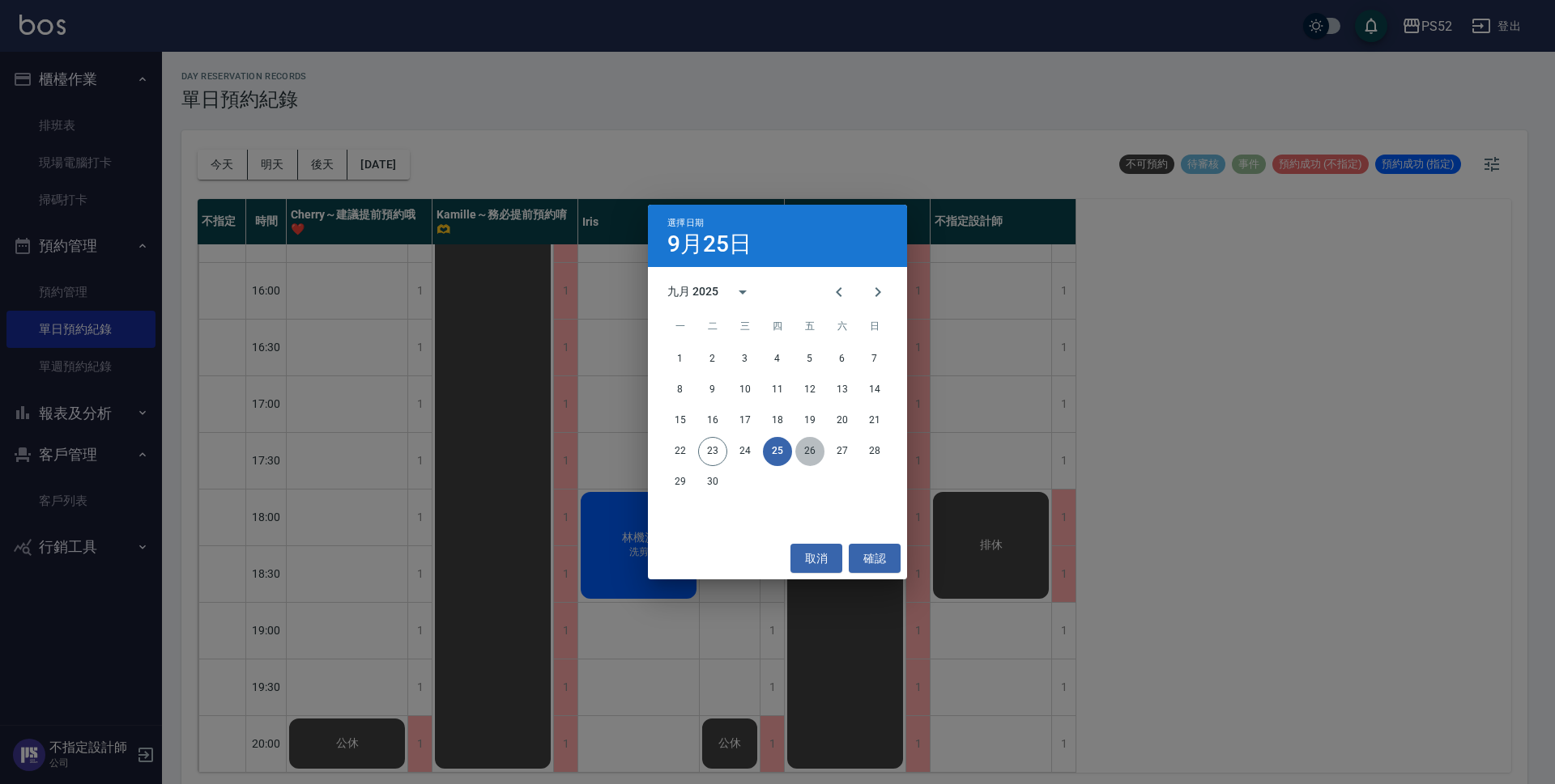
click at [817, 447] on button "26" at bounding box center [810, 452] width 29 height 29
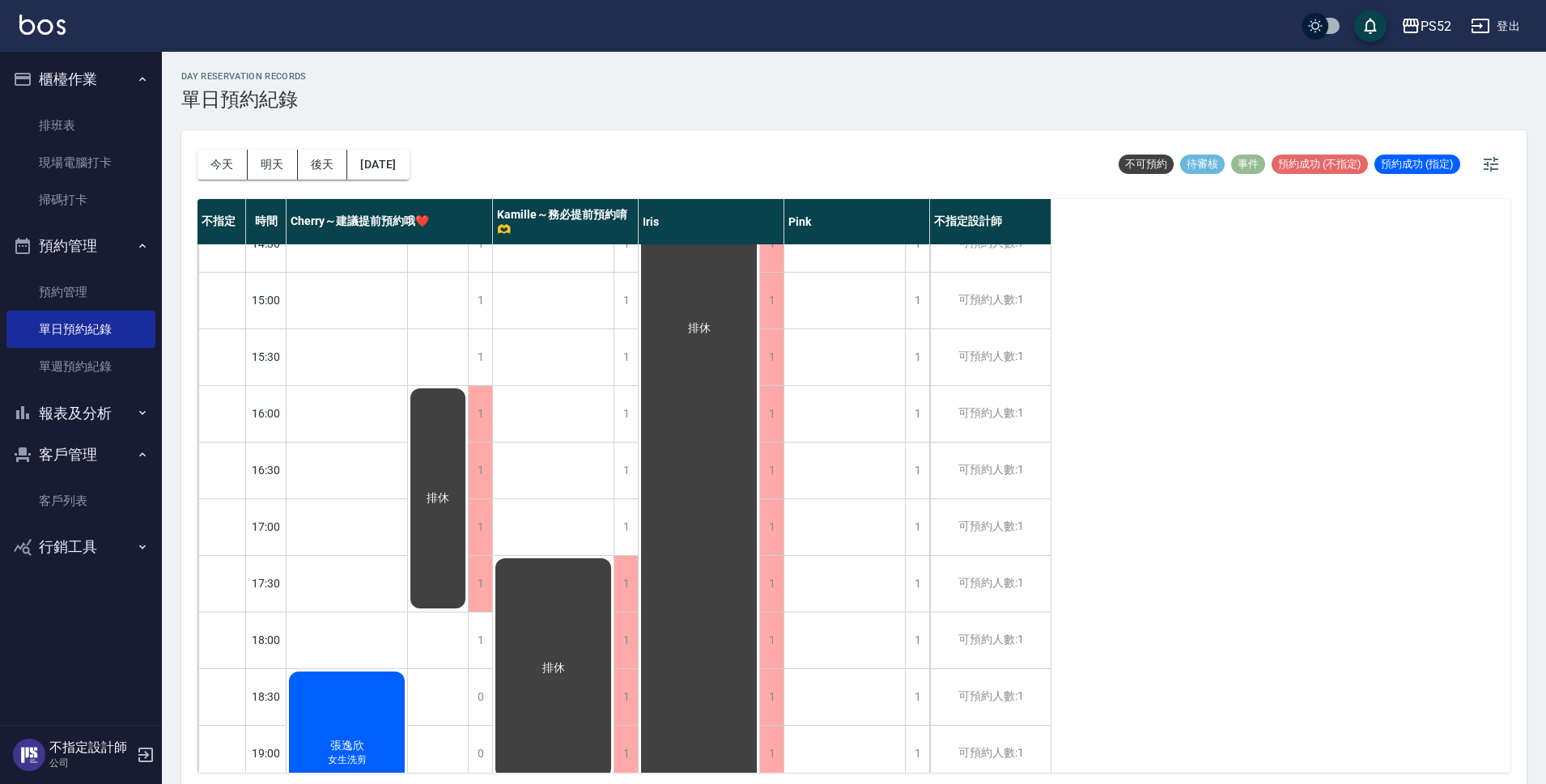
scroll to position [512, 0]
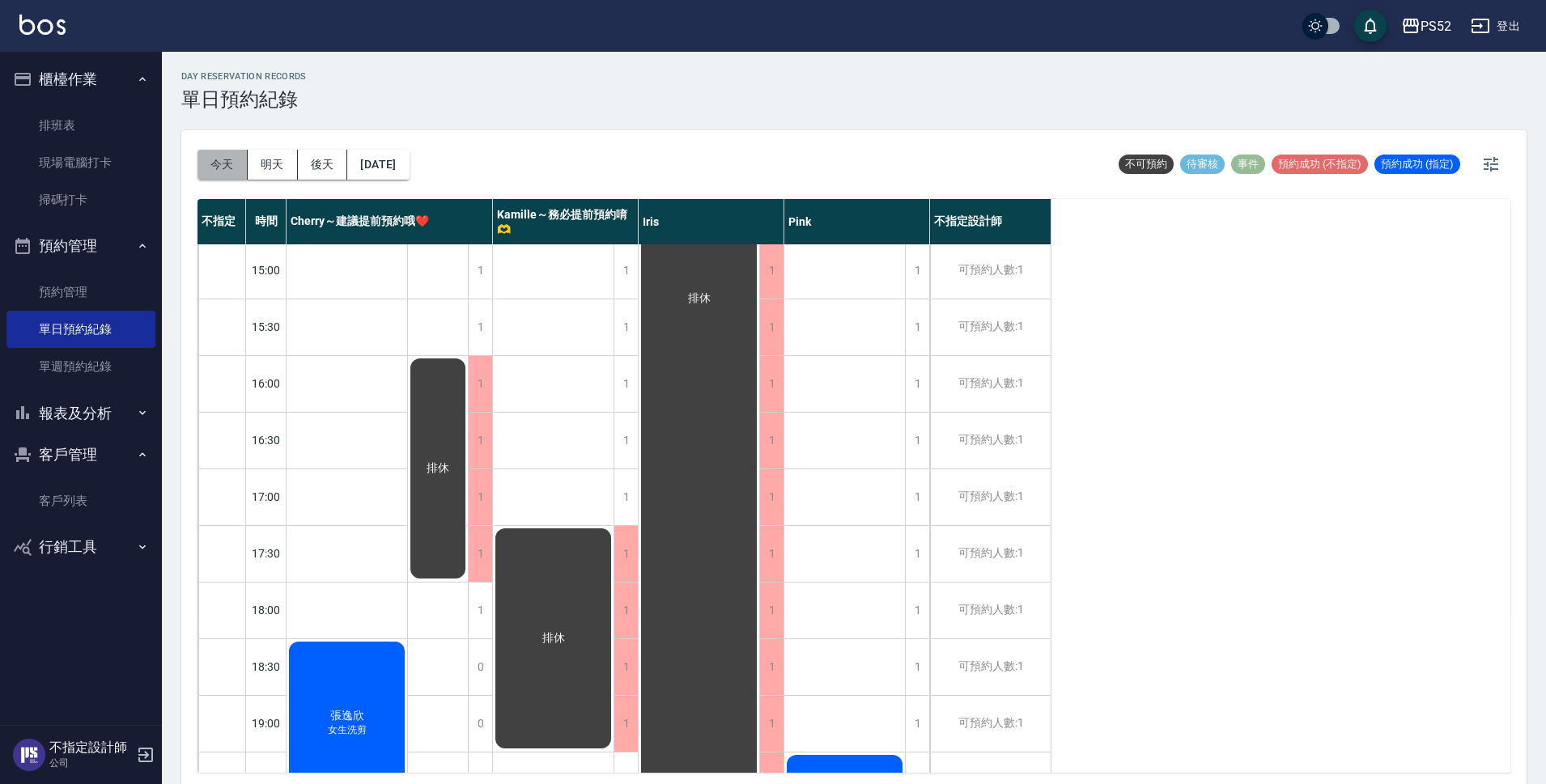
click at [223, 153] on button "今天" at bounding box center [223, 164] width 51 height 30
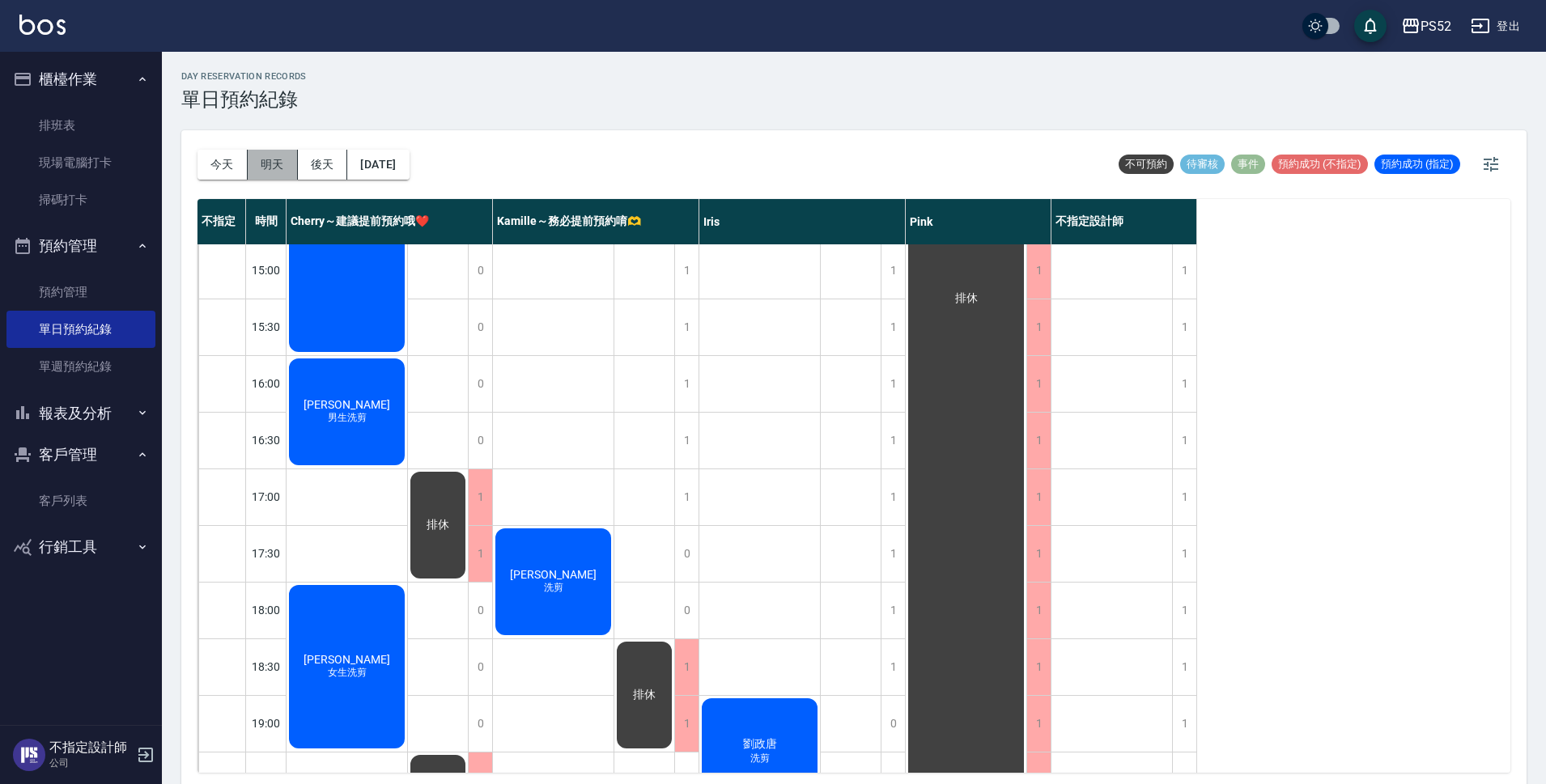
click at [280, 171] on button "明天" at bounding box center [273, 164] width 51 height 30
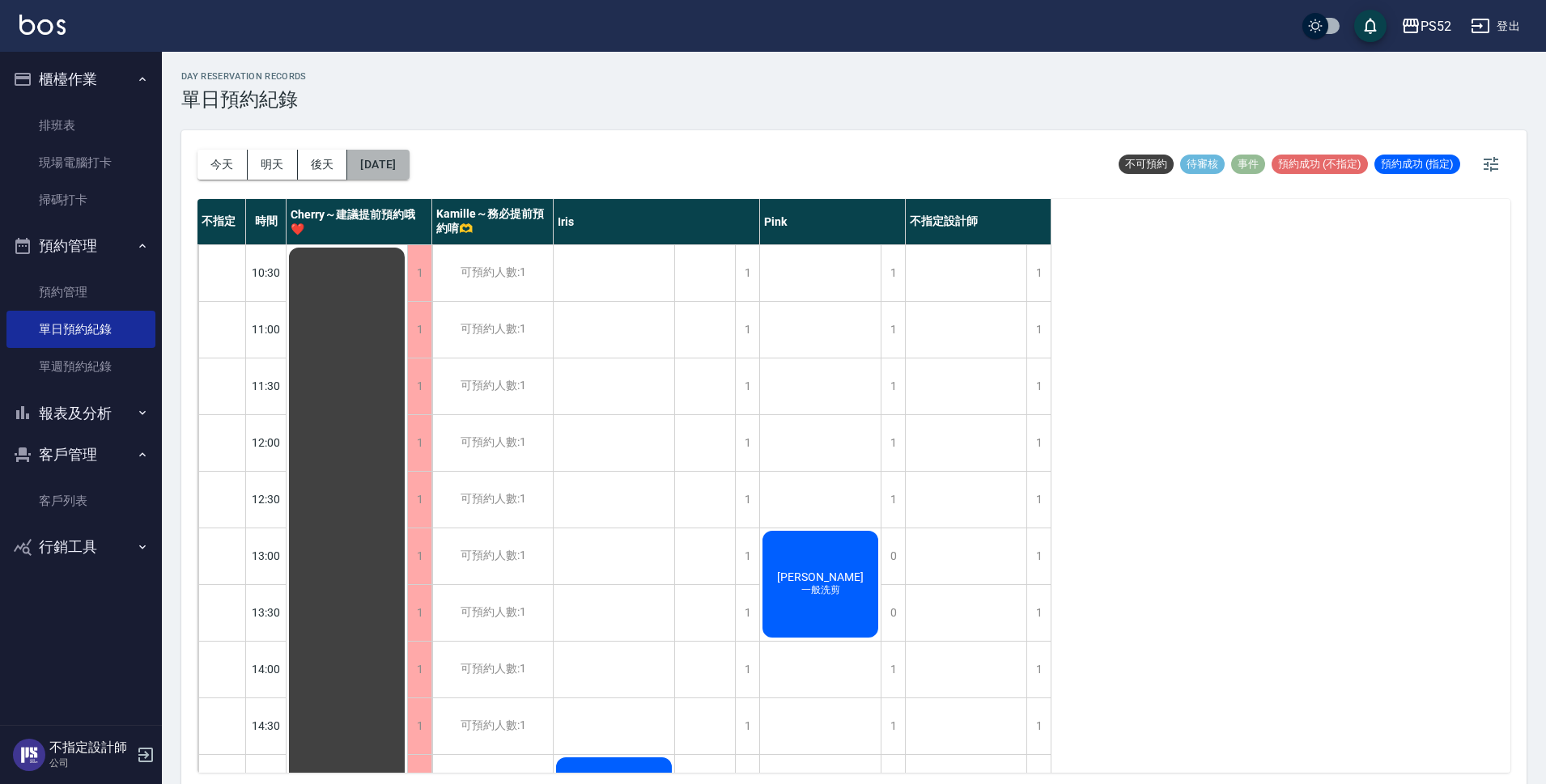
click at [393, 161] on button "[DATE]" at bounding box center [377, 164] width 61 height 30
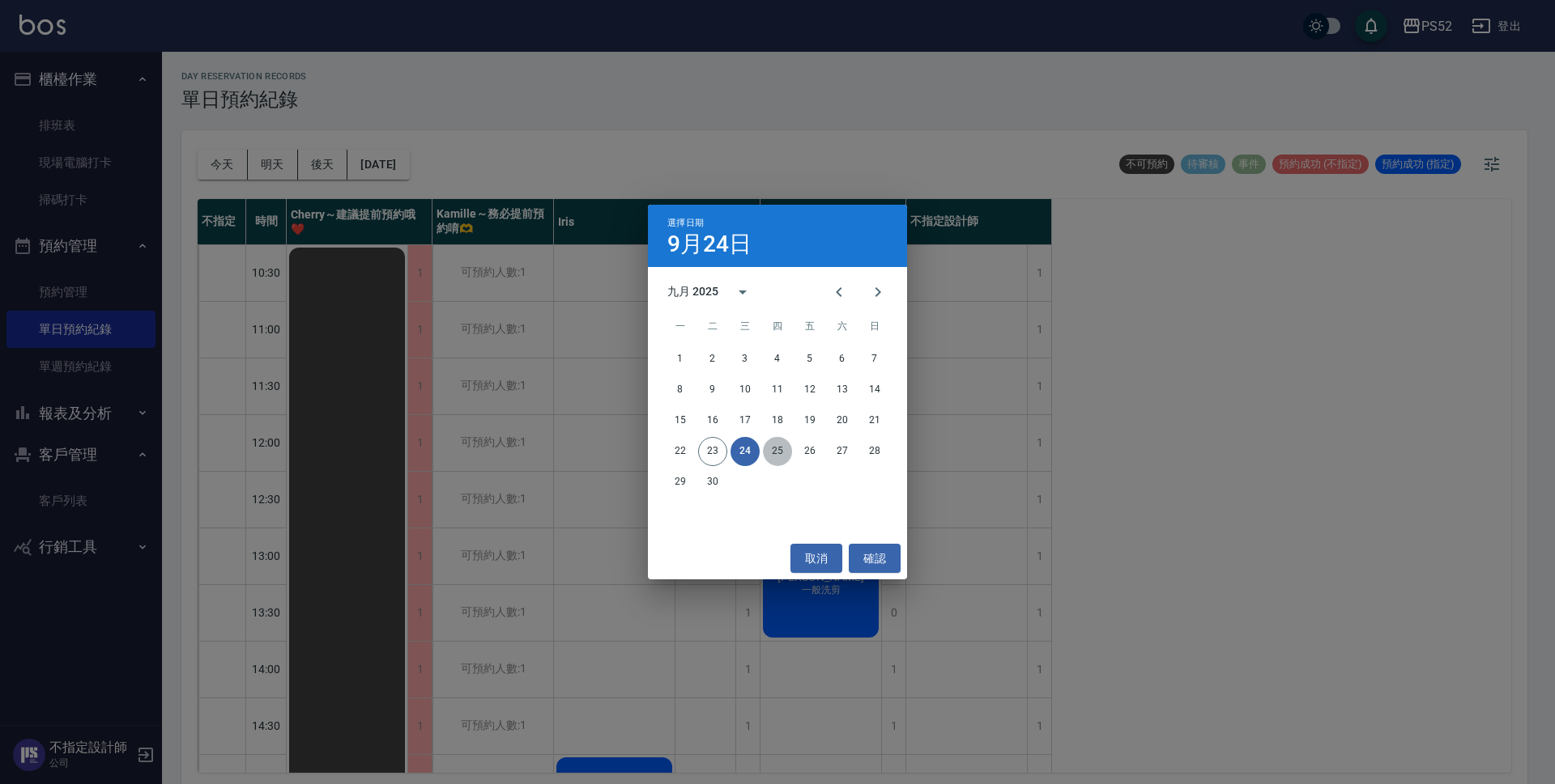
click at [772, 445] on button "25" at bounding box center [778, 452] width 29 height 29
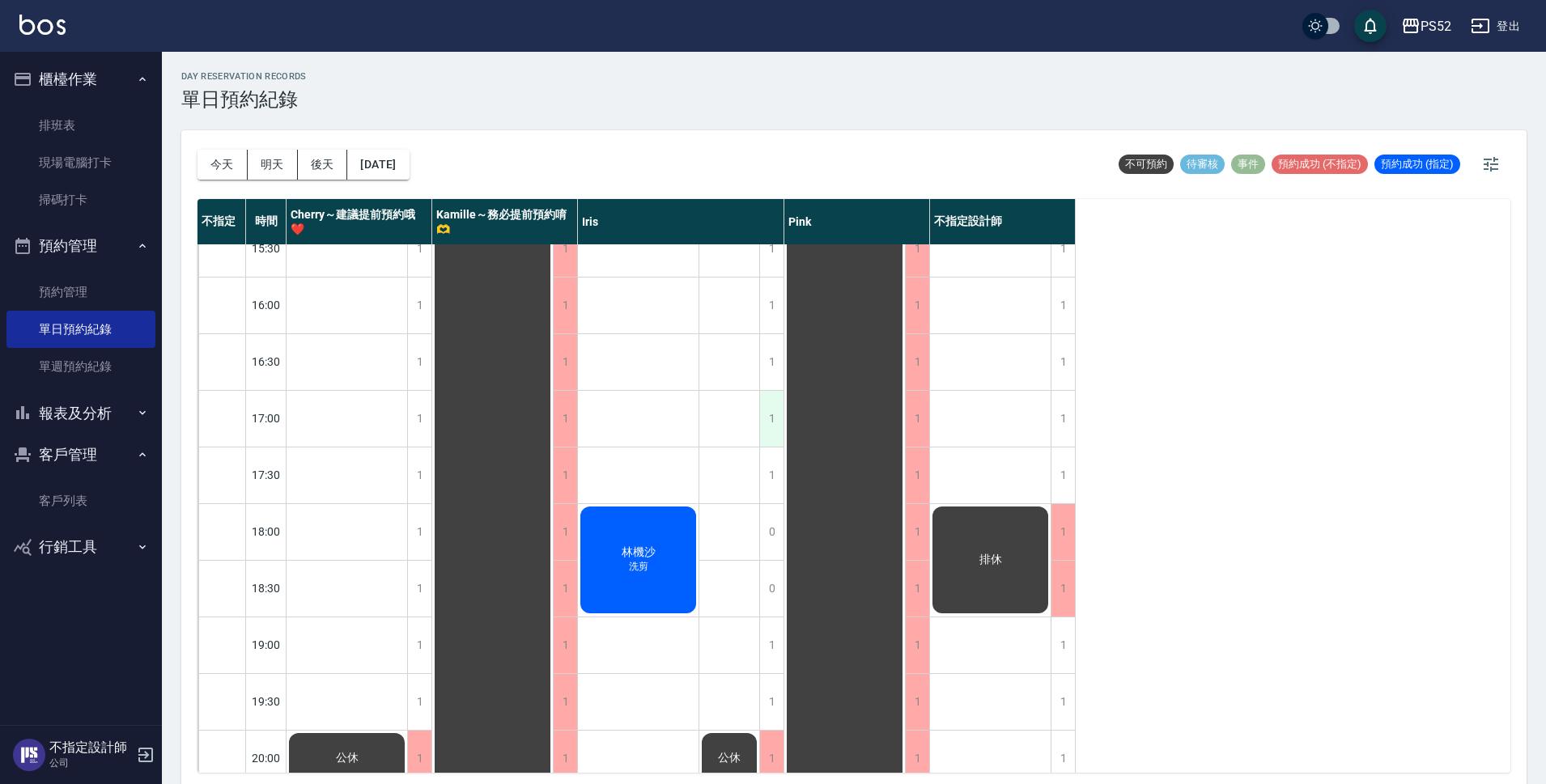
scroll to position [619, 0]
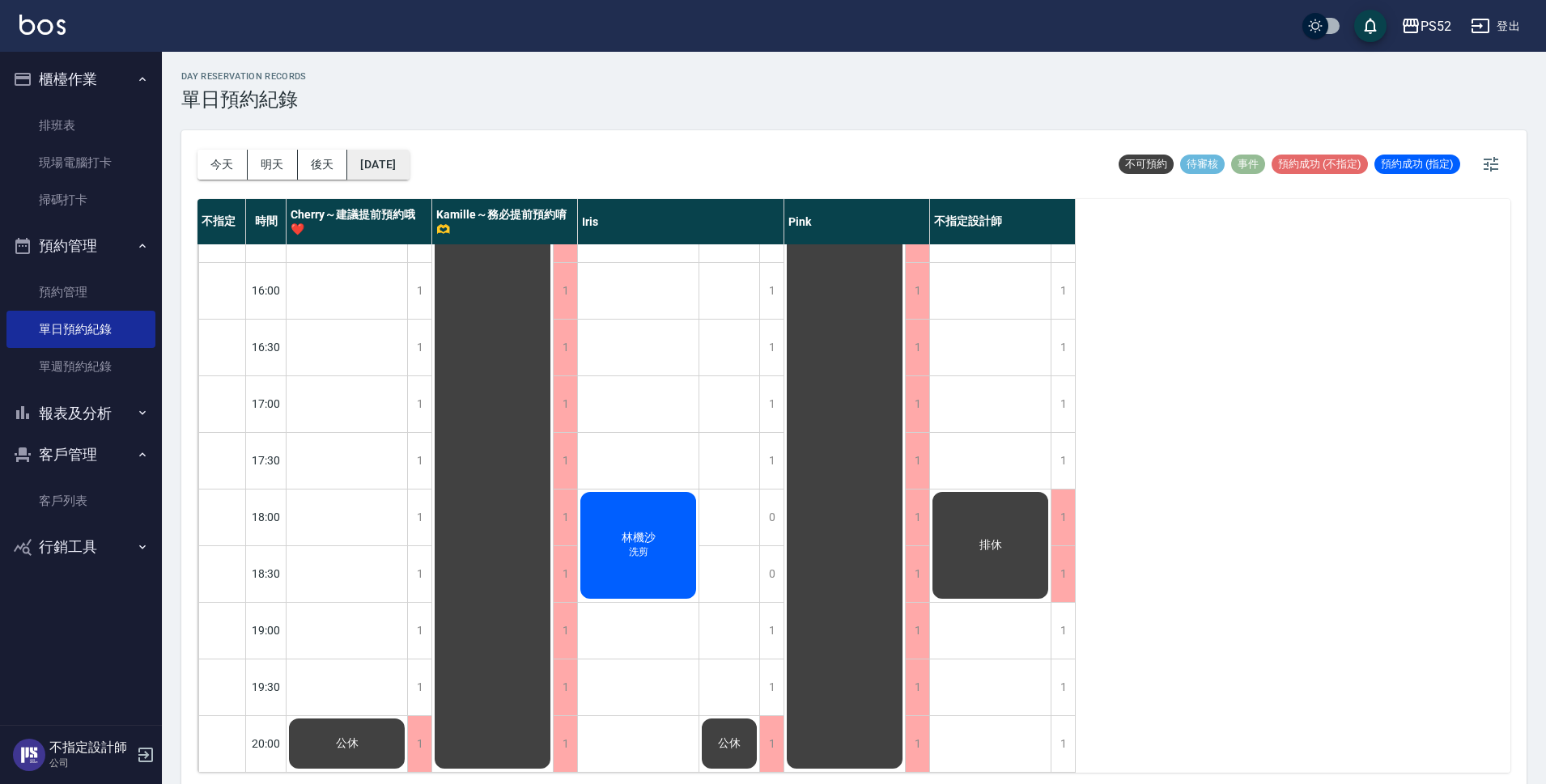
click at [397, 165] on button "[DATE]" at bounding box center [377, 164] width 61 height 30
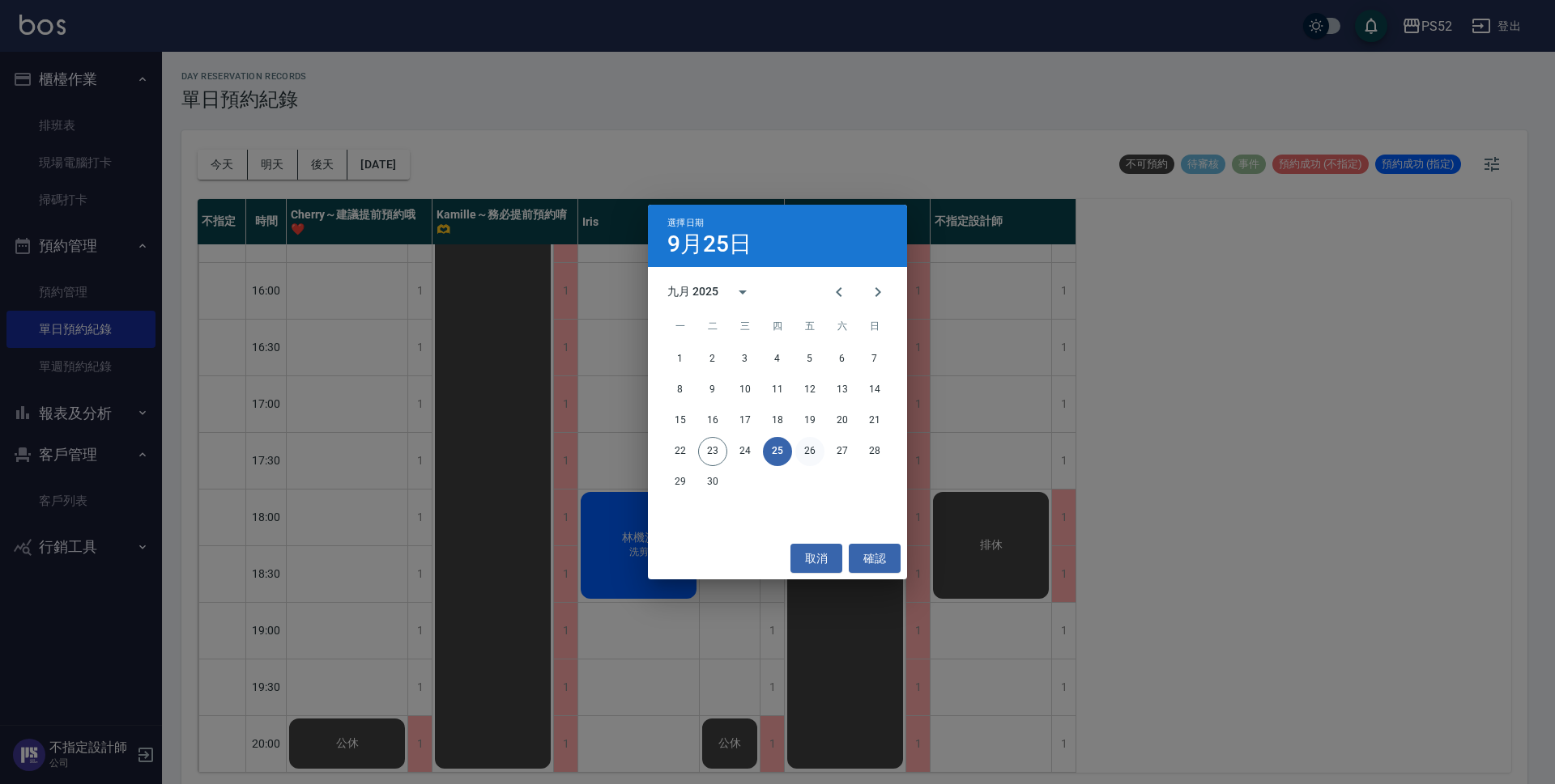
click at [803, 449] on button "26" at bounding box center [810, 452] width 29 height 29
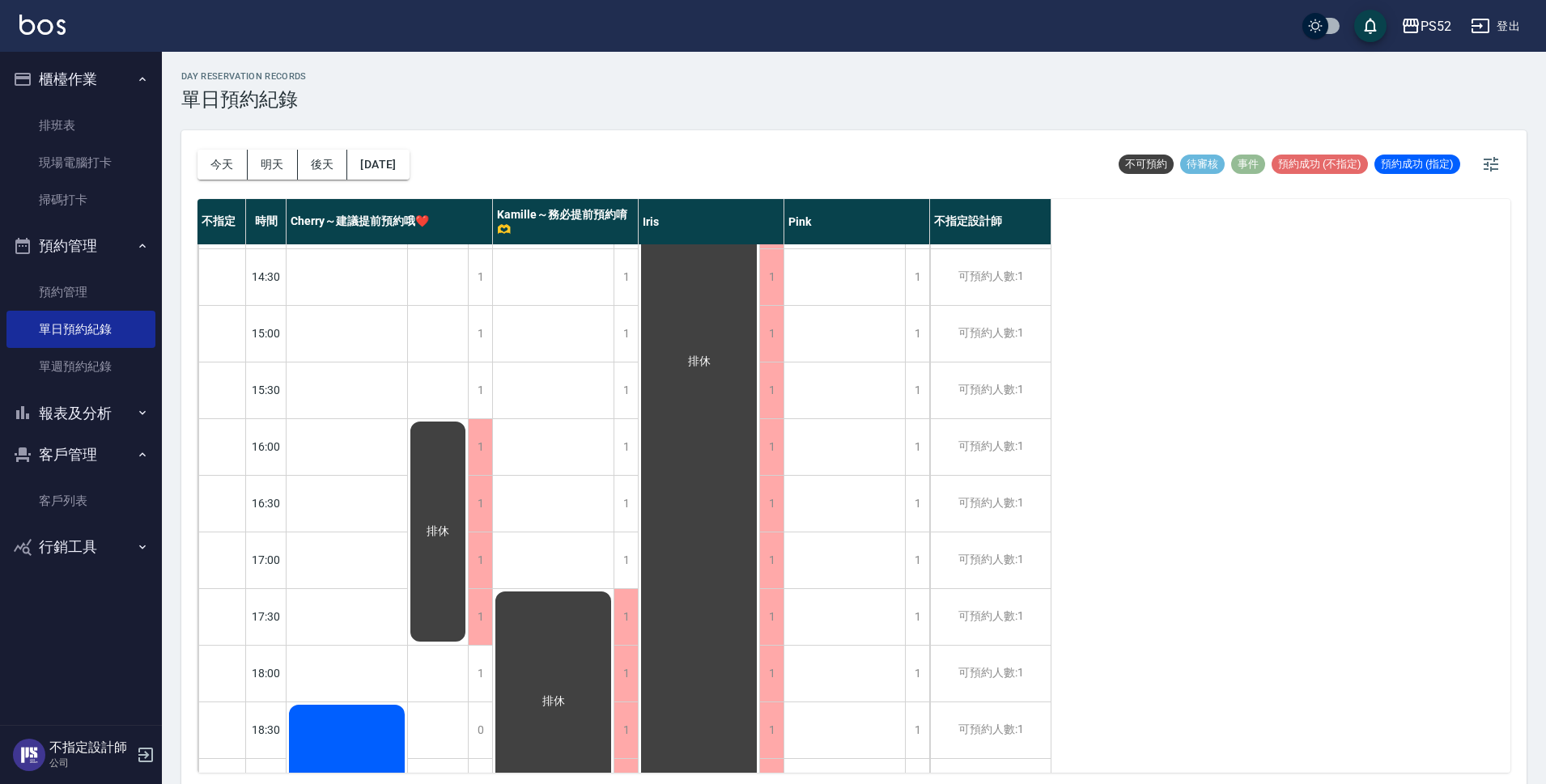
scroll to position [403, 0]
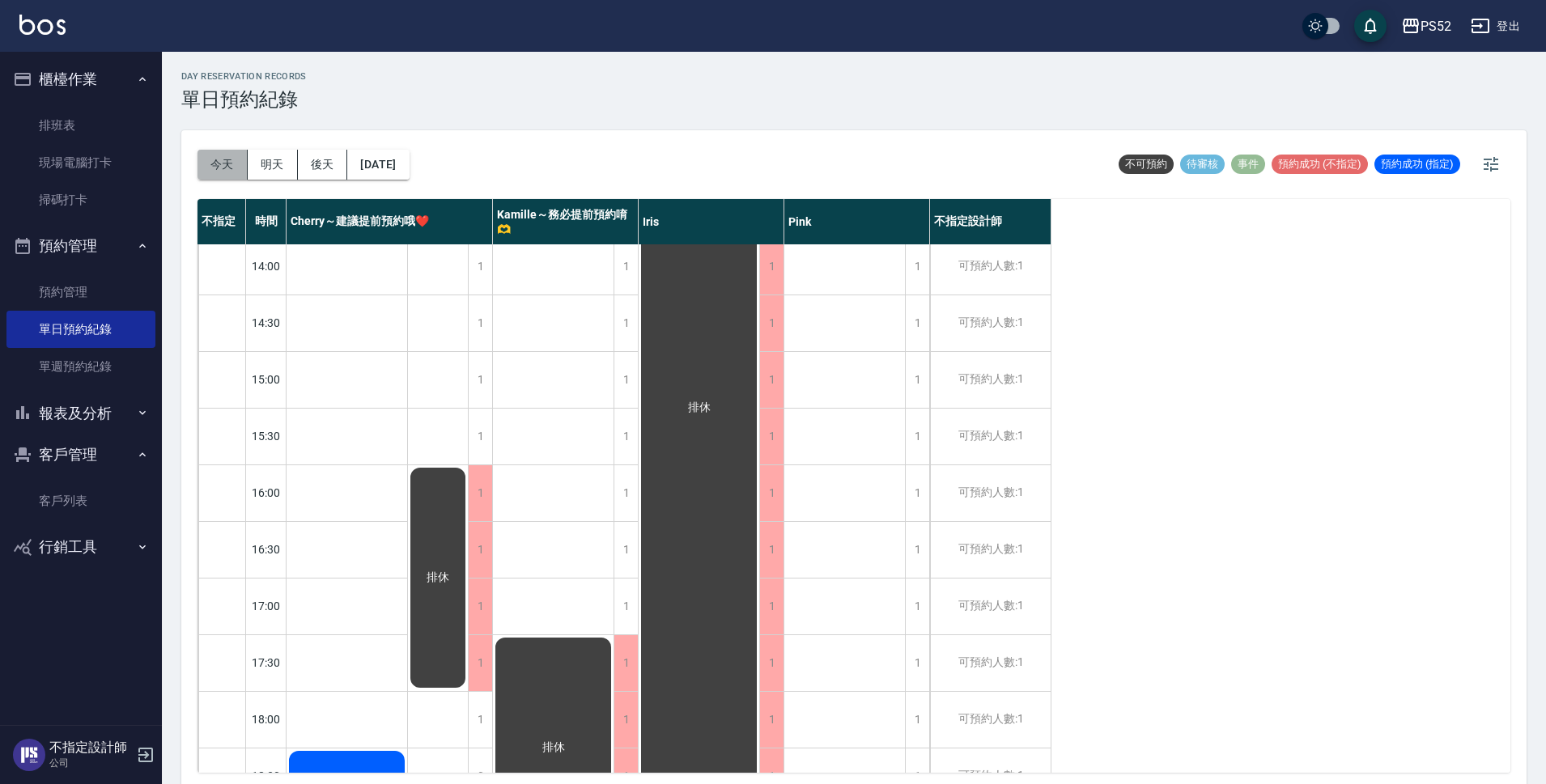
click at [230, 166] on button "今天" at bounding box center [223, 164] width 51 height 30
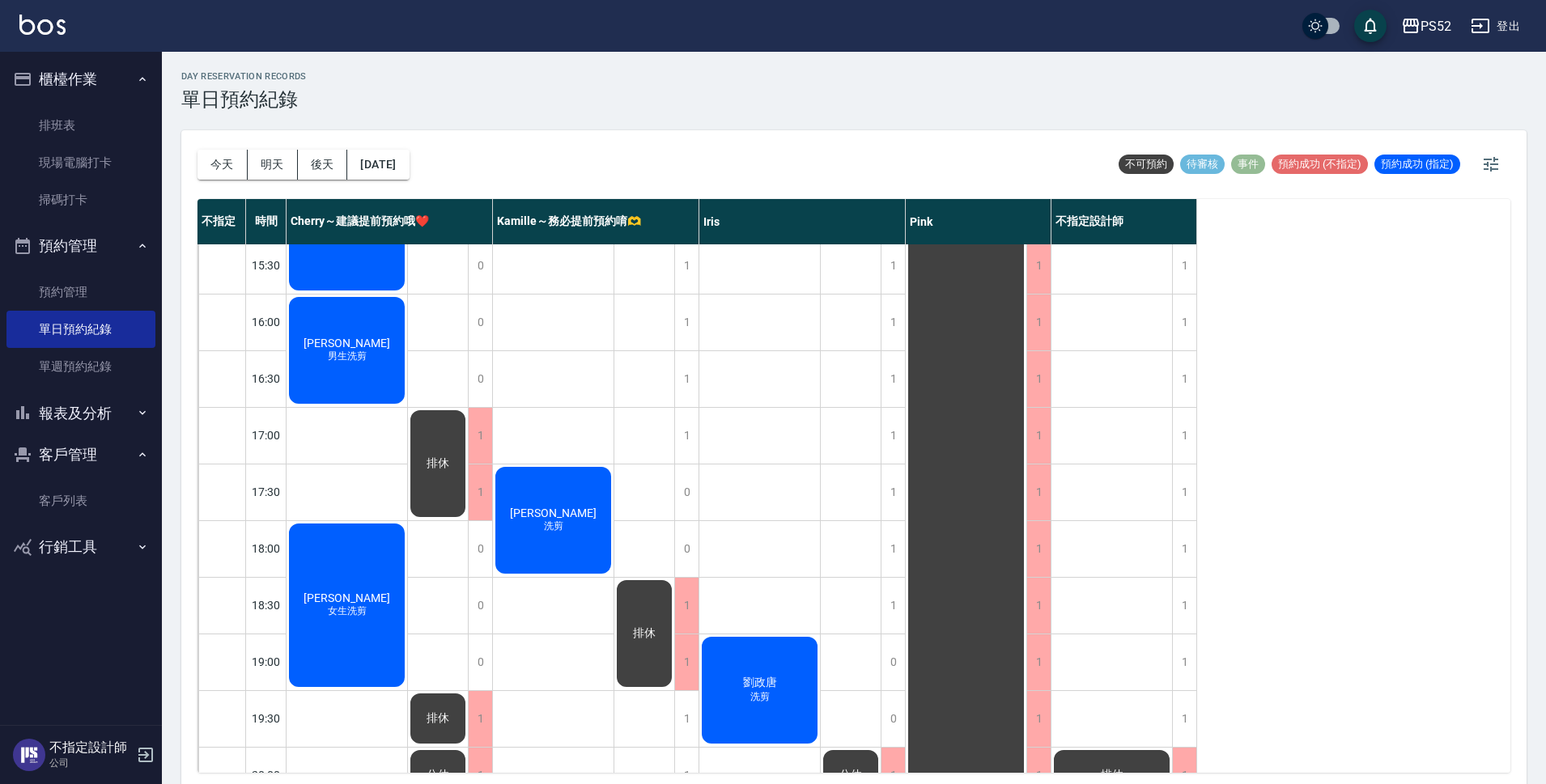
scroll to position [619, 0]
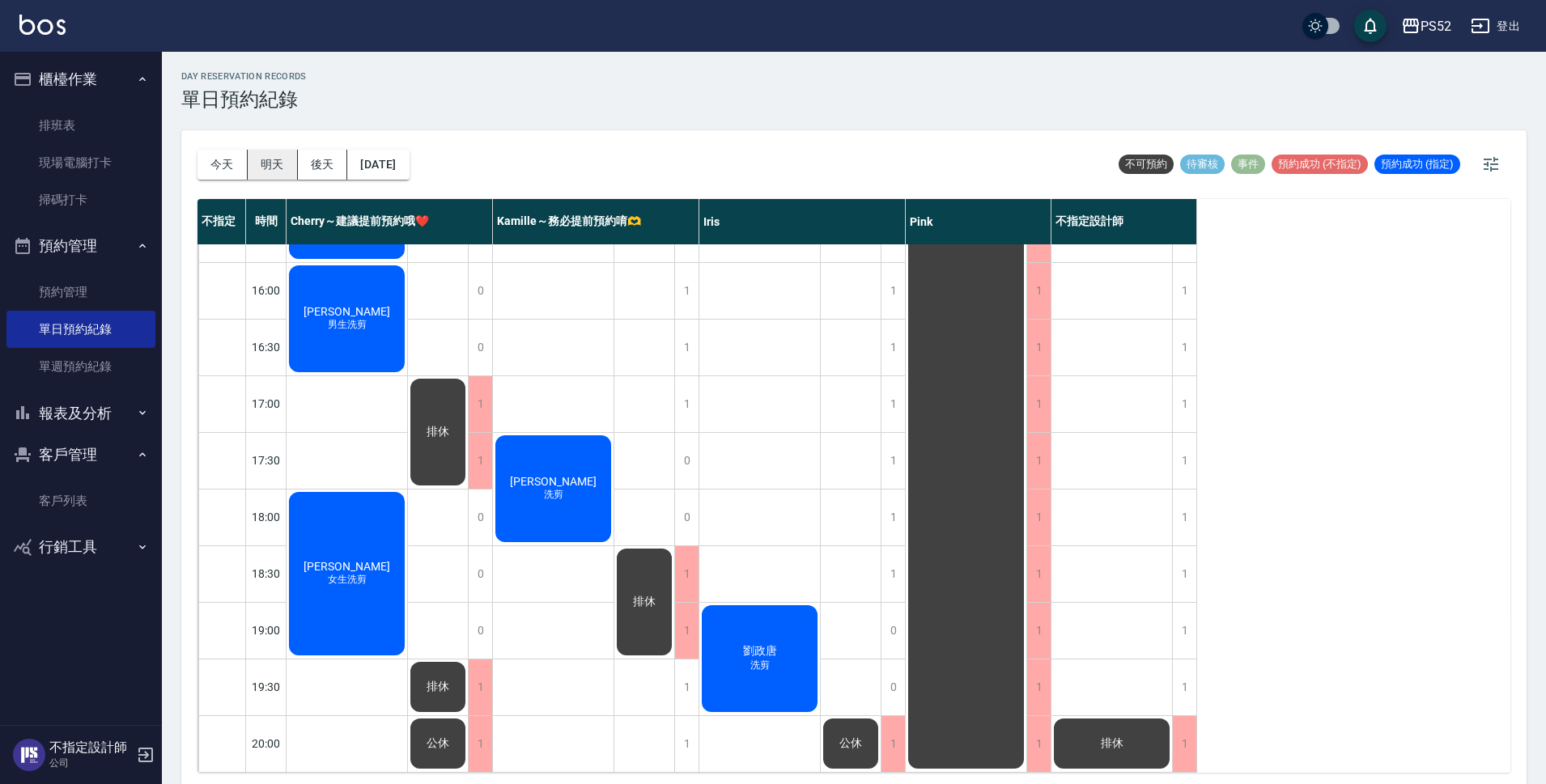
click at [290, 167] on button "明天" at bounding box center [273, 164] width 51 height 30
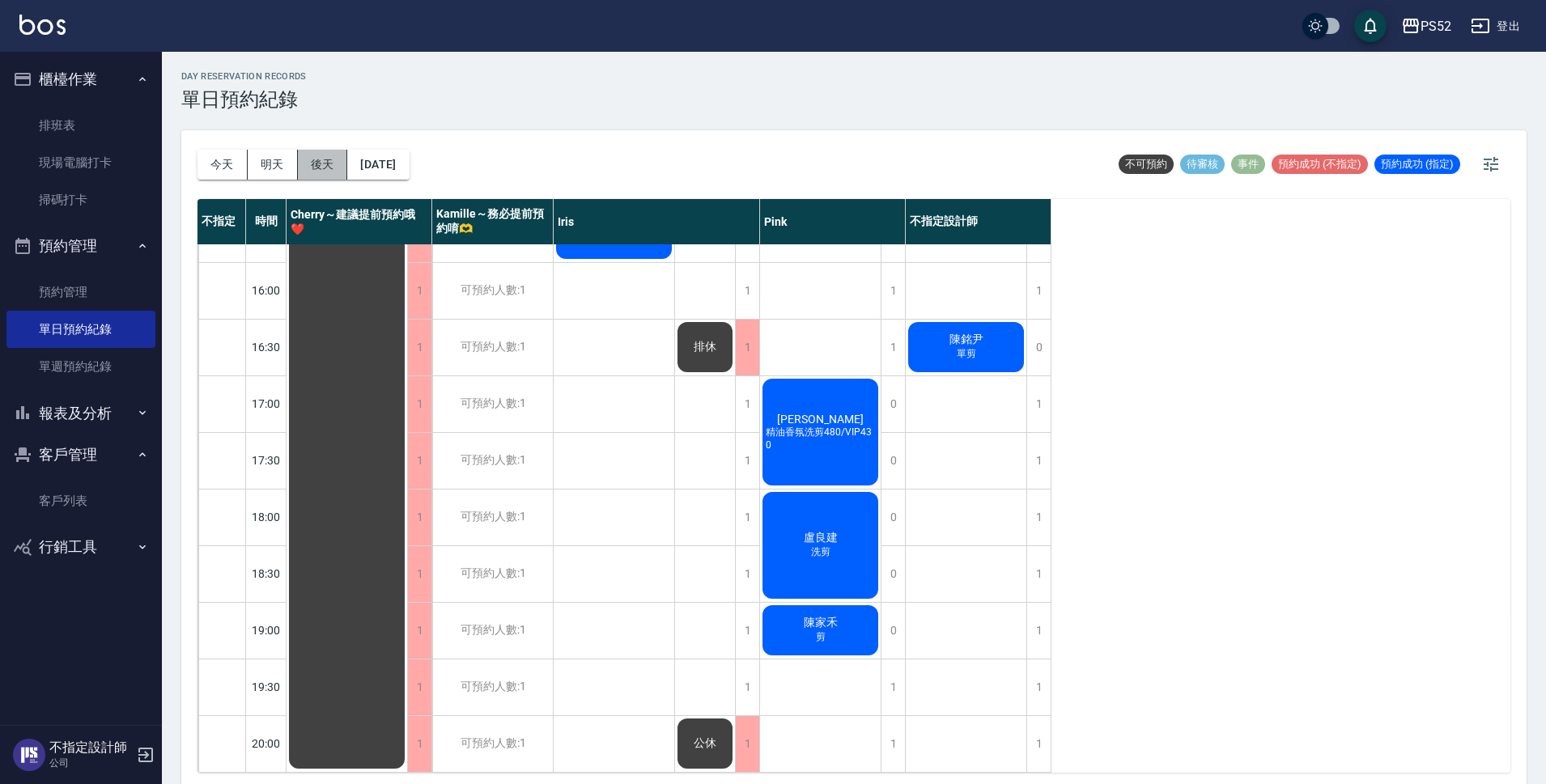
click at [325, 157] on button "後天" at bounding box center [324, 164] width 51 height 30
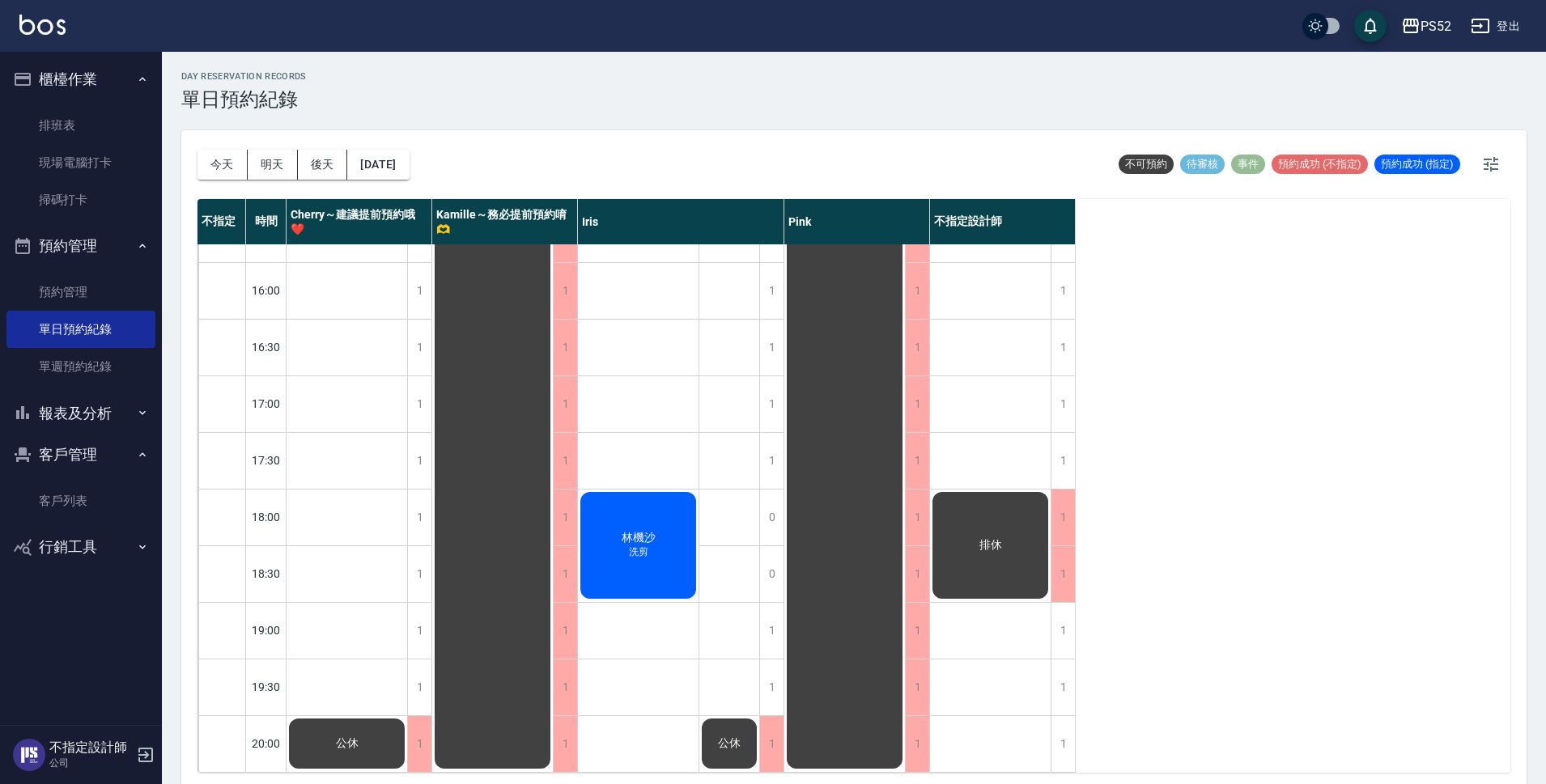
scroll to position [565, 0]
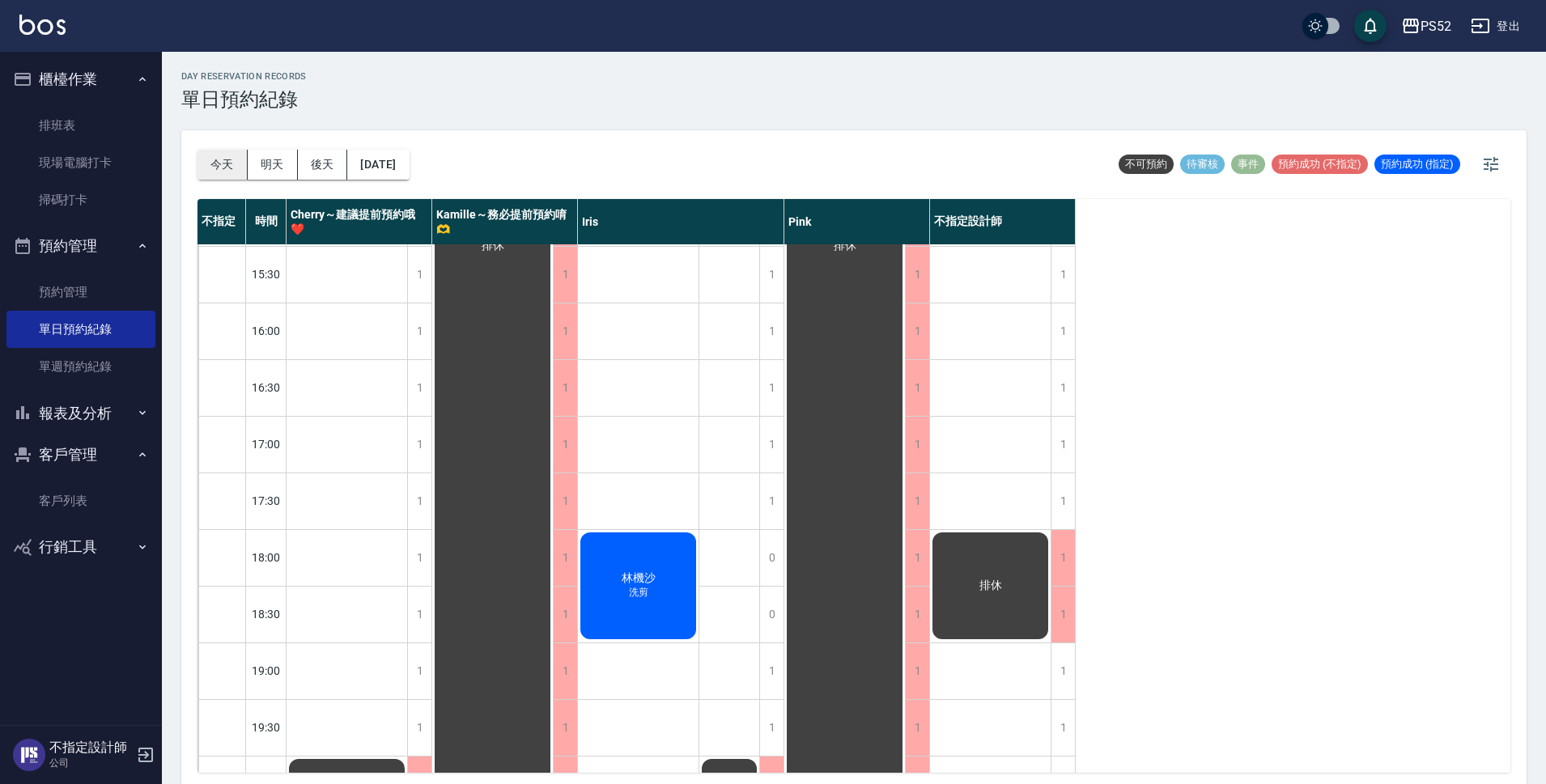
click at [225, 152] on button "今天" at bounding box center [223, 164] width 51 height 30
